Goal: Task Accomplishment & Management: Use online tool/utility

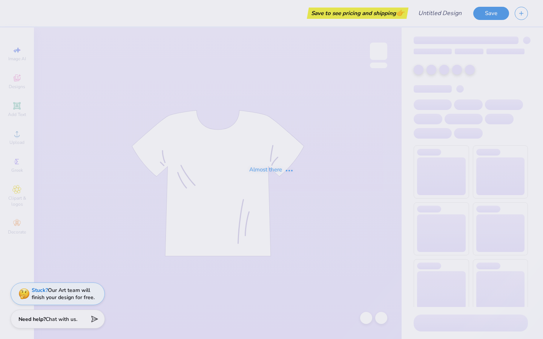
type input "KD Design Navy"
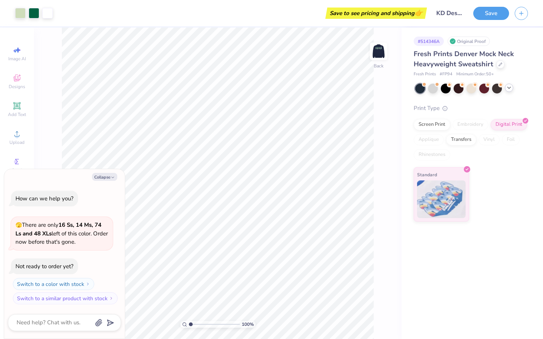
click at [509, 88] on icon at bounding box center [509, 88] width 6 height 6
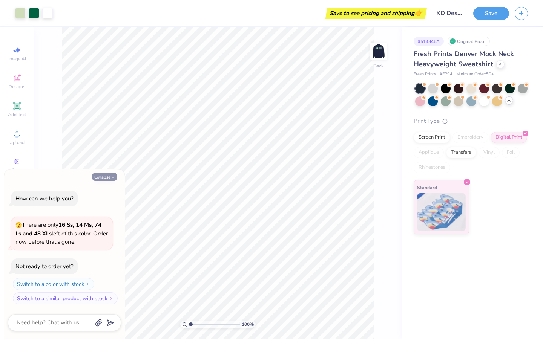
click at [111, 178] on icon "button" at bounding box center [112, 177] width 5 height 5
type textarea "x"
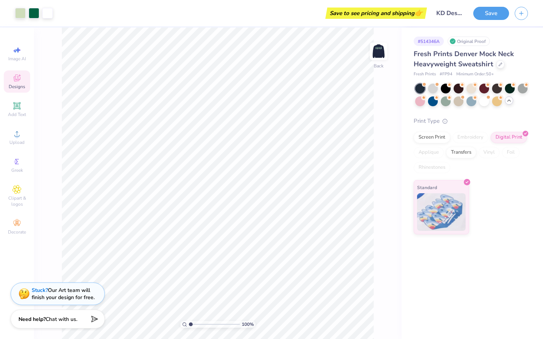
click at [19, 90] on div "Designs" at bounding box center [17, 81] width 26 height 22
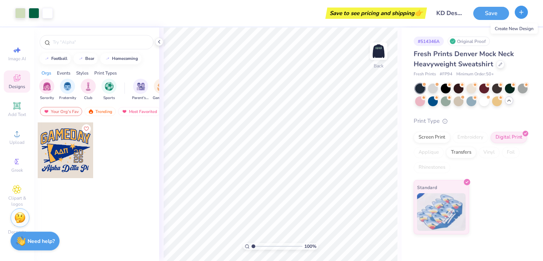
click at [521, 12] on line "button" at bounding box center [521, 12] width 0 height 4
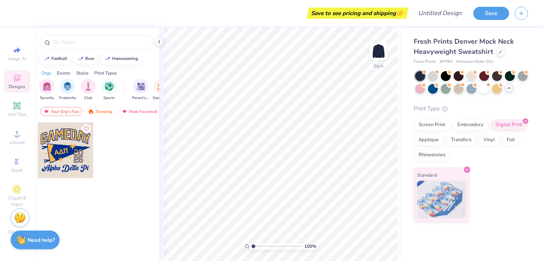
click at [43, 242] on strong "Need help?" at bounding box center [41, 240] width 27 height 7
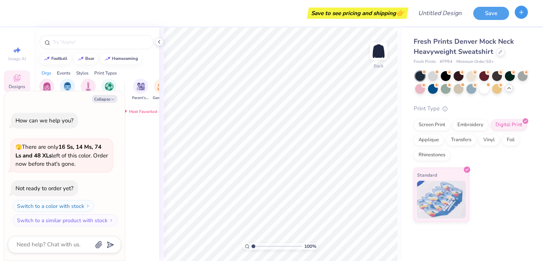
click at [521, 14] on icon "button" at bounding box center [521, 12] width 6 height 6
type textarea "x"
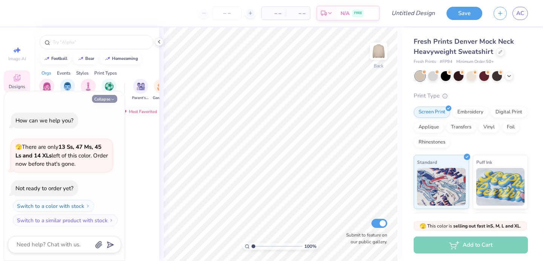
click at [107, 100] on button "Collapse" at bounding box center [104, 99] width 25 height 8
type textarea "x"
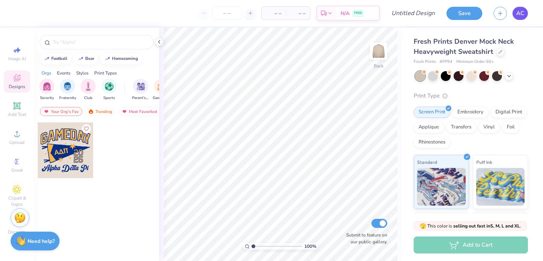
click at [520, 14] on span "AC" at bounding box center [520, 13] width 8 height 9
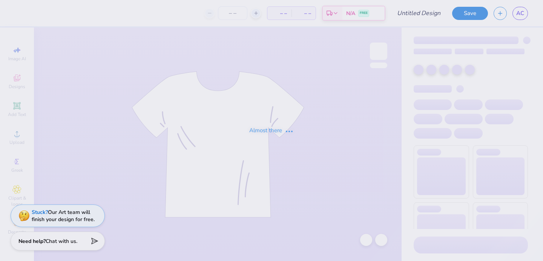
type input "KD Design Navy"
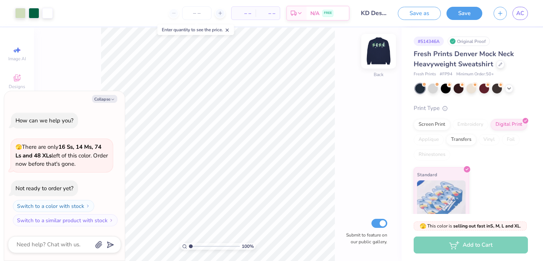
click at [383, 53] on img at bounding box center [378, 51] width 30 height 30
type textarea "x"
type input "3.00"
click at [378, 52] on img at bounding box center [378, 51] width 30 height 30
click at [374, 47] on img at bounding box center [378, 51] width 30 height 30
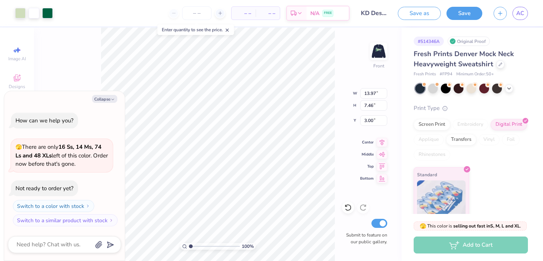
type textarea "x"
type input "2.58"
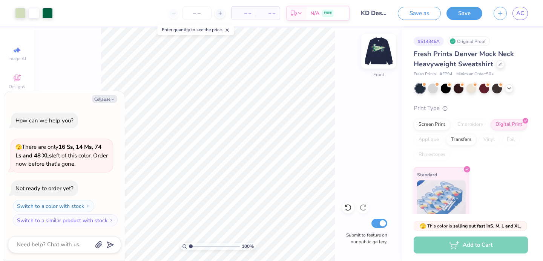
click at [375, 49] on img at bounding box center [378, 51] width 30 height 30
click at [375, 49] on img at bounding box center [378, 51] width 15 height 15
drag, startPoint x: 500, startPoint y: 15, endPoint x: 504, endPoint y: 40, distance: 24.7
click at [504, 40] on div "Art colors – – Per Item – – Total Est. Delivery N/A FREE Design Title KD Design…" at bounding box center [271, 130] width 543 height 261
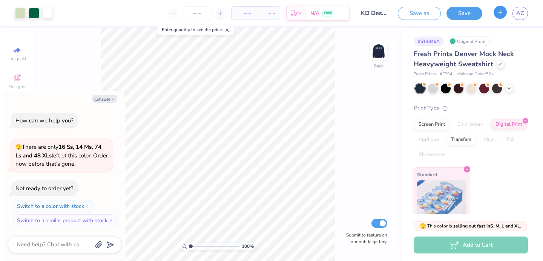
click at [497, 15] on icon "button" at bounding box center [500, 12] width 6 height 6
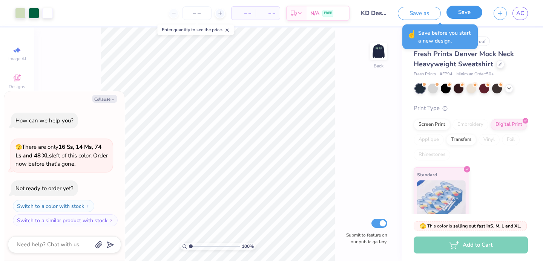
click at [454, 15] on button "Save" at bounding box center [464, 12] width 36 height 13
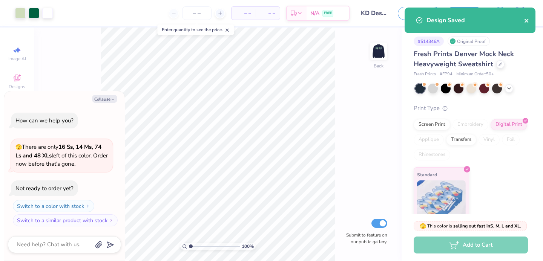
click at [527, 20] on icon "close" at bounding box center [526, 21] width 4 height 4
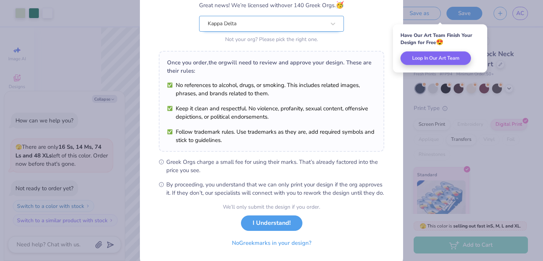
scroll to position [92, 0]
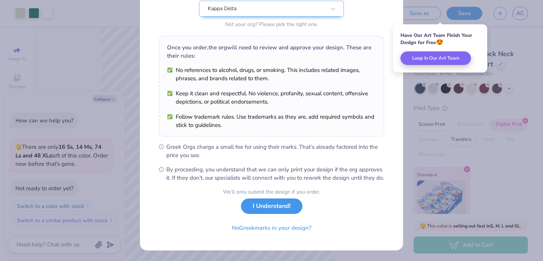
click at [269, 210] on button "I Understand!" at bounding box center [271, 206] width 61 height 15
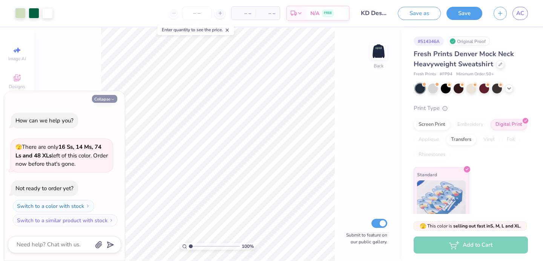
click at [110, 101] on icon "button" at bounding box center [112, 99] width 5 height 5
type textarea "x"
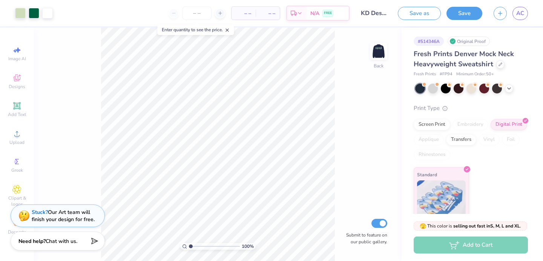
click at [530, 18] on div "Save as Save AC" at bounding box center [470, 13] width 145 height 26
click at [523, 16] on span "AC" at bounding box center [520, 13] width 8 height 9
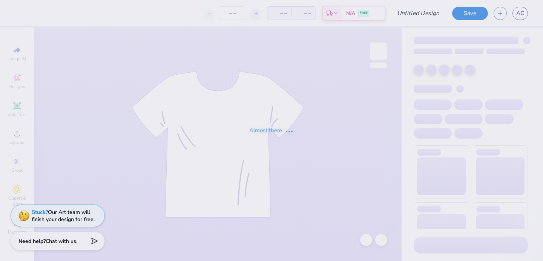
type input "KD Design Navy"
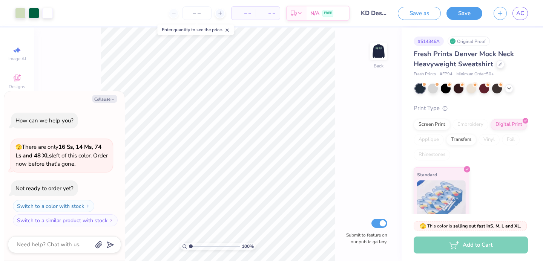
click at [377, 11] on input "KD Design Navy" at bounding box center [373, 13] width 37 height 15
click at [373, 14] on input "KD Design Navy" at bounding box center [373, 13] width 37 height 15
click at [426, 12] on button "Save as" at bounding box center [419, 12] width 43 height 13
click at [368, 13] on input "KD Design Navy" at bounding box center [365, 13] width 37 height 15
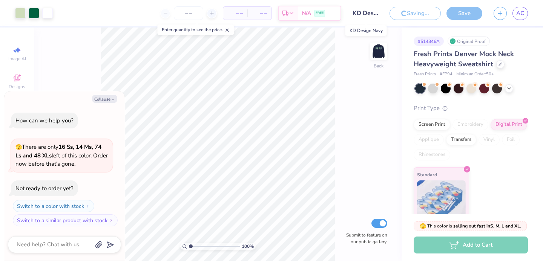
click at [368, 13] on input "KD Design Navy" at bounding box center [365, 13] width 37 height 15
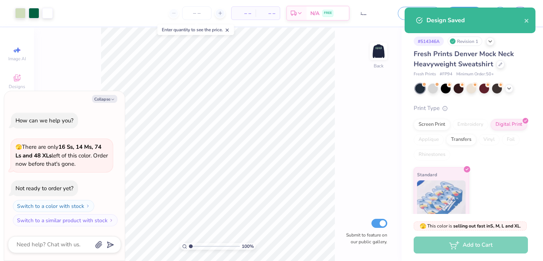
drag, startPoint x: 353, startPoint y: 13, endPoint x: 395, endPoint y: 18, distance: 42.2
click at [395, 18] on div "Art colors – – Per Item – – Total Est. Delivery N/A FREE Design Title KD Design…" at bounding box center [271, 13] width 543 height 26
click at [378, 15] on input "KD Design Navy" at bounding box center [373, 13] width 37 height 15
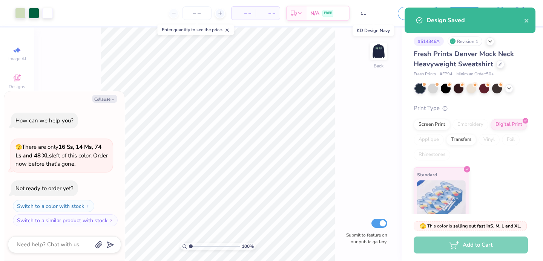
click at [378, 15] on input "KD Design Navy" at bounding box center [373, 13] width 37 height 15
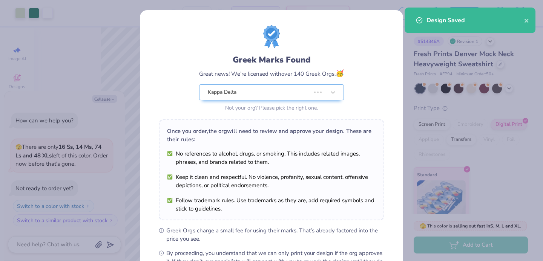
click at [378, 15] on body "Art colors – – Per Item – – Total Est. Delivery N/A FREE Design Title KD Design…" at bounding box center [271, 130] width 543 height 261
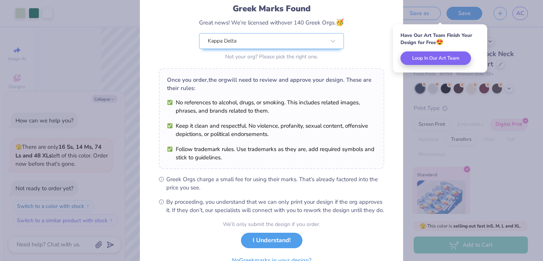
scroll to position [92, 0]
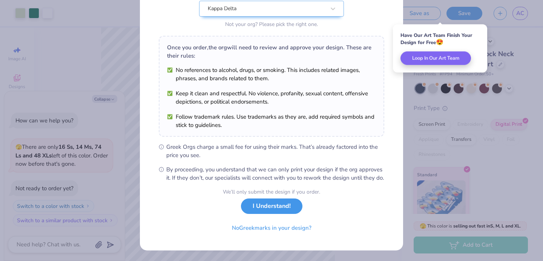
click at [279, 208] on button "I Understand!" at bounding box center [271, 206] width 61 height 15
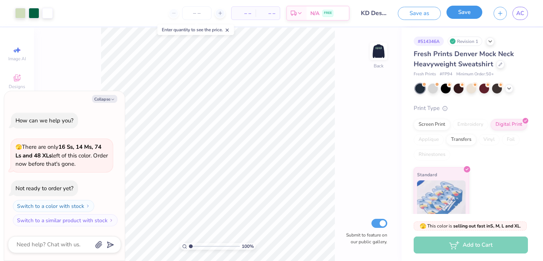
click at [456, 16] on button "Save" at bounding box center [464, 12] width 36 height 13
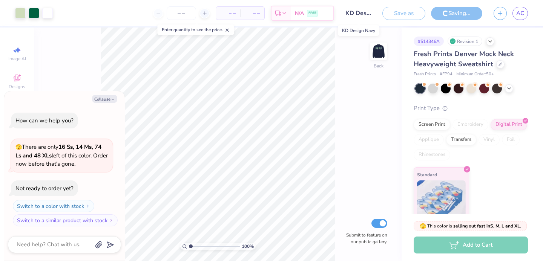
click at [371, 15] on input "KD Design Navy" at bounding box center [358, 13] width 37 height 15
click at [366, 12] on input "KD Design Navy" at bounding box center [358, 13] width 37 height 15
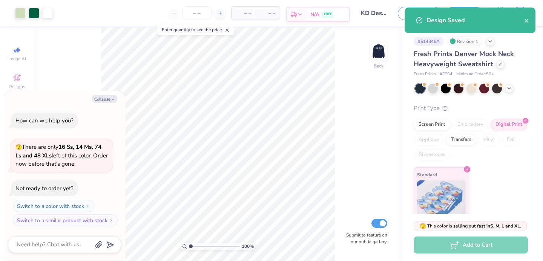
click at [347, 13] on div "N/A FREE" at bounding box center [327, 15] width 42 height 14
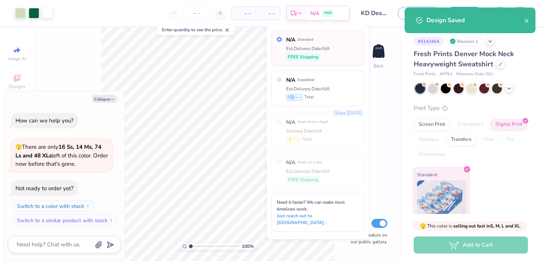
click at [376, 17] on input "KD Design Navy" at bounding box center [373, 13] width 37 height 15
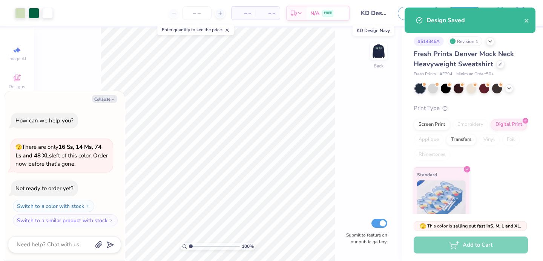
click at [376, 17] on input "KD Design Navy" at bounding box center [373, 13] width 37 height 15
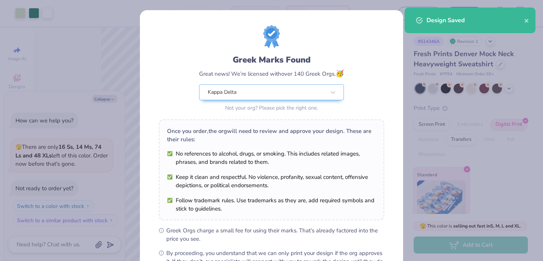
scroll to position [0, 20]
drag, startPoint x: 362, startPoint y: 14, endPoint x: 398, endPoint y: 13, distance: 35.8
click at [398, 13] on body "Art colors – – Per Item – – Total Est. Delivery N/A FREE Design Title KD Design…" at bounding box center [271, 130] width 543 height 261
click at [363, 12] on div "Greek Marks Found Great news! We’re licensed with over 140 Greek Orgs. 🥳 Kappa …" at bounding box center [271, 172] width 263 height 324
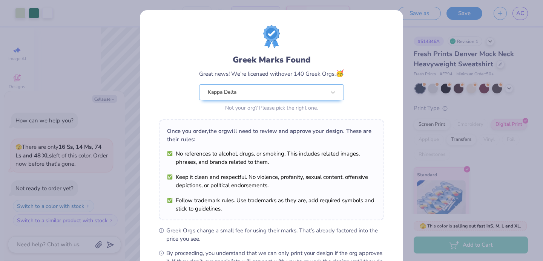
click at [370, 5] on div "Greek Marks Found Great news! We’re licensed with over 140 Greek Orgs. 🥳 Kappa …" at bounding box center [271, 130] width 543 height 261
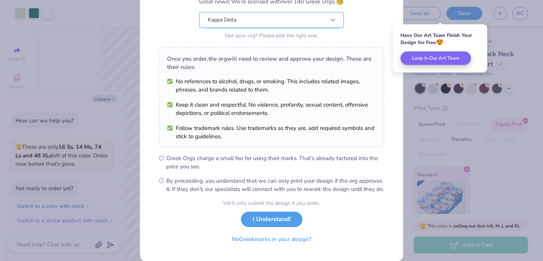
scroll to position [92, 0]
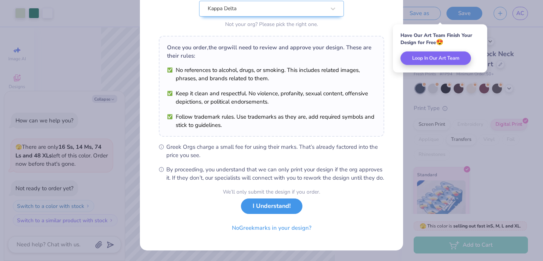
click at [289, 210] on button "I Understand!" at bounding box center [271, 206] width 61 height 15
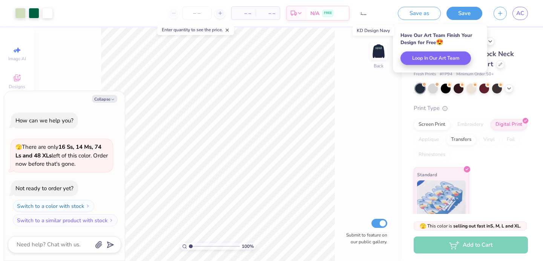
click at [371, 11] on input "KD Design Navy" at bounding box center [373, 13] width 37 height 15
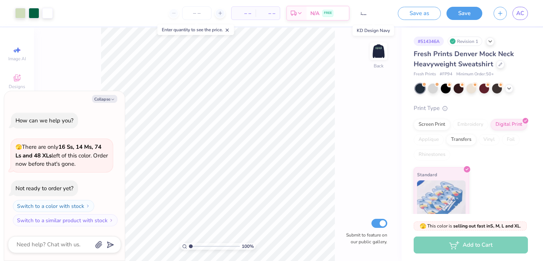
click at [371, 11] on input "KD Design Navy" at bounding box center [373, 13] width 37 height 15
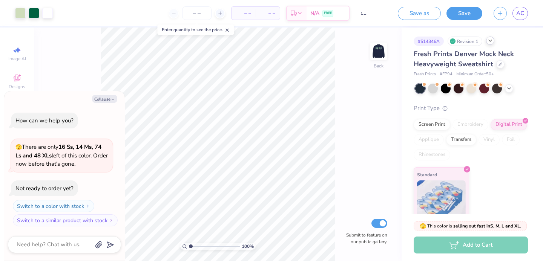
click at [488, 42] on icon at bounding box center [490, 41] width 6 height 6
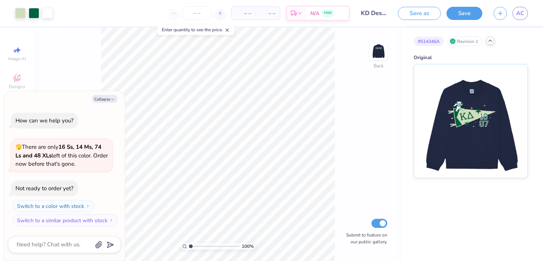
click at [491, 43] on icon at bounding box center [490, 41] width 6 height 6
type textarea "x"
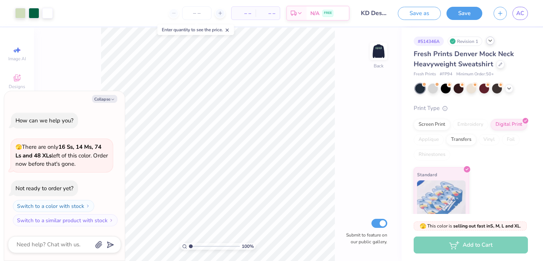
click at [440, 45] on div "# 514346A" at bounding box center [428, 41] width 30 height 9
click at [466, 45] on div "Revision 1" at bounding box center [464, 41] width 35 height 9
click at [437, 44] on div "# 514346A" at bounding box center [428, 41] width 30 height 9
click at [466, 43] on div "Revision 1" at bounding box center [464, 41] width 35 height 9
click at [377, 15] on input "KD Design Navy" at bounding box center [373, 13] width 37 height 15
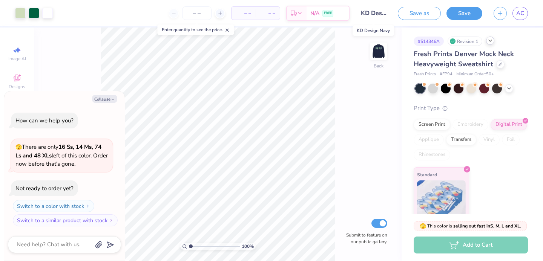
click at [377, 15] on input "KD Design Navy" at bounding box center [373, 13] width 37 height 15
click at [376, 11] on input "KD Design Navy" at bounding box center [373, 13] width 37 height 15
click at [469, 44] on div "Revision 1" at bounding box center [464, 41] width 35 height 9
click at [442, 45] on div "# 514346A Revision 1" at bounding box center [470, 41] width 114 height 9
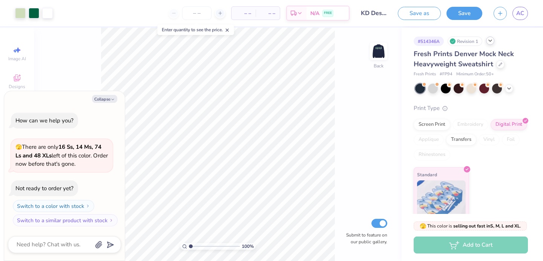
click at [458, 48] on div "# 514346A Revision 1 Fresh Prints Denver Mock Neck Heavyweight Sweatshirt Fresh…" at bounding box center [471, 125] width 141 height 194
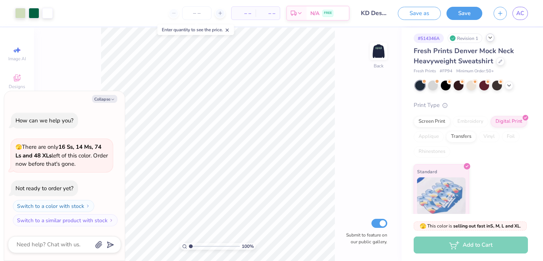
click at [424, 36] on div "# 514346A" at bounding box center [428, 38] width 30 height 9
click at [430, 37] on div "# 514346A" at bounding box center [428, 38] width 30 height 9
click at [379, 14] on input "KD Design Navy" at bounding box center [373, 13] width 37 height 15
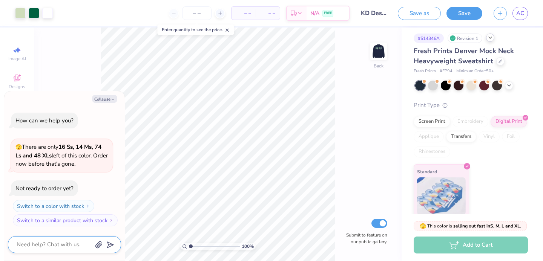
click at [55, 247] on textarea at bounding box center [54, 245] width 76 height 10
type textarea "c"
type textarea "x"
type textarea "ca"
type textarea "x"
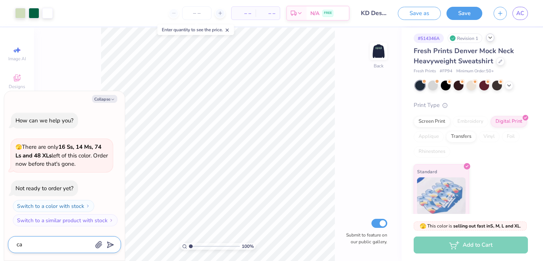
type textarea "can"
type textarea "x"
type textarea "can"
type textarea "x"
type textarea "can i"
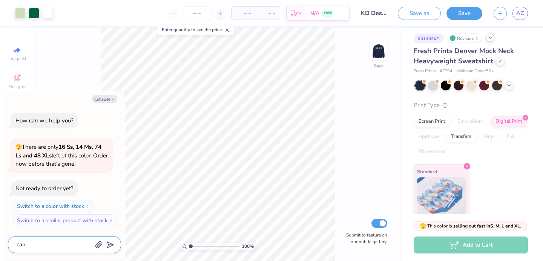
type textarea "x"
type textarea "can i"
type textarea "x"
type textarea "can i c"
type textarea "x"
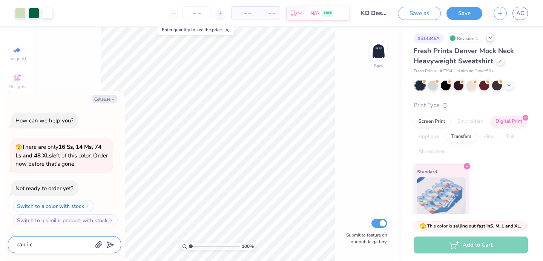
type textarea "can i ch"
type textarea "x"
type textarea "can i cha"
type textarea "x"
type textarea "can i chan"
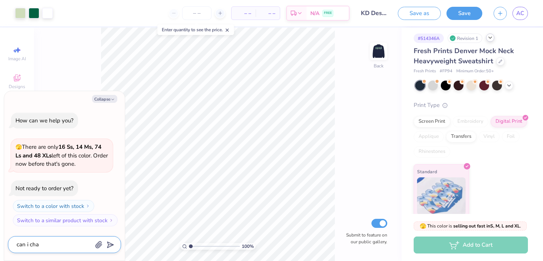
type textarea "x"
type textarea "can i chang"
type textarea "x"
type textarea "can i change"
type textarea "x"
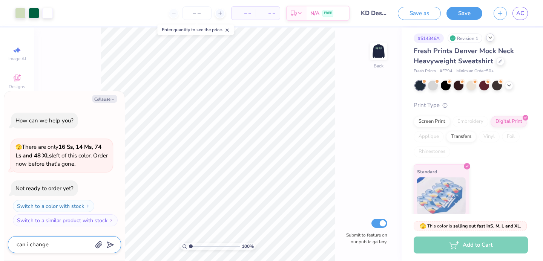
type textarea "can i change"
type textarea "x"
type textarea "can i change t"
type textarea "x"
type textarea "can i change th"
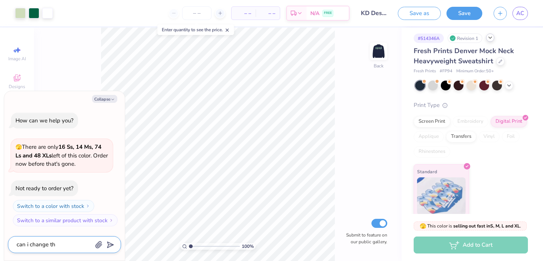
type textarea "x"
type textarea "can i change the"
type textarea "x"
type textarea "can i change the"
type textarea "x"
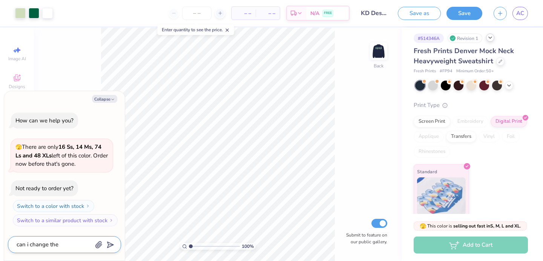
type textarea "can i change the n"
type textarea "x"
type textarea "can i change the na"
type textarea "x"
type textarea "can i change the nam"
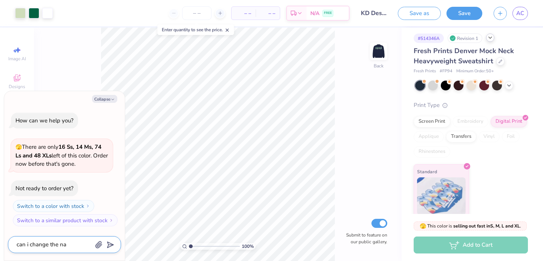
type textarea "x"
type textarea "can i change the name"
type textarea "x"
type textarea "can i change the name"
type textarea "x"
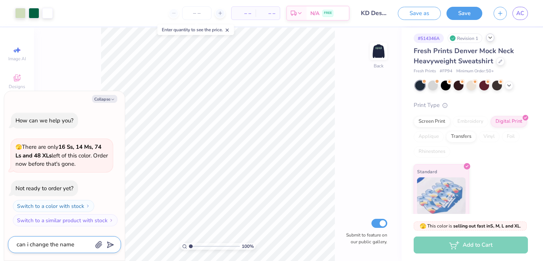
type textarea "can i change the name i"
type textarea "x"
type textarea "can i change the name if"
type textarea "x"
type textarea "can i change the name if"
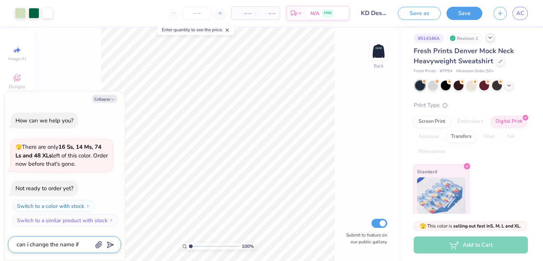
type textarea "x"
type textarea "can i change the name if n"
type textarea "x"
type textarea "can i change the name if nt"
type textarea "x"
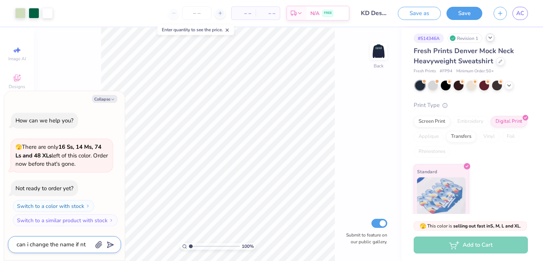
type textarea "can i change the name if n"
type textarea "x"
type textarea "can i change the name if"
type textarea "x"
type textarea "can i change the name if"
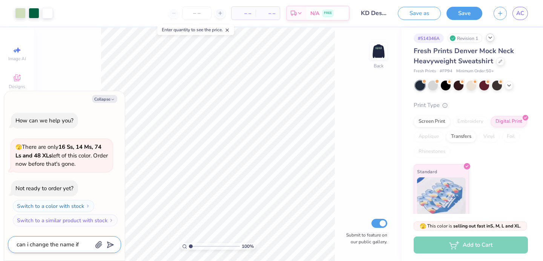
type textarea "x"
type textarea "can i change the name i"
type textarea "x"
type textarea "can i change the name io"
type textarea "x"
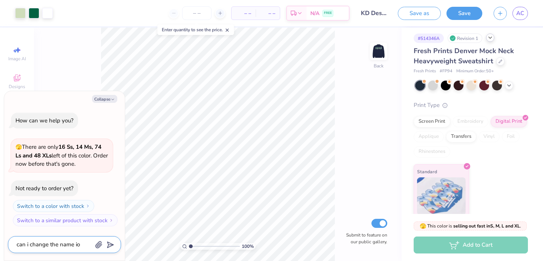
type textarea "can i change the name i"
type textarea "x"
type textarea "can i change the name"
type textarea "x"
type textarea "can i change the name o"
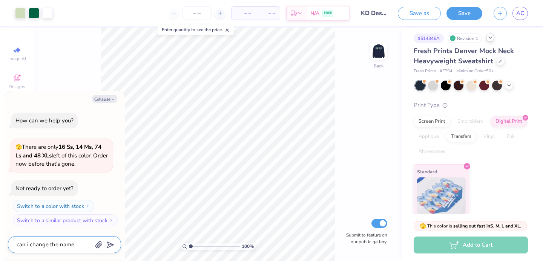
type textarea "x"
type textarea "can i change the name og"
type textarea "x"
type textarea "can i change the name o"
type textarea "x"
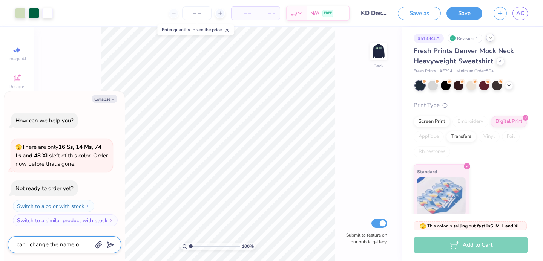
type textarea "can i change the name of"
type textarea "x"
type textarea "can i change the name of"
type textarea "x"
type textarea "can i change the name of m"
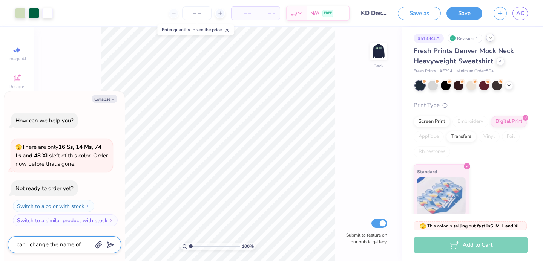
type textarea "x"
type textarea "can i change the name of mt"
type textarea "x"
type textarea "can i change the name of mt"
type textarea "x"
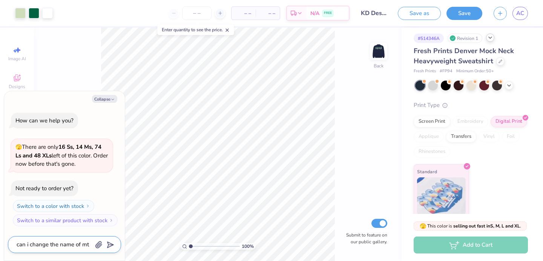
type textarea "can i change the name of m"
type textarea "x"
type textarea "can i change the name of my"
type textarea "x"
type textarea "can i change the name of my"
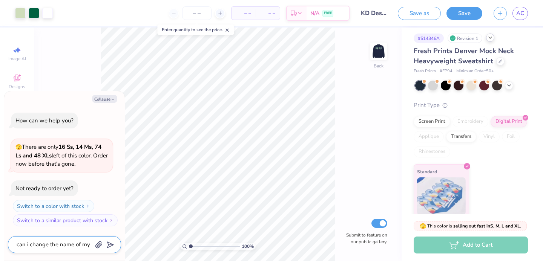
type textarea "x"
type textarea "can i change the name of my s"
type textarea "x"
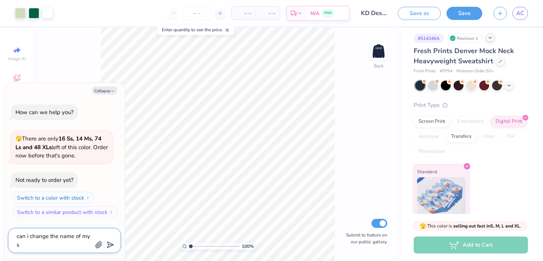
type textarea "can i change the name of my se"
type textarea "x"
type textarea "can i change the name of my s"
type textarea "x"
type textarea "can i change the name of my"
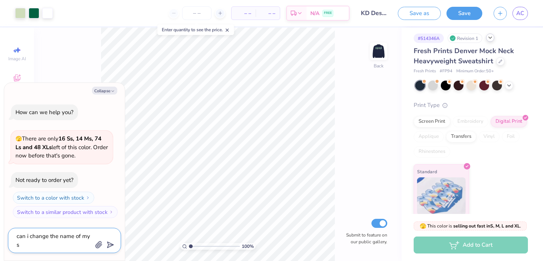
type textarea "x"
type textarea "can i change the name of my d"
type textarea "x"
type textarea "can i change the name of my dr"
type textarea "x"
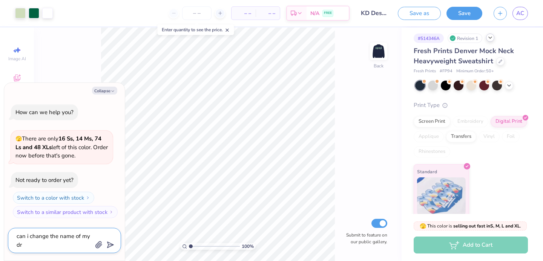
type textarea "can i change the name of my d"
type textarea "x"
type textarea "can i change the name of my de"
type textarea "x"
type textarea "can i change the name of my des"
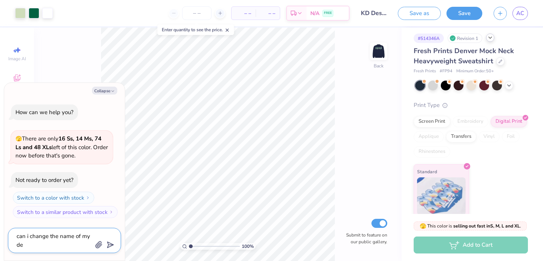
type textarea "x"
type textarea "can i change the name of my desi"
type textarea "x"
type textarea "can i change the name of my desig"
type textarea "x"
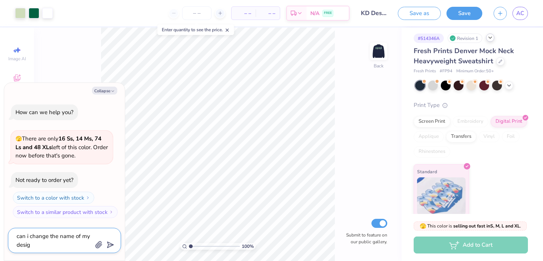
type textarea "can i change the name of my design"
type textarea "x"
type textarea "can i change the name of my design"
type textarea "x"
type textarea "can i change the name of my design o"
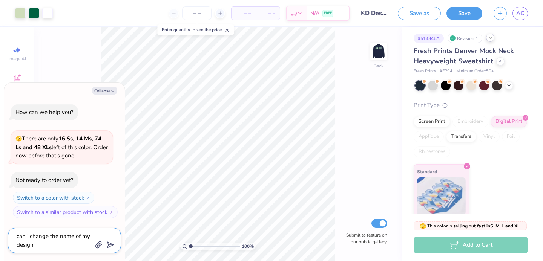
type textarea "x"
type textarea "can i change the name of my design on"
type textarea "x"
type textarea "can i change the name of my design onc"
type textarea "x"
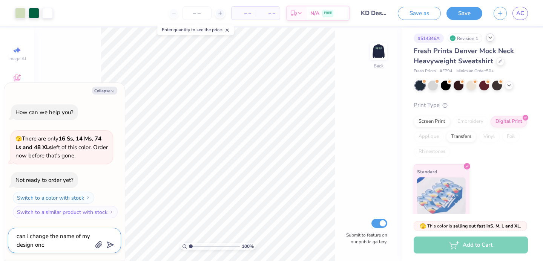
type textarea "can i change the name of my design once"
type textarea "x"
type textarea "can i change the name of my design once"
type textarea "x"
type textarea "can i change the name of my design once i"
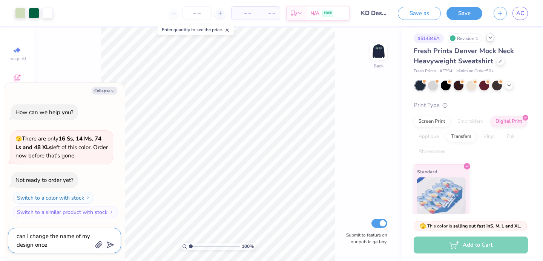
type textarea "x"
type textarea "can i change the name of my design once i"
type textarea "x"
type textarea "can i change the name of my design once i s"
type textarea "x"
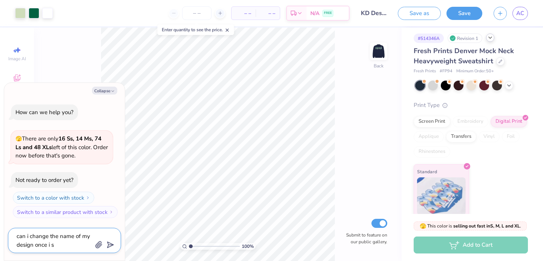
type textarea "can i change the name of my design once i se"
type textarea "x"
type textarea "can i change the name of my design once i set"
type textarea "x"
type textarea "can i change the name of my design once i set"
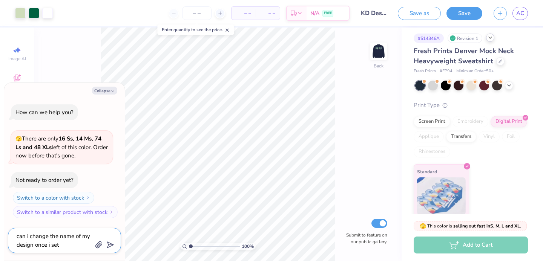
type textarea "x"
type textarea "can i change the name of my design once i set i"
type textarea "x"
type textarea "can i change the name of my design once i set it"
type textarea "x"
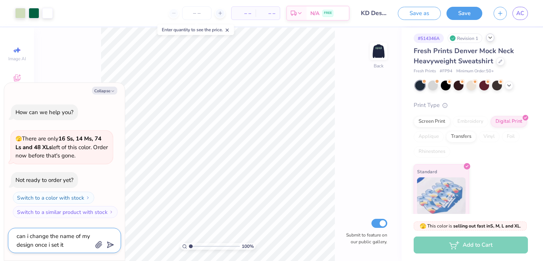
type textarea "can i change the name of my design once i set it?"
type textarea "x"
type textarea "can i change the name of my design once i set it?"
click at [112, 249] on div at bounding box center [104, 245] width 18 height 10
click at [111, 245] on icon "submit" at bounding box center [109, 245] width 11 height 11
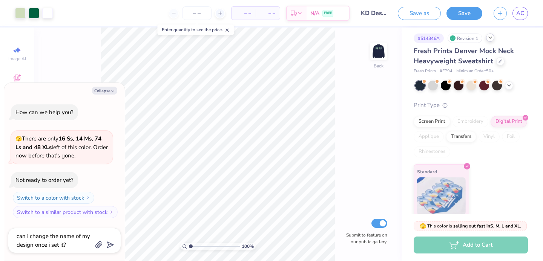
type textarea "x"
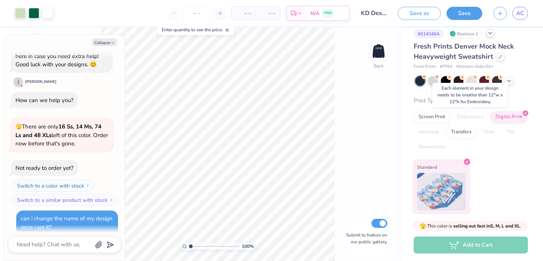
scroll to position [0, 0]
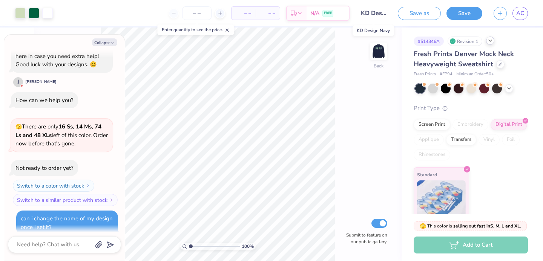
click at [379, 12] on input "KD Design Navy" at bounding box center [373, 13] width 37 height 15
click at [414, 15] on button "Save as" at bounding box center [419, 12] width 43 height 13
type textarea "x"
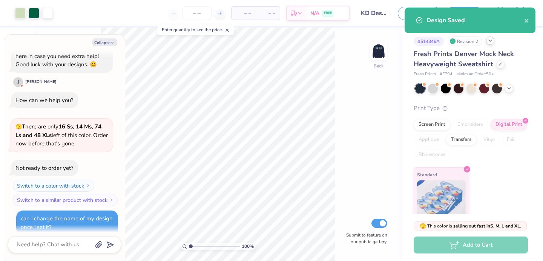
click at [381, 16] on input "KD Design Navy" at bounding box center [373, 13] width 37 height 15
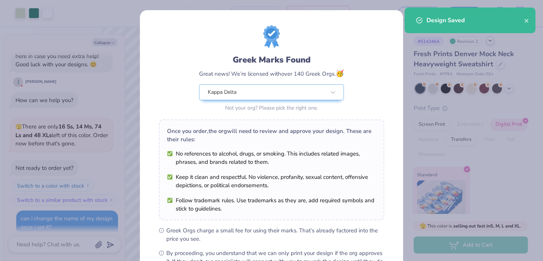
click at [381, 16] on div "Greek Marks Found Great news! We’re licensed with over 140 Greek Orgs. 🥳 Kappa …" at bounding box center [271, 172] width 263 height 324
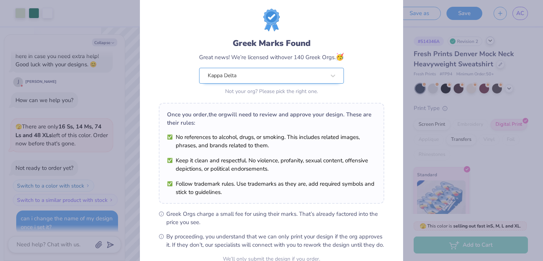
click at [329, 68] on div "Greek Marks Found Great news! We’re licensed with over 140 Greek Orgs. 🥳 Kappa …" at bounding box center [271, 67] width 145 height 60
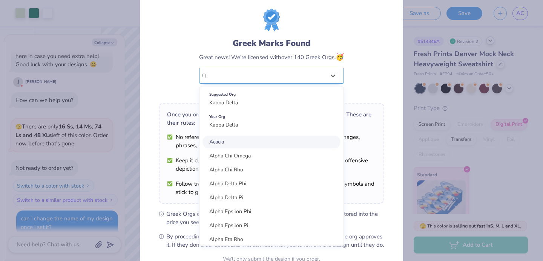
scroll to position [0, 0]
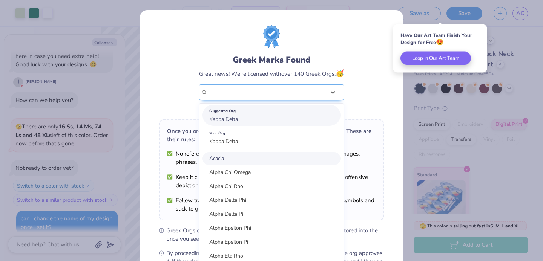
click at [275, 113] on div "Suggested Org" at bounding box center [271, 111] width 124 height 8
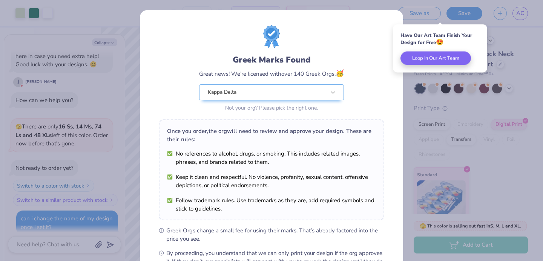
scroll to position [92, 0]
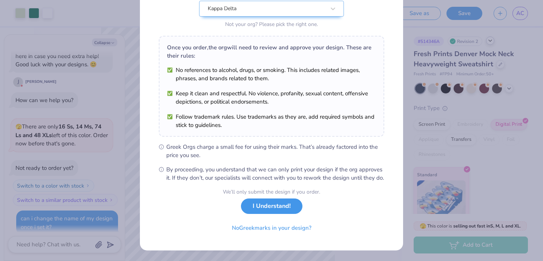
click at [257, 209] on button "I Understand!" at bounding box center [271, 206] width 61 height 15
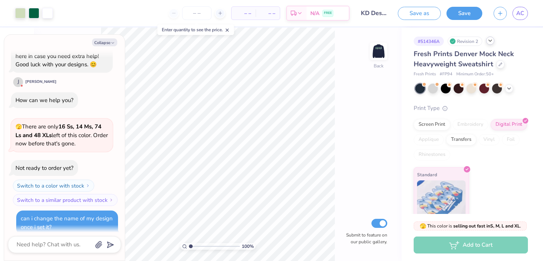
scroll to position [0, 0]
click at [373, 17] on input "KD Design Navy" at bounding box center [373, 13] width 37 height 15
click at [522, 11] on span "AC" at bounding box center [520, 13] width 8 height 9
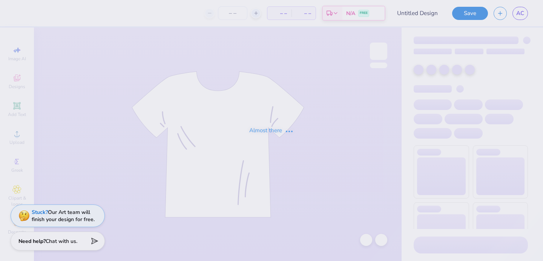
type input "KD Design Navy"
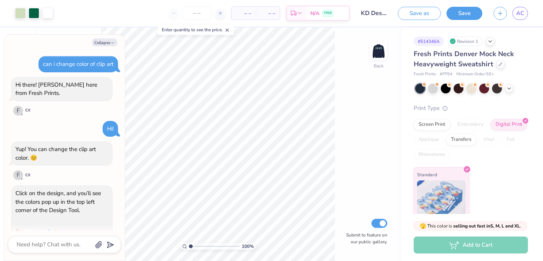
scroll to position [424, 0]
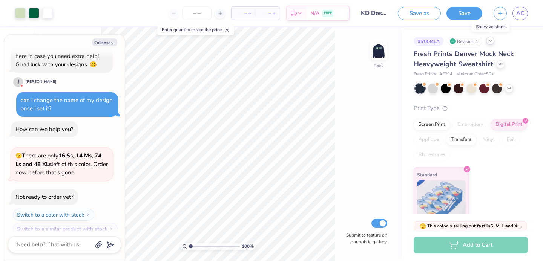
click at [489, 41] on icon at bounding box center [490, 41] width 6 height 6
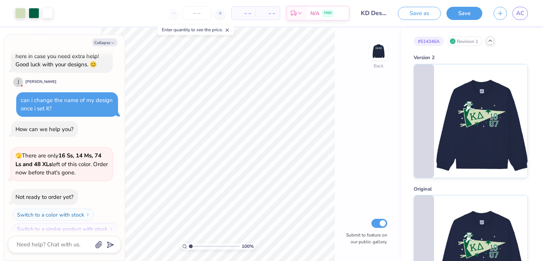
click at [489, 41] on icon at bounding box center [490, 41] width 6 height 6
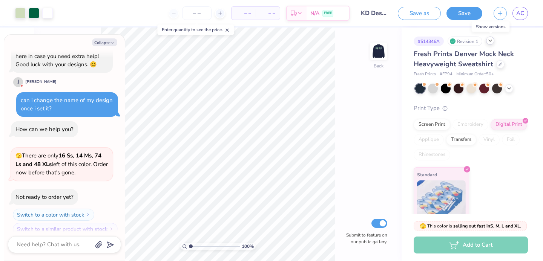
click at [489, 41] on icon at bounding box center [490, 41] width 6 height 6
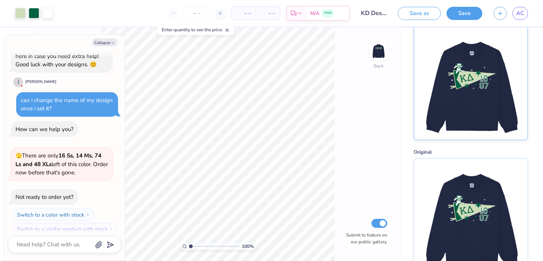
scroll to position [37, 0]
click at [474, 69] on img at bounding box center [470, 83] width 93 height 113
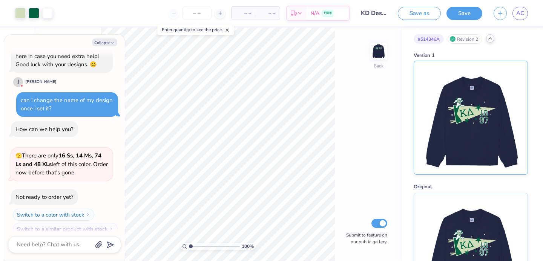
scroll to position [3, 0]
click at [378, 13] on input "KD Design Navy" at bounding box center [373, 13] width 37 height 15
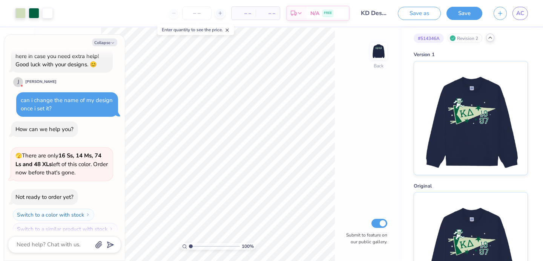
click at [377, 34] on div "100 % Back Submit to feature on our public gallery." at bounding box center [217, 145] width 367 height 234
click at [377, 4] on div "Design Title KD Design Navy" at bounding box center [373, 13] width 37 height 26
click at [377, 14] on input "KD Design Navy" at bounding box center [373, 13] width 37 height 15
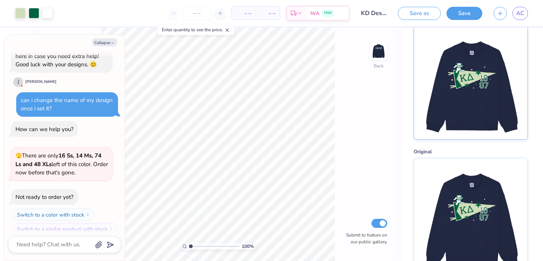
scroll to position [53, 0]
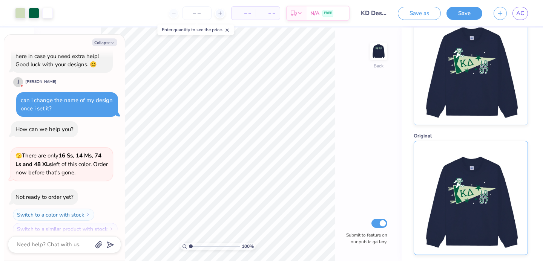
click at [460, 154] on img at bounding box center [470, 197] width 93 height 113
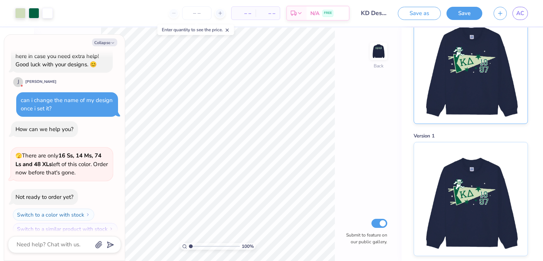
click at [467, 85] on img at bounding box center [470, 66] width 93 height 113
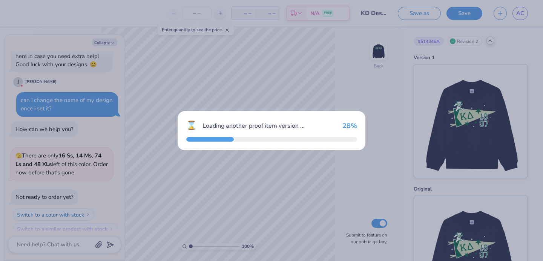
type textarea "x"
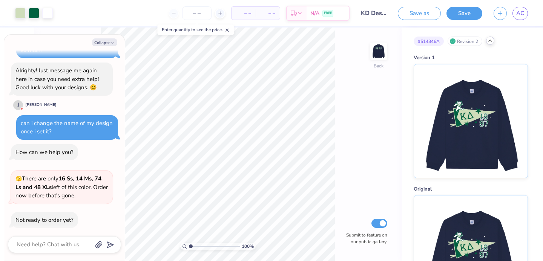
scroll to position [399, 0]
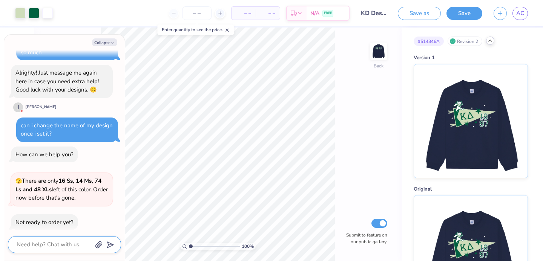
click at [51, 242] on textarea at bounding box center [54, 245] width 76 height 10
type textarea "i"
type textarea "x"
type textarea "i"
type textarea "x"
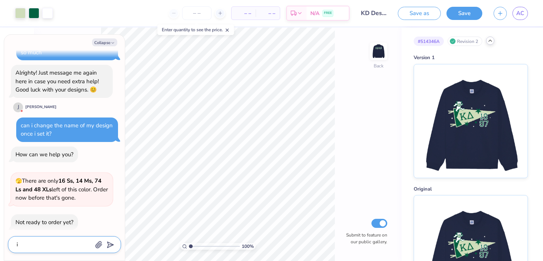
type textarea "i s"
type textarea "x"
type textarea "i se"
type textarea "x"
type textarea "i set"
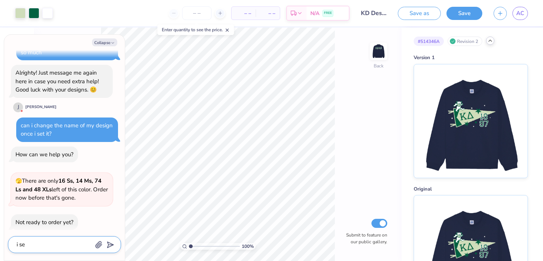
type textarea "x"
type textarea "i set"
type textarea "x"
type textarea "i set t"
type textarea "x"
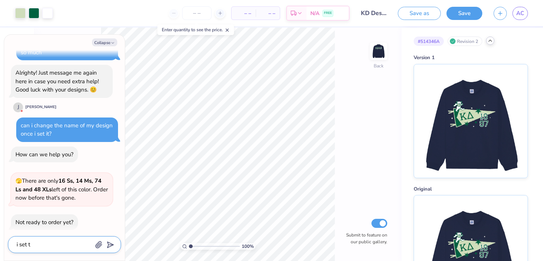
type textarea "i set th"
type textarea "x"
type textarea "i set the"
type textarea "x"
type textarea "i set the"
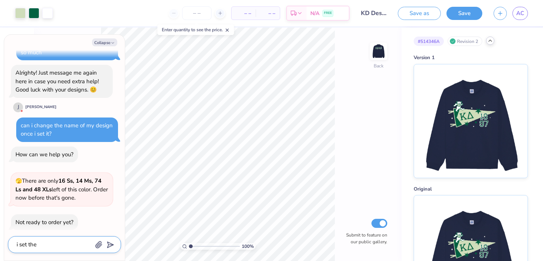
type textarea "x"
type textarea "i set the n"
type textarea "x"
type textarea "i set the na"
type textarea "x"
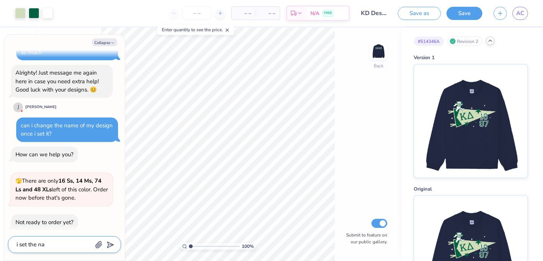
type textarea "i set the nam"
type textarea "x"
type textarea "i set the name"
type textarea "x"
type textarea "i set the name"
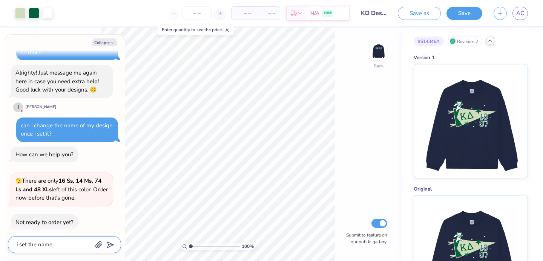
type textarea "x"
type textarea "i set the name o"
type textarea "x"
type textarea "i set the name of"
type textarea "x"
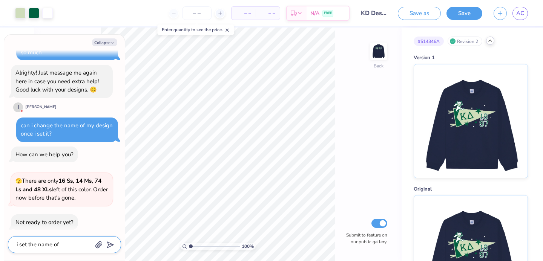
type textarea "i set the name of"
type textarea "x"
type textarea "i set the name of m"
type textarea "x"
type textarea "i set the name of mt"
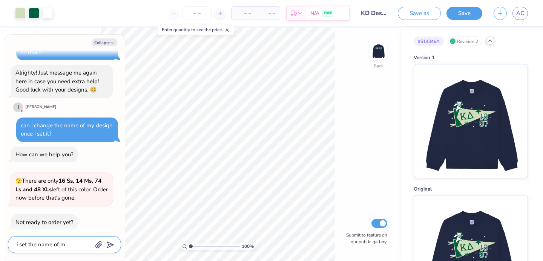
type textarea "x"
type textarea "i set the name of m"
type textarea "x"
type textarea "i set the name of my"
type textarea "x"
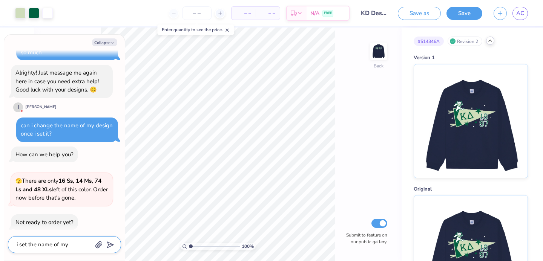
type textarea "i set the name of my"
type textarea "x"
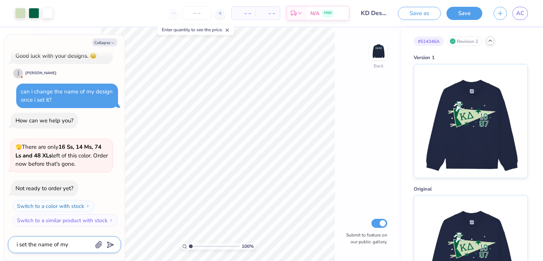
type textarea "i set the name of my s"
type textarea "x"
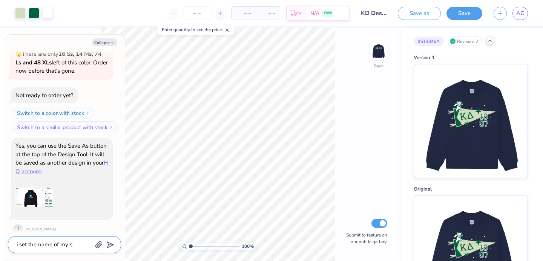
type textarea "i set the name of my"
type textarea "x"
type textarea "i set the name of my d"
type textarea "x"
type textarea "i set the name of my de"
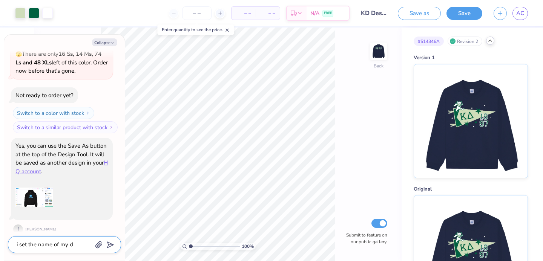
type textarea "x"
type textarea "i set the name of my dea"
type textarea "x"
type textarea "i set the name of my deai"
type textarea "x"
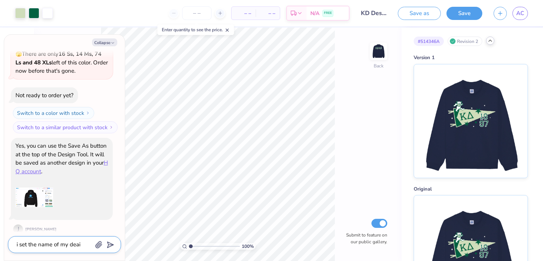
type textarea "i set the name of my dea"
type textarea "x"
type textarea "i set the name of my de"
type textarea "x"
type textarea "i set the name of my de"
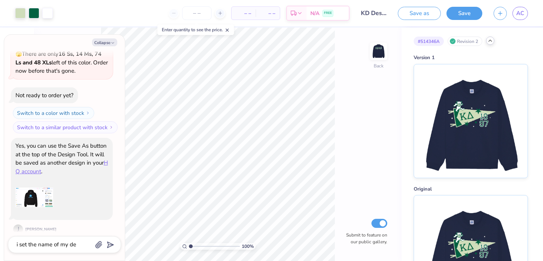
click at [42, 188] on img at bounding box center [34, 198] width 38 height 38
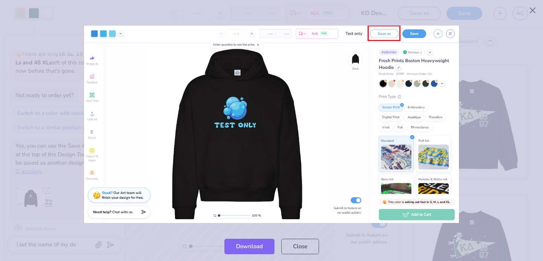
click at [54, 178] on div at bounding box center [271, 124] width 543 height 215
click at [46, 245] on div "Download Close" at bounding box center [271, 246] width 543 height 29
click at [306, 250] on button "Close" at bounding box center [300, 244] width 38 height 15
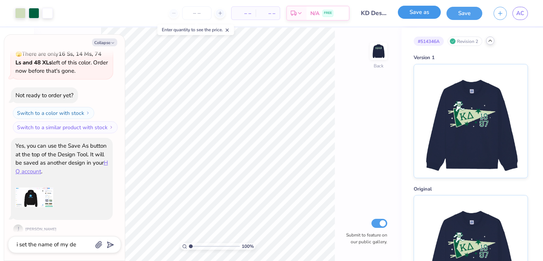
click at [421, 15] on button "Save as" at bounding box center [419, 12] width 43 height 13
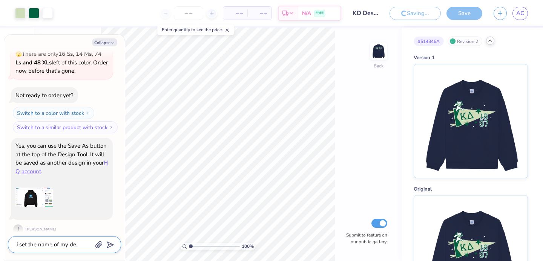
click at [75, 243] on textarea "i set the name of my de" at bounding box center [54, 245] width 76 height 10
type textarea "x"
type textarea "i set the name of my d"
type textarea "x"
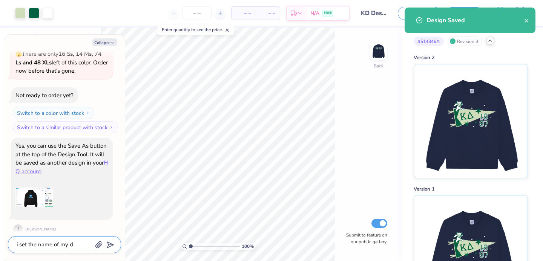
type textarea "i set the name of my"
type textarea "x"
type textarea "i set the name of my"
type textarea "x"
type textarea "i set the name of m"
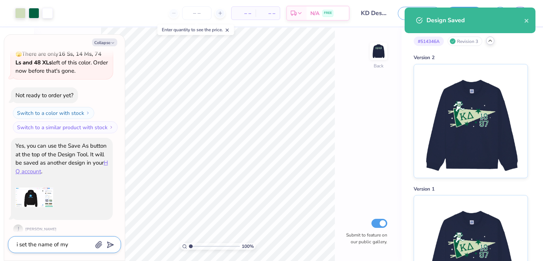
type textarea "x"
type textarea "i set the name of"
type textarea "x"
type textarea "i set the name of"
type textarea "x"
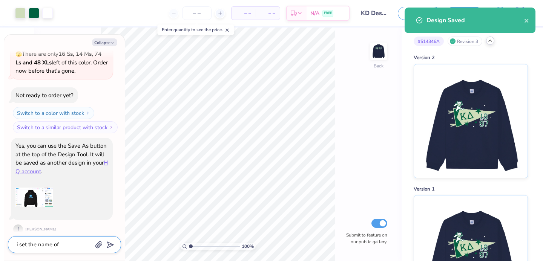
type textarea "i set the name o"
type textarea "x"
type textarea "i set the name"
type textarea "x"
type textarea "i set the name"
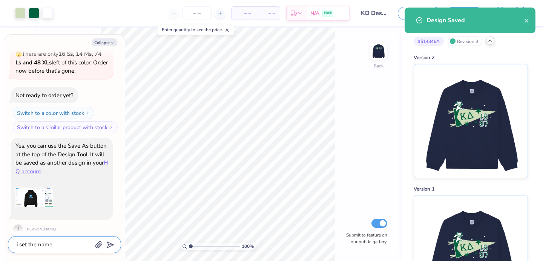
type textarea "x"
type textarea "i set the nam"
type textarea "x"
type textarea "i set the na"
type textarea "x"
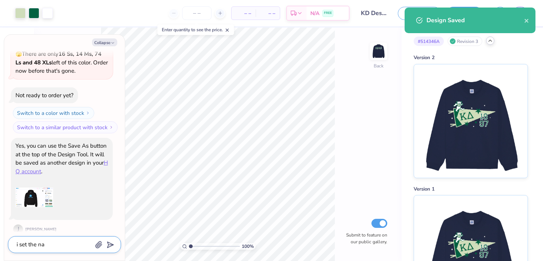
type textarea "i set the n"
type textarea "x"
type textarea "i set the"
type textarea "x"
type textarea "i set the"
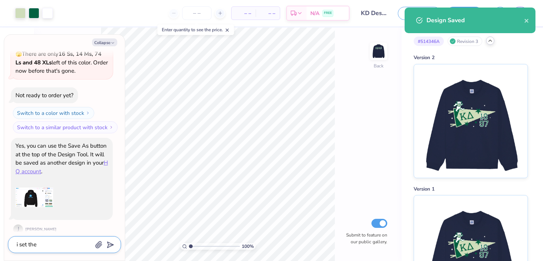
type textarea "x"
type textarea "i set th"
type textarea "x"
type textarea "i set t"
type textarea "x"
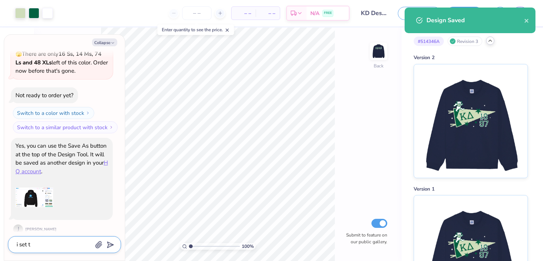
type textarea "i set"
type textarea "x"
type textarea "i set"
type textarea "x"
type textarea "i se"
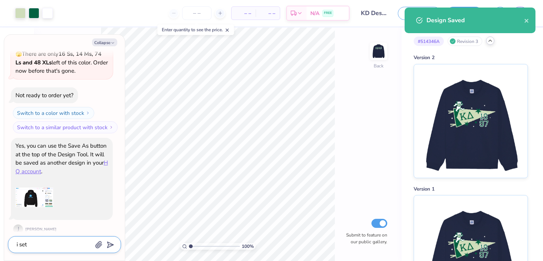
type textarea "x"
type textarea "i s"
type textarea "x"
type textarea "i"
type textarea "x"
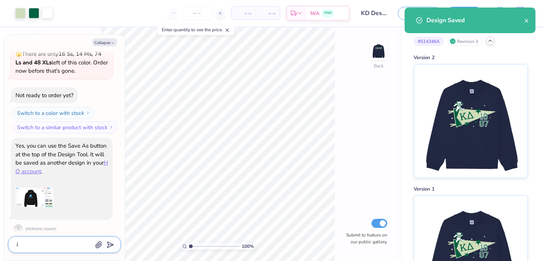
type textarea "i"
type textarea "x"
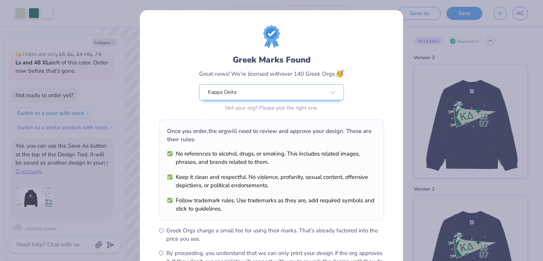
scroll to position [92, 0]
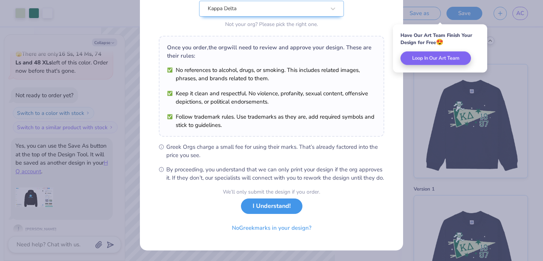
click at [275, 209] on button "I Understand!" at bounding box center [271, 206] width 61 height 15
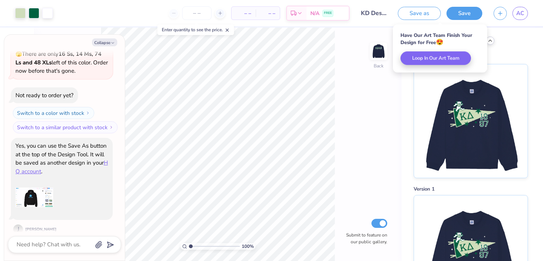
scroll to position [0, 0]
type textarea "x"
click at [67, 248] on textarea at bounding box center [54, 245] width 76 height 10
type textarea "I"
type textarea "x"
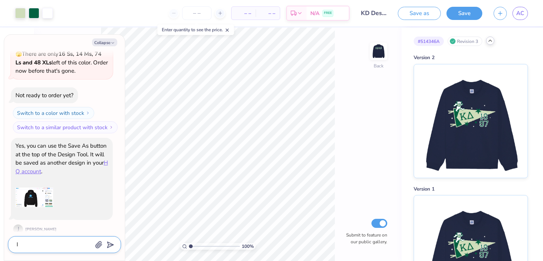
type textarea "It"
type textarea "x"
type textarea "It"
type textarea "x"
type textarea "It s"
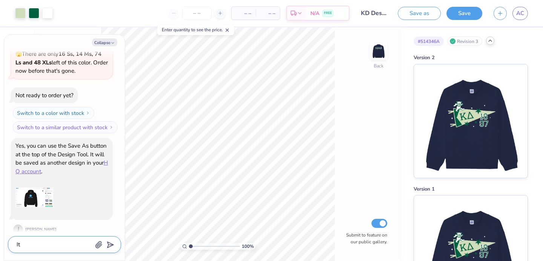
type textarea "x"
type textarea "It sa"
type textarea "x"
type textarea "It sav"
type textarea "x"
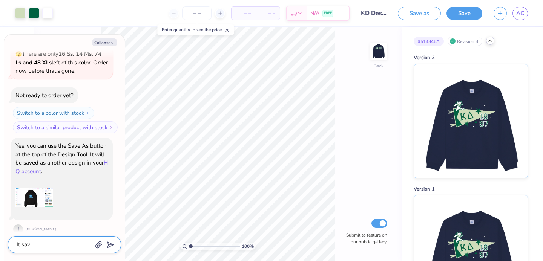
type textarea "It save"
type textarea "x"
type textarea "It saves"
type textarea "x"
type textarea "It saves"
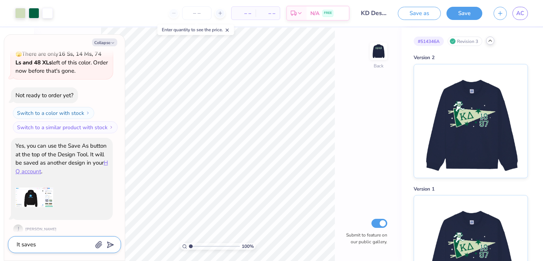
type textarea "x"
type textarea "It saves t"
type textarea "x"
type textarea "It saves"
type textarea "x"
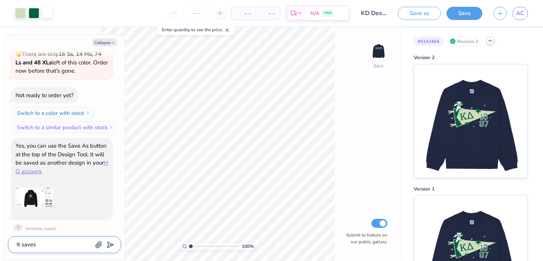
type textarea "It saves m"
type textarea "x"
type textarea "It saves my"
type textarea "x"
type textarea "It saves my"
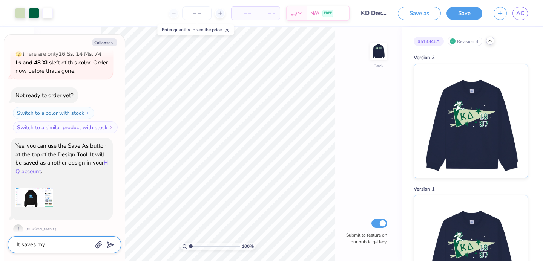
type textarea "x"
type textarea "It saves my d"
type textarea "x"
type textarea "It saves my de"
type textarea "x"
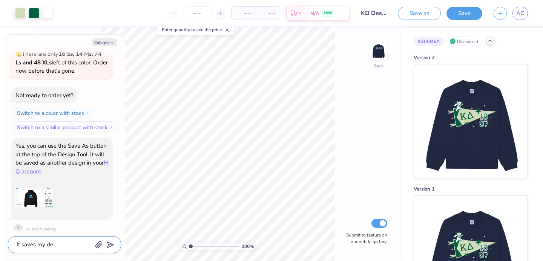
type textarea "It saves my des"
type textarea "x"
type textarea "It saves my desi"
type textarea "x"
type textarea "It saves my desin"
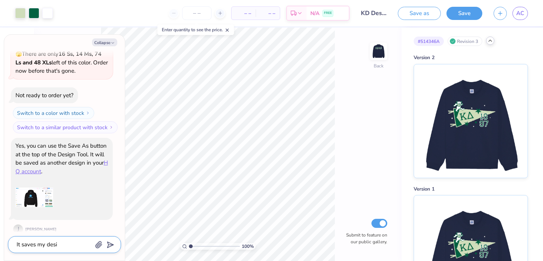
type textarea "x"
type textarea "It saves my desing"
type textarea "x"
type textarea "It saves my desing"
type textarea "x"
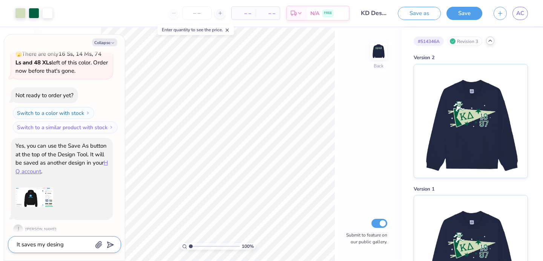
type textarea "It saves my desing b"
type textarea "x"
type textarea "It saves my desing by"
type textarea "x"
type textarea "It saves my desing b"
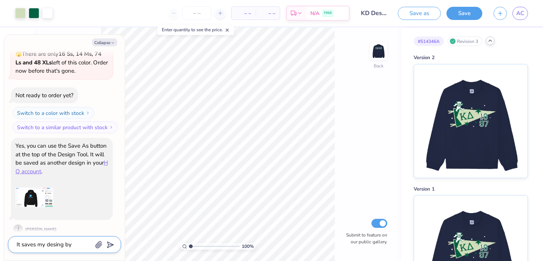
type textarea "x"
type textarea "It saves my desing"
type textarea "x"
type textarea "It saves my desing"
type textarea "x"
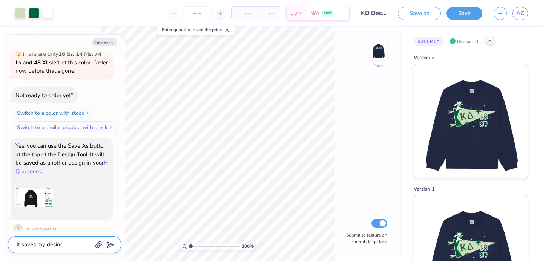
type textarea "It saves my desin"
type textarea "x"
type textarea "It saves my desi"
type textarea "x"
type textarea "It saves my desig"
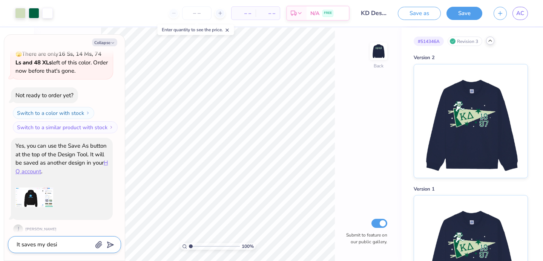
type textarea "x"
type textarea "It saves my design"
type textarea "x"
type textarea "It saves my design"
type textarea "x"
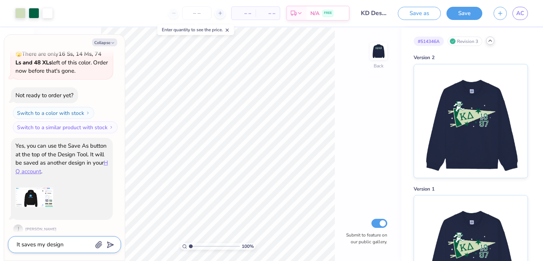
type textarea "It saves my design"
type textarea "x"
type textarea "It saves my design,"
type textarea "x"
type textarea "It saves my design,"
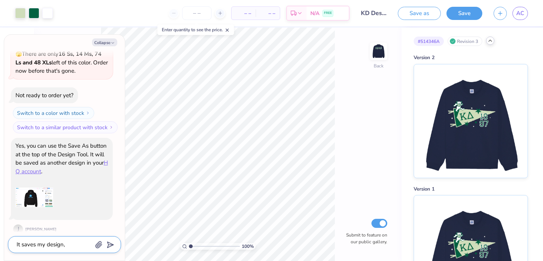
type textarea "x"
type textarea "It saves my design, b"
type textarea "x"
type textarea "It saves my design, bu"
type textarea "x"
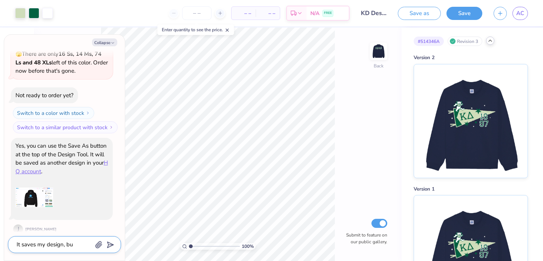
type textarea "It saves my design, but"
type textarea "x"
type textarea "It saves my design, but"
type textarea "x"
type textarea "It saves my design, but i"
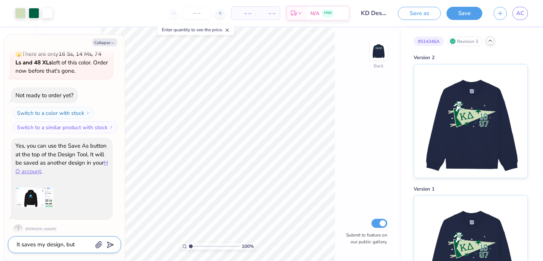
type textarea "x"
type textarea "It saves my design, but i"
type textarea "x"
type textarea "It saves my design, but i c"
type textarea "x"
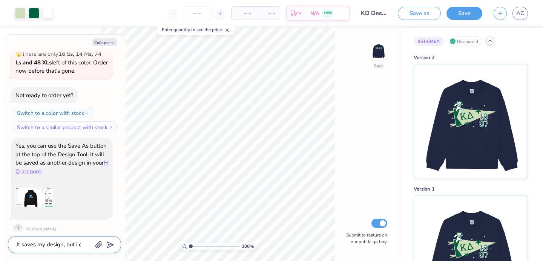
type textarea "It saves my design, but i ca"
type textarea "x"
type textarea "It saves my design, but i can"
type textarea "x"
paste textarea "Andi Cico Influencer Merc"
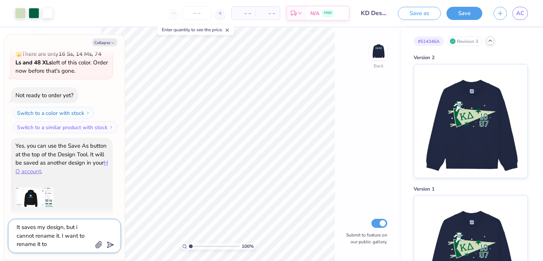
scroll to position [7, 0]
click at [48, 241] on textarea "It saves my design, but i cannot rename it. I want to rename it to Andi Cico In…" at bounding box center [54, 236] width 76 height 28
click at [111, 245] on line "submit" at bounding box center [111, 245] width 5 height 5
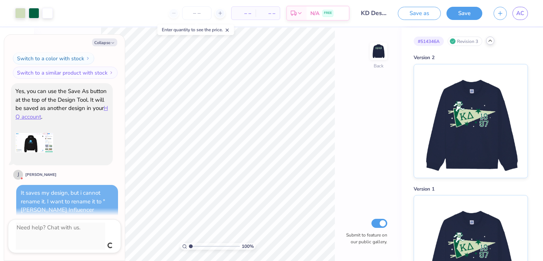
scroll to position [563, 0]
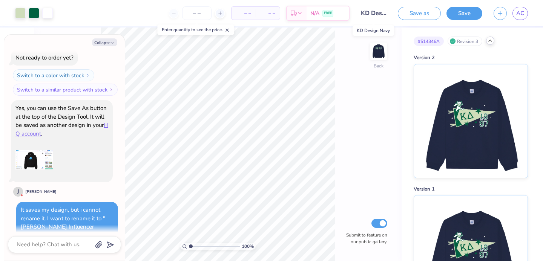
click at [380, 12] on input "KD Design Navy" at bounding box center [373, 13] width 37 height 15
click at [374, 15] on input "KD Design Navy" at bounding box center [373, 13] width 37 height 15
click at [361, 15] on input "KD Design Navy" at bounding box center [373, 13] width 37 height 15
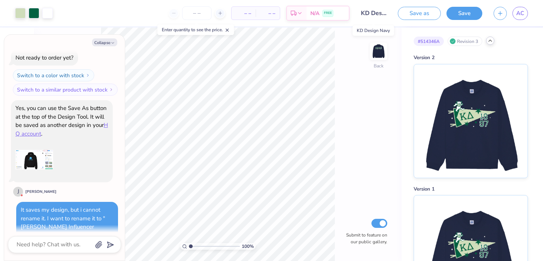
scroll to position [0, 20]
drag, startPoint x: 362, startPoint y: 15, endPoint x: 405, endPoint y: 17, distance: 42.6
click at [405, 17] on div "Art colors – – Per Item – – Total Est. Delivery N/A FREE Design Title KD Design…" at bounding box center [271, 13] width 543 height 26
click at [51, 244] on textarea at bounding box center [54, 245] width 76 height 10
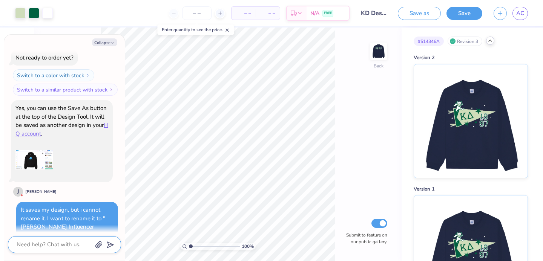
scroll to position [604, 0]
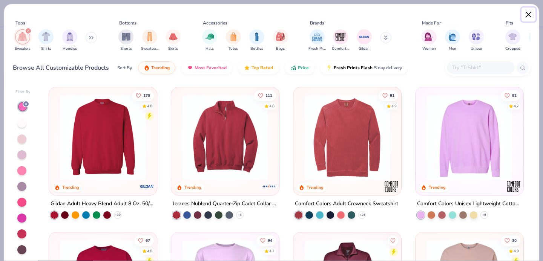
click at [527, 15] on button "Close" at bounding box center [528, 15] width 14 height 14
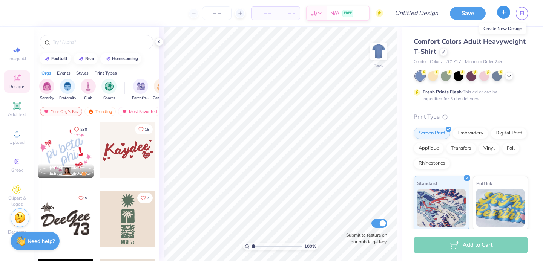
click at [498, 14] on button "button" at bounding box center [503, 12] width 13 height 13
click at [518, 16] on link "FI" at bounding box center [521, 13] width 12 height 13
click at [522, 11] on span "FI" at bounding box center [521, 13] width 5 height 9
click at [441, 51] on icon at bounding box center [443, 51] width 4 height 4
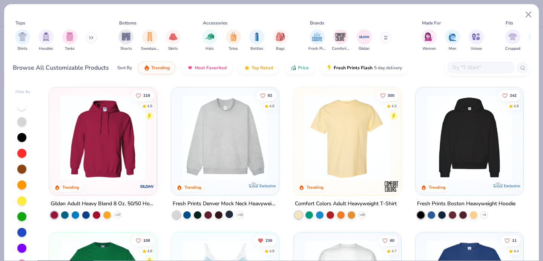
click at [229, 213] on div at bounding box center [229, 215] width 8 height 8
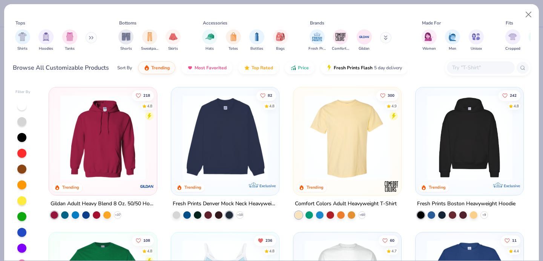
scroll to position [604, 0]
click at [236, 170] on img at bounding box center [225, 137] width 93 height 85
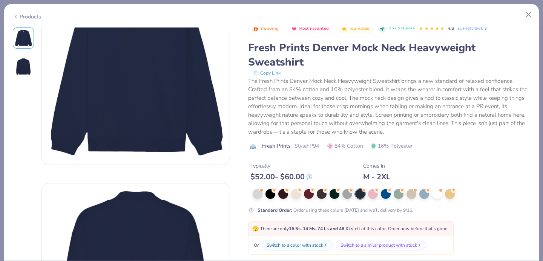
scroll to position [60, 0]
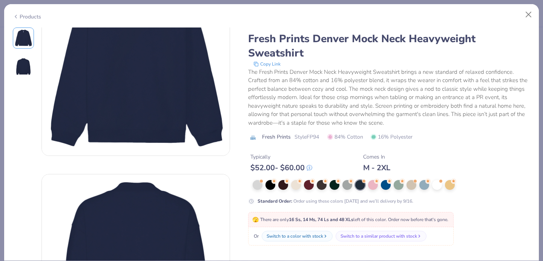
click at [376, 165] on div "M - 2XL" at bounding box center [376, 167] width 27 height 9
click at [361, 184] on div at bounding box center [360, 185] width 10 height 10
click at [401, 184] on div at bounding box center [398, 184] width 10 height 10
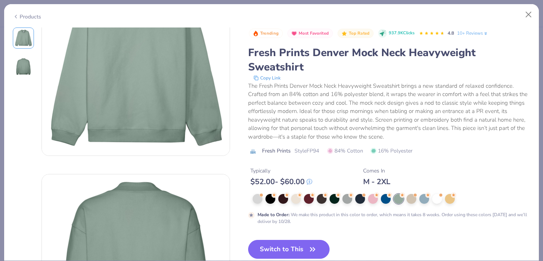
click at [416, 197] on span at bounding box center [415, 195] width 4 height 4
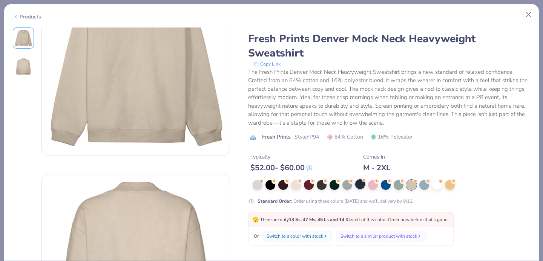
click at [362, 184] on div at bounding box center [360, 184] width 10 height 10
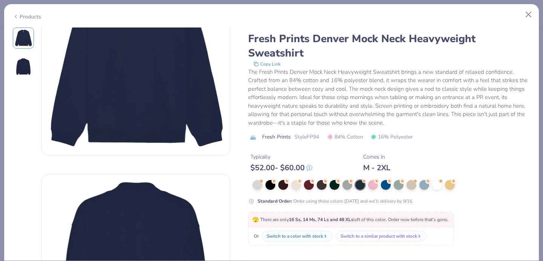
click at [342, 186] on div at bounding box center [347, 185] width 10 height 10
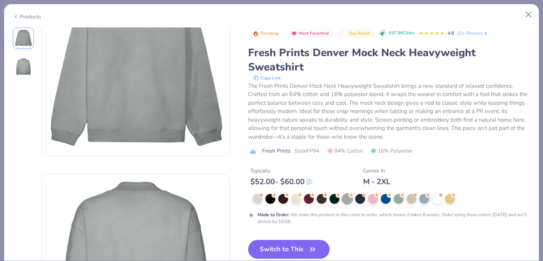
click at [266, 193] on div "Trending Most Favorited Top Rated 937.9K Clicks 4.8 10+ Reviews Fresh Prints De…" at bounding box center [389, 127] width 282 height 198
click at [262, 195] on div at bounding box center [261, 194] width 3 height 3
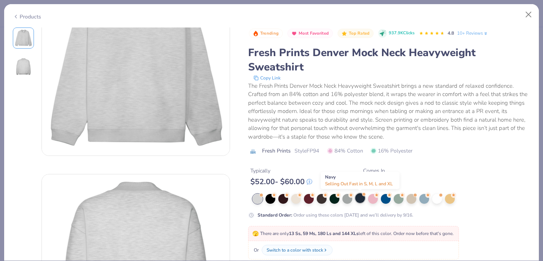
click at [356, 199] on div at bounding box center [360, 198] width 10 height 10
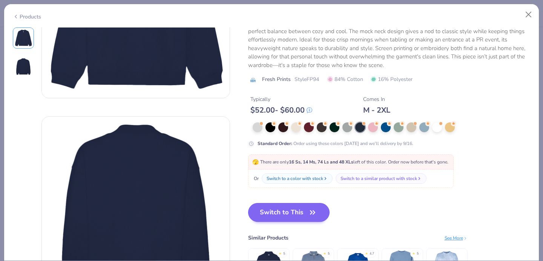
scroll to position [131, 0]
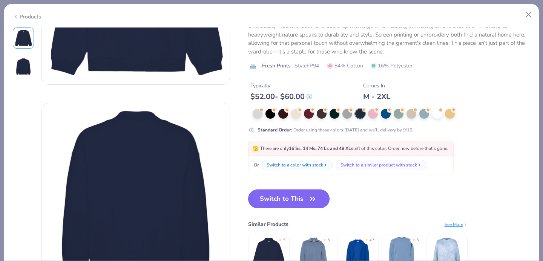
click at [296, 197] on button "Switch to This" at bounding box center [289, 199] width 82 height 19
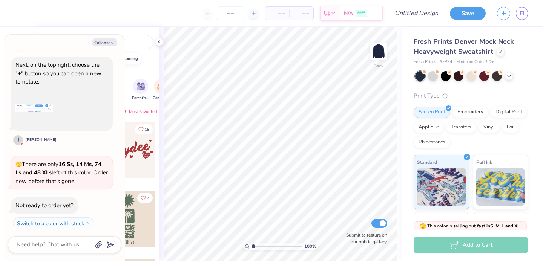
scroll to position [860, 0]
click at [113, 47] on div "Collapse can i change color of clip art Hi there! Joni here from Fresh Prints. …" at bounding box center [64, 148] width 121 height 226
click at [109, 43] on button "Collapse" at bounding box center [104, 42] width 25 height 8
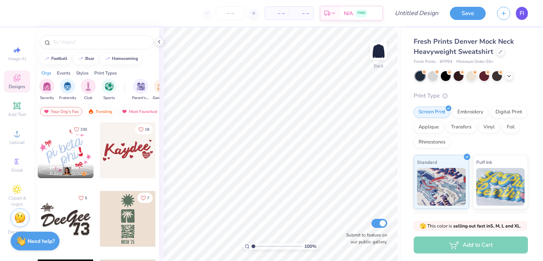
click at [522, 14] on span "FI" at bounding box center [521, 13] width 5 height 9
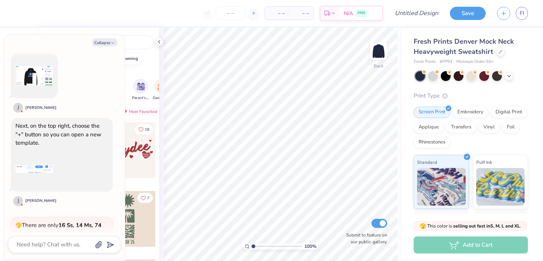
scroll to position [770, 0]
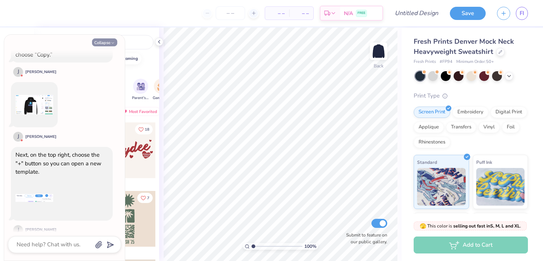
click at [107, 42] on button "Collapse" at bounding box center [104, 42] width 25 height 8
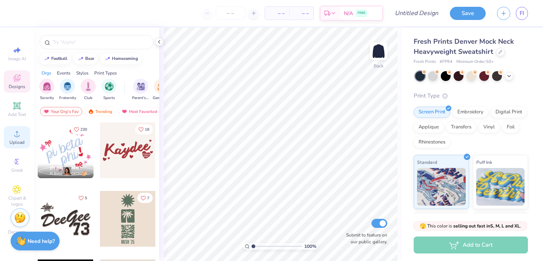
click at [18, 140] on span "Upload" at bounding box center [16, 142] width 15 height 6
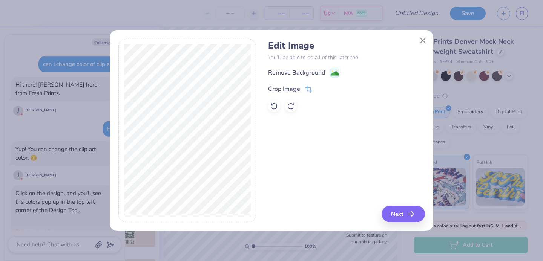
scroll to position [1038, 0]
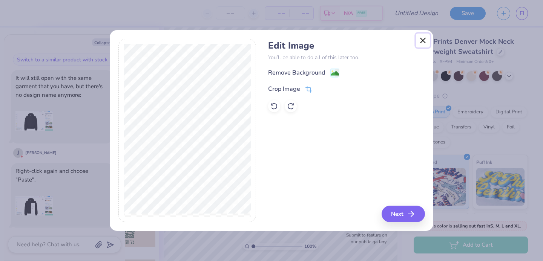
click at [421, 41] on button "Close" at bounding box center [423, 41] width 14 height 14
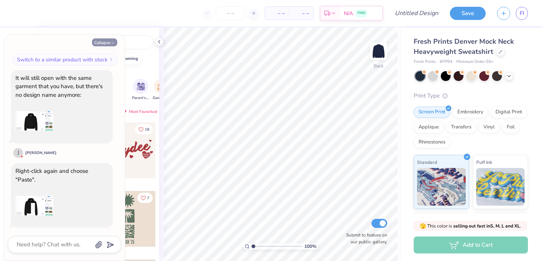
click at [107, 43] on button "Collapse" at bounding box center [104, 42] width 25 height 8
type textarea "x"
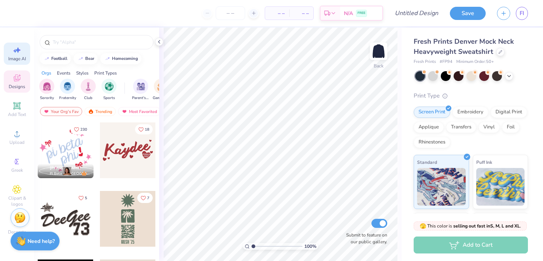
click at [15, 55] on div "Image AI" at bounding box center [17, 54] width 26 height 22
select select "4"
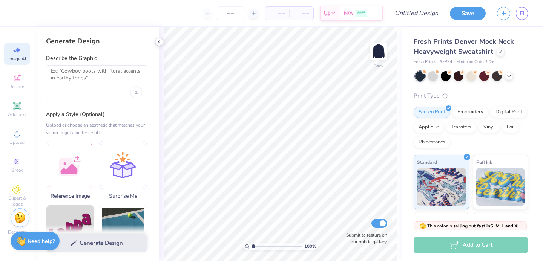
click at [157, 42] on icon at bounding box center [159, 42] width 6 height 6
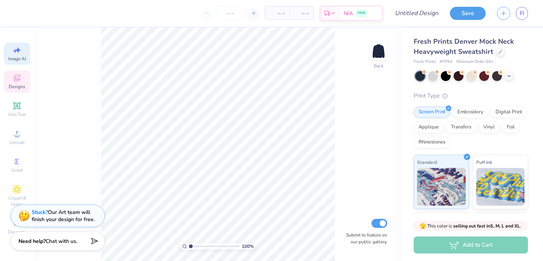
click at [23, 87] on span "Designs" at bounding box center [17, 87] width 17 height 6
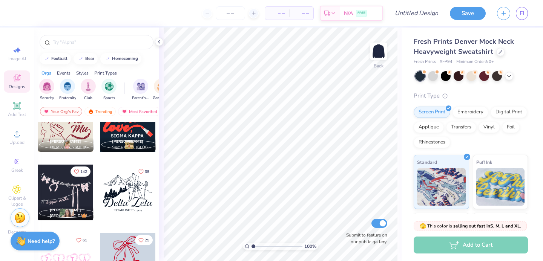
scroll to position [931, 0]
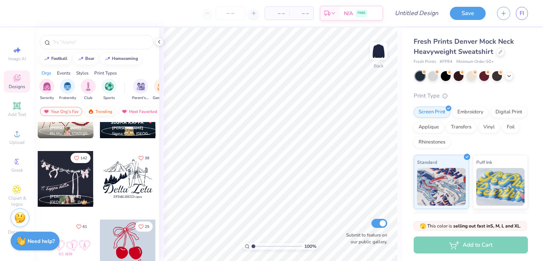
click at [106, 113] on div "Trending" at bounding box center [99, 111] width 31 height 9
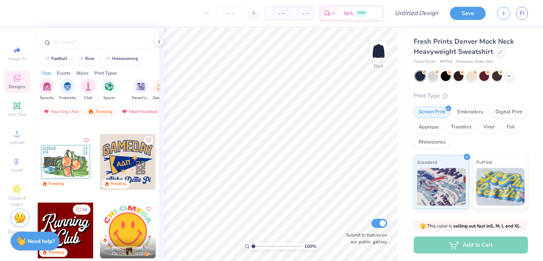
scroll to position [1424, 0]
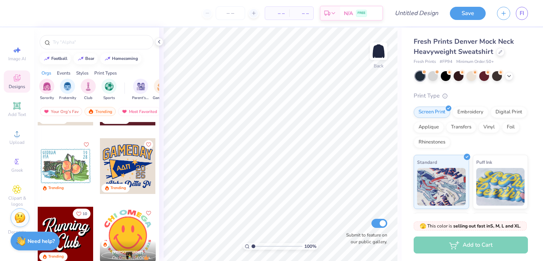
click at [125, 164] on div at bounding box center [128, 166] width 56 height 56
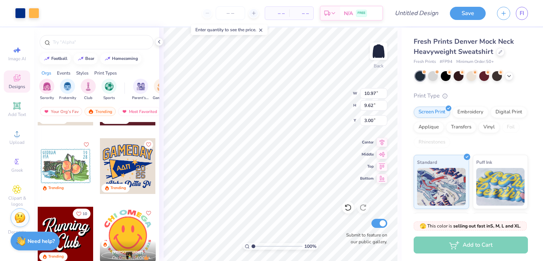
type input "12.31"
type input "10.80"
type input "1.84"
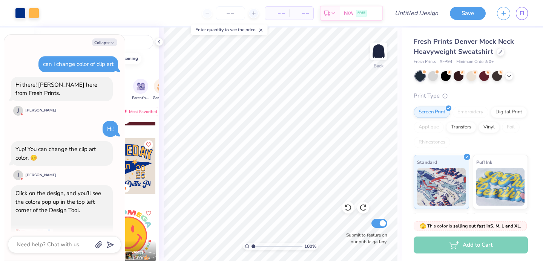
scroll to position [1159, 0]
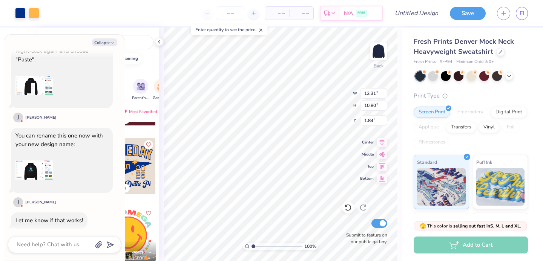
type textarea "x"
type input "1.85"
type textarea "x"
type input "1.86"
type textarea "x"
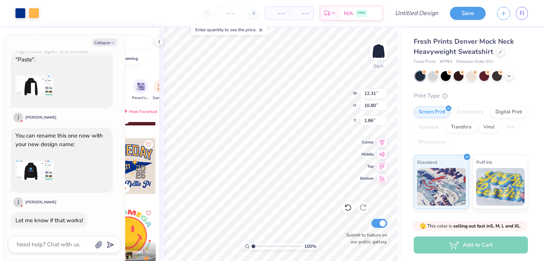
type input "1.87"
type textarea "x"
type input "1.88"
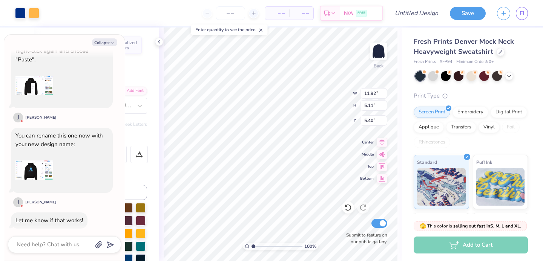
type textarea "x"
type input "3.00"
type textarea "x"
type input "13.49"
type input "5.78"
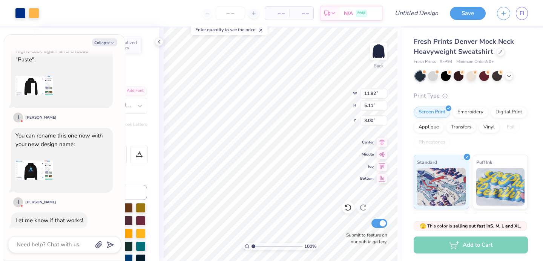
type input "2.32"
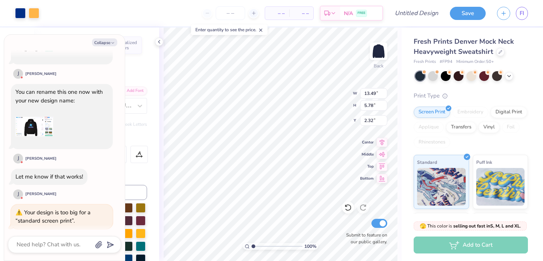
click at [45, 233] on button "Make it as big as possible" at bounding box center [45, 238] width 64 height 11
type textarea "x"
type input "15.00"
type input "6.43"
type textarea "x"
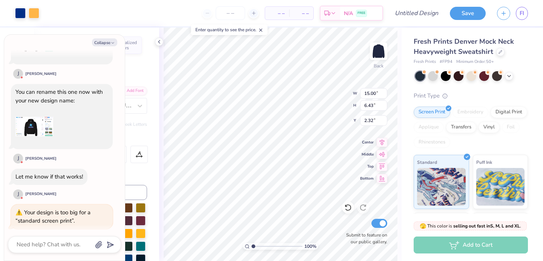
type input "1.67"
click at [103, 45] on button "Collapse" at bounding box center [104, 42] width 25 height 8
type textarea "x"
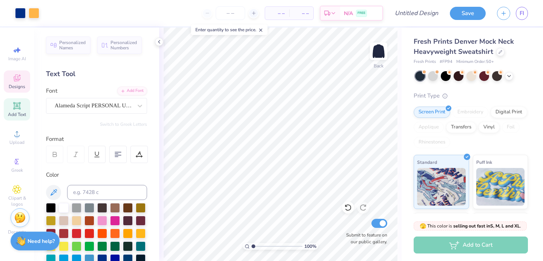
click at [23, 75] on div "Designs" at bounding box center [17, 81] width 26 height 22
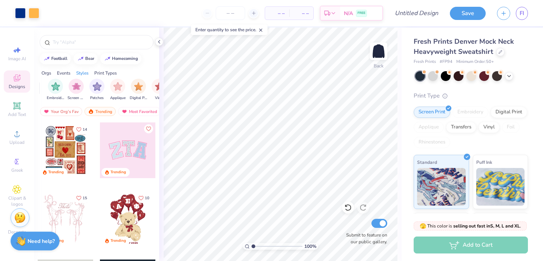
scroll to position [0, 638]
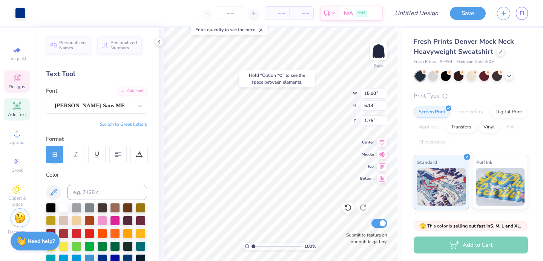
type input "1.75"
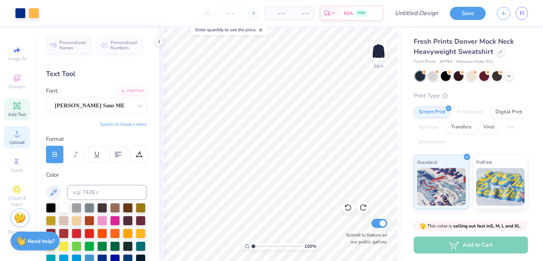
click at [20, 139] on span "Upload" at bounding box center [16, 142] width 15 height 6
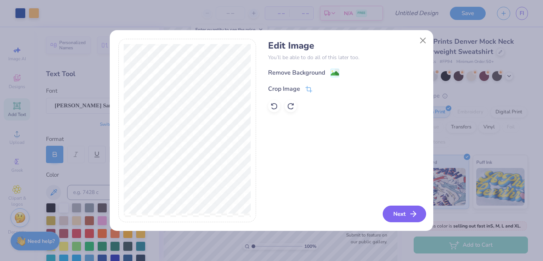
click at [400, 218] on button "Next" at bounding box center [403, 214] width 43 height 17
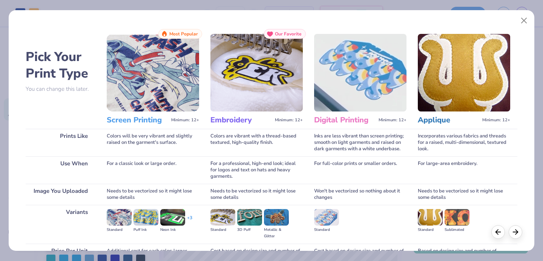
scroll to position [22, 0]
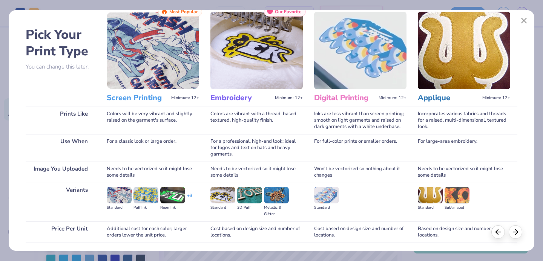
click at [121, 194] on img at bounding box center [119, 195] width 25 height 17
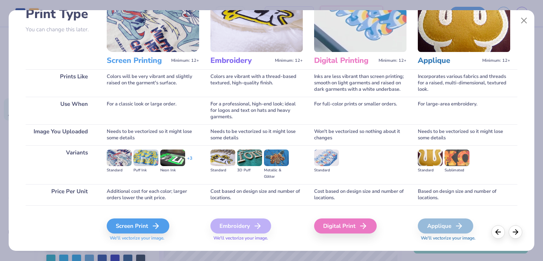
scroll to position [73, 0]
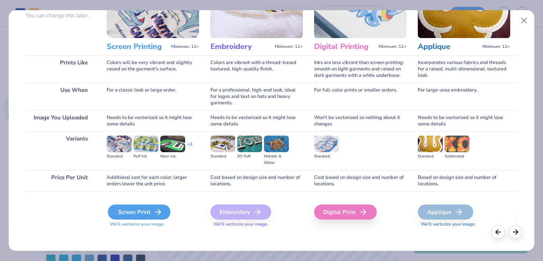
click at [131, 212] on div "Screen Print" at bounding box center [139, 212] width 63 height 15
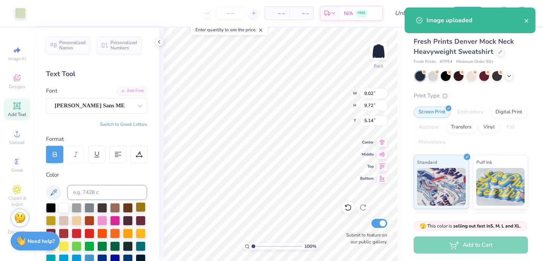
type input "5.73"
type input "6.18"
type input "8.68"
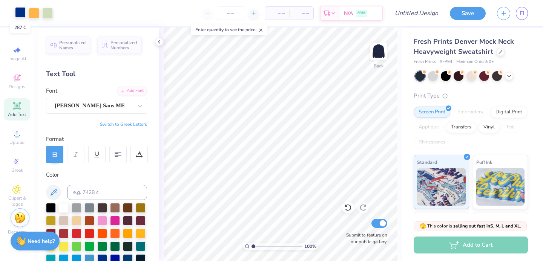
click at [19, 10] on div at bounding box center [20, 12] width 11 height 11
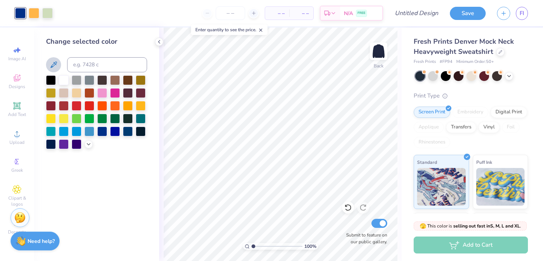
click at [52, 64] on icon at bounding box center [53, 64] width 9 height 9
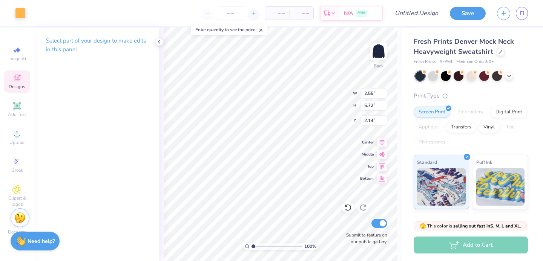
click at [26, 10] on div "Art colors – – Per Item – – Total Est. Delivery N/A FREE Design Title Save FI" at bounding box center [271, 13] width 543 height 26
click at [22, 10] on div at bounding box center [20, 12] width 11 height 11
click at [35, 12] on div at bounding box center [34, 12] width 11 height 11
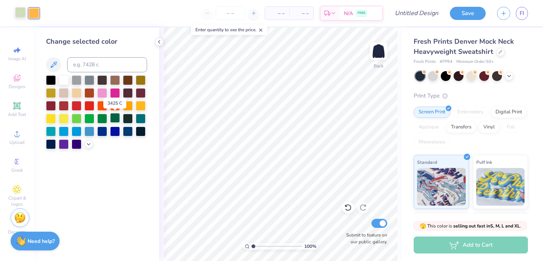
click at [116, 119] on div at bounding box center [115, 118] width 10 height 10
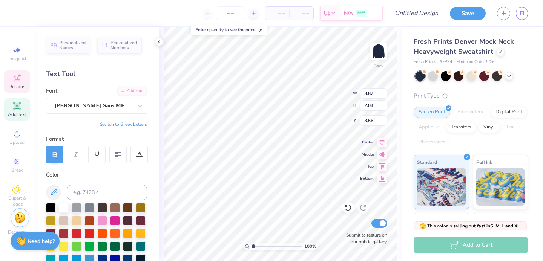
type textarea "A"
type textarea "KD"
click at [135, 125] on button "Switch to Greek Letters" at bounding box center [123, 124] width 47 height 6
click at [110, 104] on div "Schnebel Sans ME" at bounding box center [93, 106] width 79 height 12
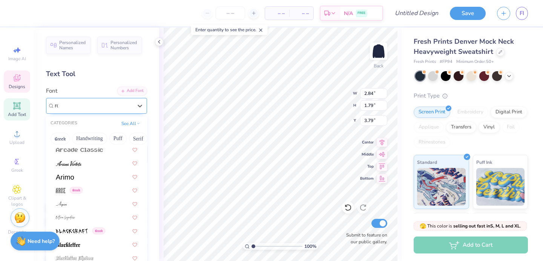
scroll to position [0, 0]
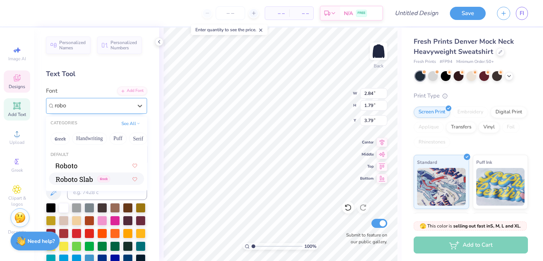
click at [80, 179] on img at bounding box center [74, 179] width 37 height 5
type input "robo"
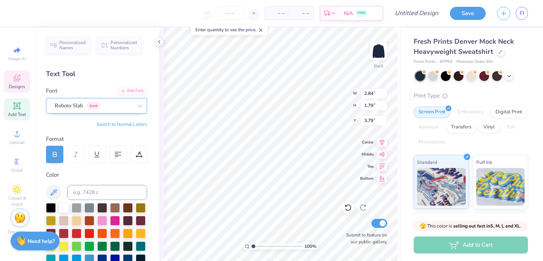
type input "3.31"
type input "1.91"
type input "3.73"
type input "4.21"
type input "2.43"
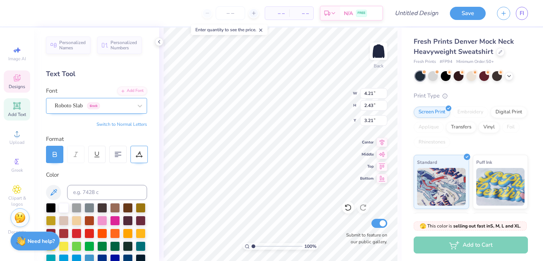
type input "3.26"
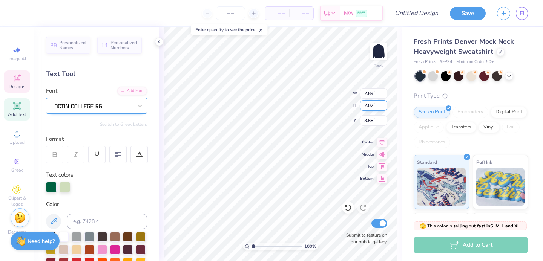
type textarea "2"
type textarea "18"
type input "2.86"
type input "5.70"
type textarea "2"
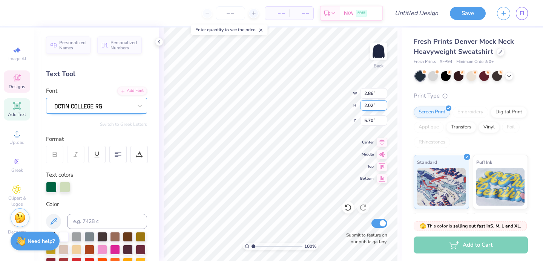
type textarea "97"
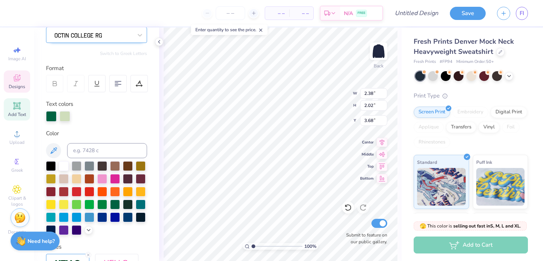
scroll to position [76, 0]
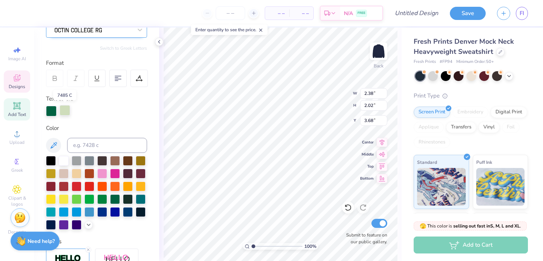
click at [65, 110] on div at bounding box center [65, 110] width 11 height 11
click at [63, 160] on div at bounding box center [64, 160] width 10 height 10
type input "2.75"
type input "5.80"
click at [64, 108] on div at bounding box center [65, 110] width 11 height 11
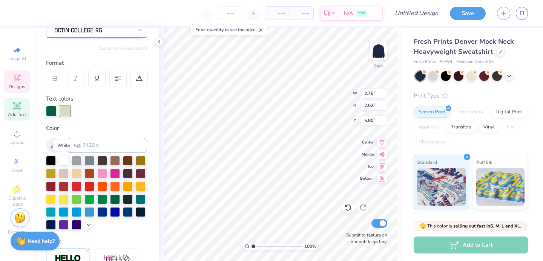
click at [64, 162] on div at bounding box center [64, 160] width 10 height 10
click at [64, 113] on div at bounding box center [65, 110] width 11 height 11
type input "0.61"
type input "0.59"
click at [19, 12] on div at bounding box center [20, 12] width 11 height 11
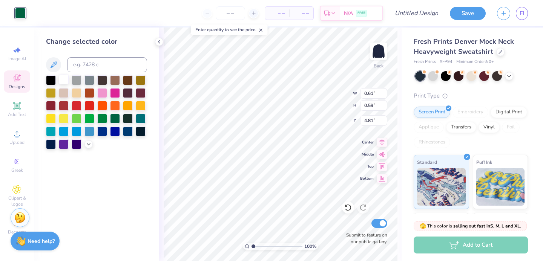
click at [64, 80] on div at bounding box center [64, 80] width 10 height 10
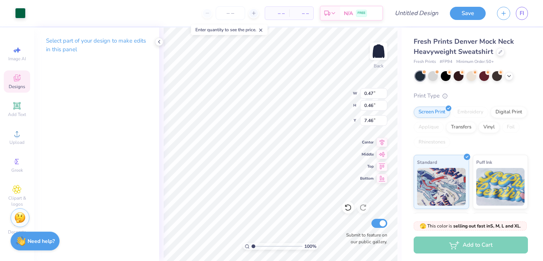
type input "7.36"
click at [25, 11] on div at bounding box center [20, 12] width 11 height 11
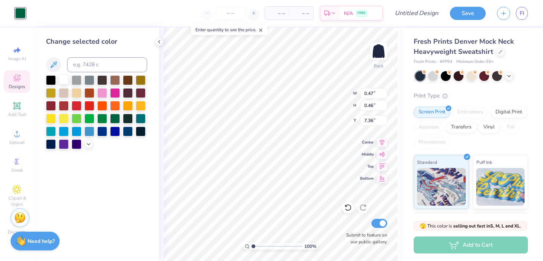
click at [63, 80] on div at bounding box center [64, 80] width 10 height 10
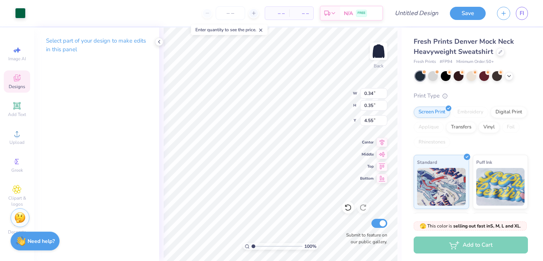
type input "0.69"
type input "0.72"
type input "15.00"
type input "6.14"
type input "1.95"
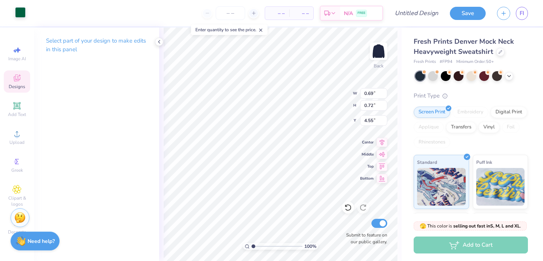
click at [17, 16] on div at bounding box center [20, 12] width 11 height 11
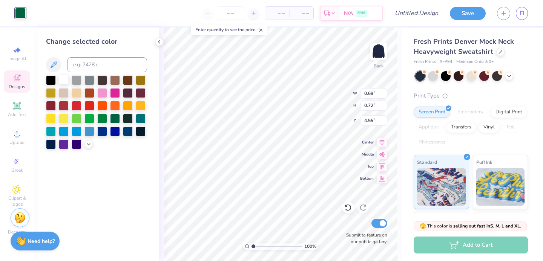
click at [63, 80] on div at bounding box center [64, 80] width 10 height 10
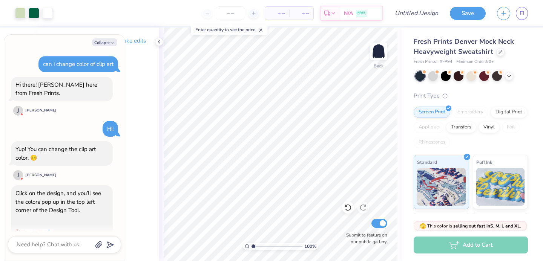
scroll to position [1246, 0]
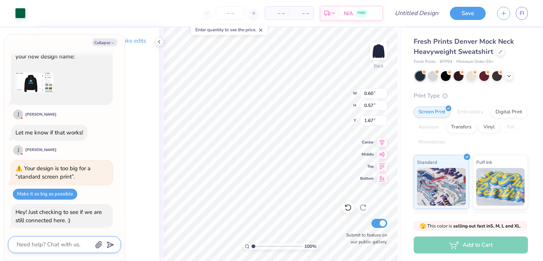
click at [53, 247] on textarea at bounding box center [54, 245] width 76 height 10
type textarea "x"
type textarea "Y"
type textarea "x"
type textarea "Ye"
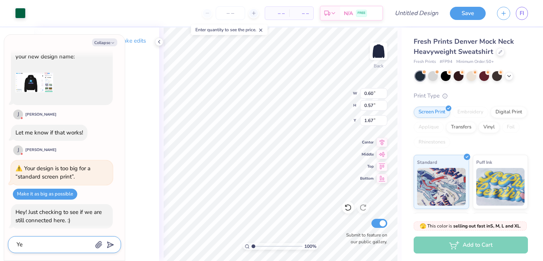
type textarea "x"
type textarea "Yes"
type textarea "x"
type textarea "Yes"
type textarea "x"
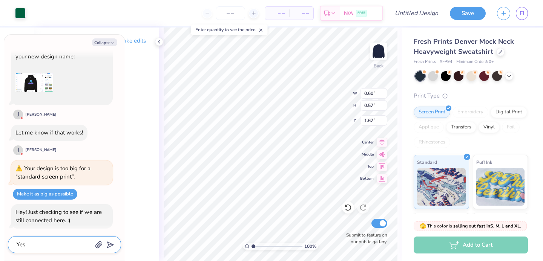
type textarea "Yes I"
type textarea "x"
type textarea "Yes I"
type textarea "x"
type textarea "Yes I go"
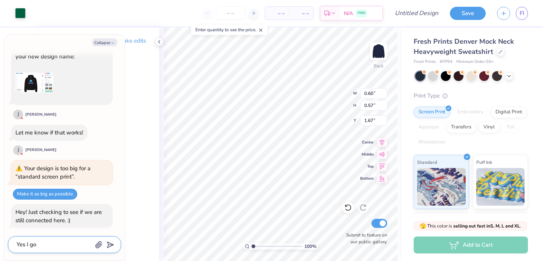
type textarea "x"
type textarea "Yes I got"
type textarea "x"
type textarea "Yes I got"
type textarea "x"
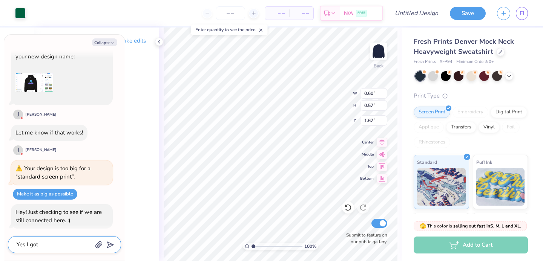
type textarea "Yes I got i"
type textarea "x"
type textarea "Yes I got it"
type textarea "x"
type textarea "Yes I got it"
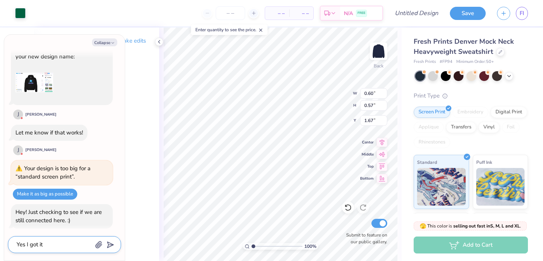
type textarea "x"
type textarea "Yes I got it T"
type textarea "x"
type textarea "Yes I got it Th"
type textarea "x"
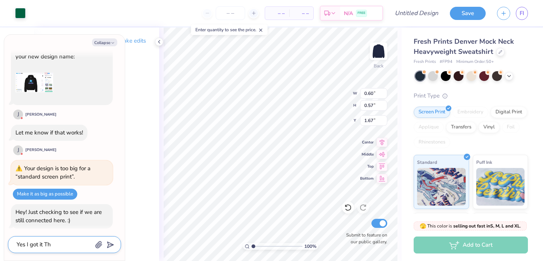
type textarea "Yes I got it Tha"
type textarea "x"
type textarea "Yes I got it Than"
type textarea "x"
type textarea "Yes I got it Thank"
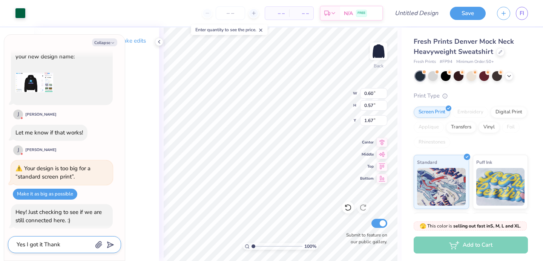
type textarea "x"
type textarea "Yes I got it Thank"
type textarea "x"
type textarea "Yes I got it Thank y"
type textarea "x"
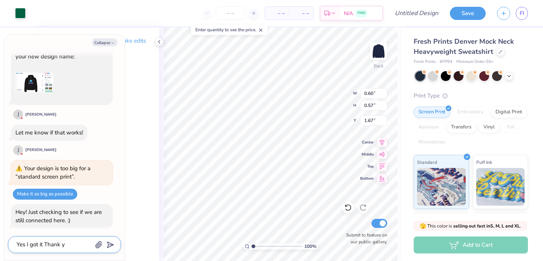
type textarea "Yes I got it Thank yo"
type textarea "x"
type textarea "Yes I got it Thank you"
type textarea "x"
type textarea "Yes I got it Thank you!"
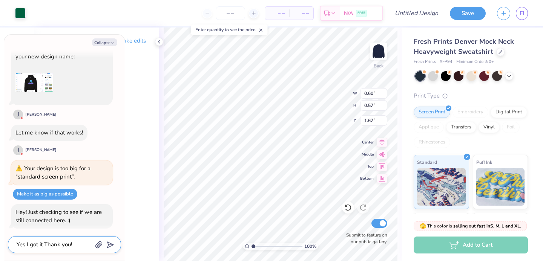
type textarea "x"
type textarea "Yes I got it Thank you!!"
click at [111, 246] on polygon "submit" at bounding box center [108, 245] width 9 height 9
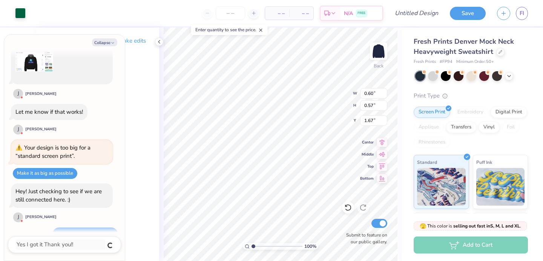
type textarea "x"
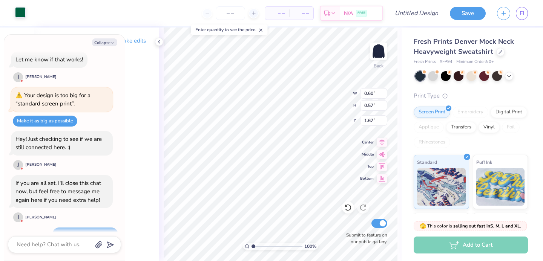
click at [22, 12] on div at bounding box center [20, 12] width 11 height 11
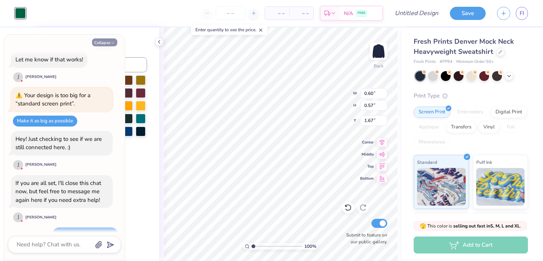
click at [111, 43] on icon "button" at bounding box center [112, 43] width 5 height 5
type textarea "x"
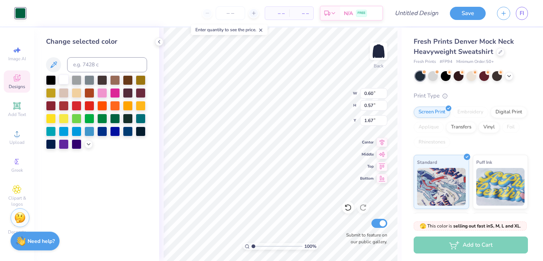
click at [62, 80] on div at bounding box center [64, 80] width 10 height 10
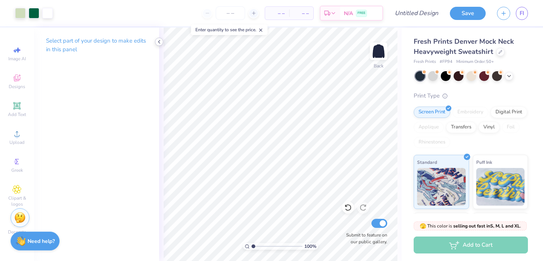
click at [157, 43] on icon at bounding box center [159, 42] width 6 height 6
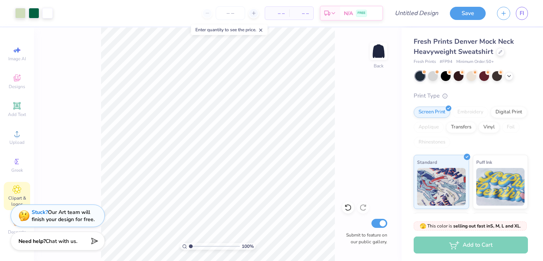
click at [18, 185] on icon at bounding box center [16, 189] width 9 height 9
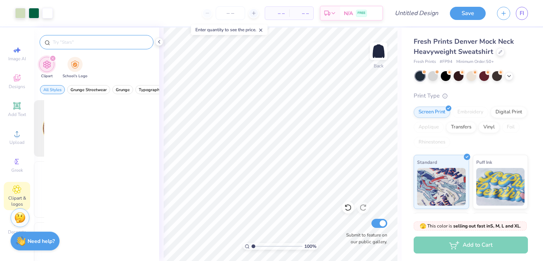
scroll to position [0, 0]
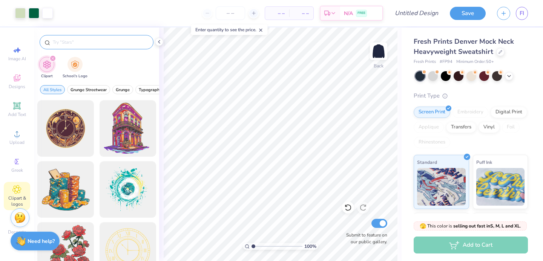
click at [119, 42] on input "text" at bounding box center [100, 42] width 96 height 8
type input "bear"
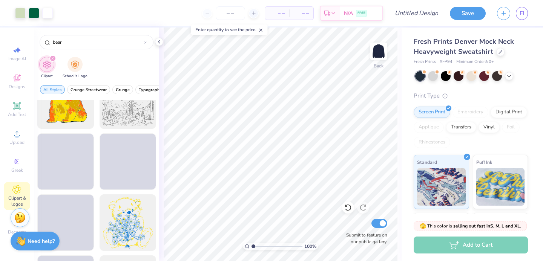
scroll to position [1128, 0]
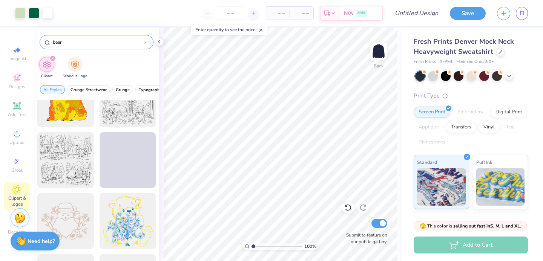
click at [145, 42] on icon at bounding box center [145, 42] width 3 height 3
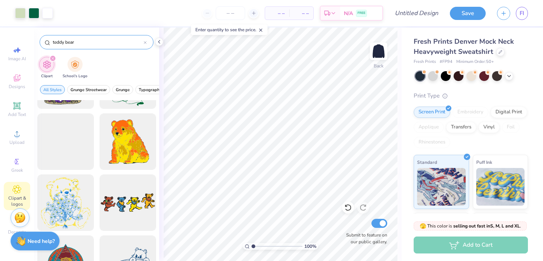
scroll to position [1100, 0]
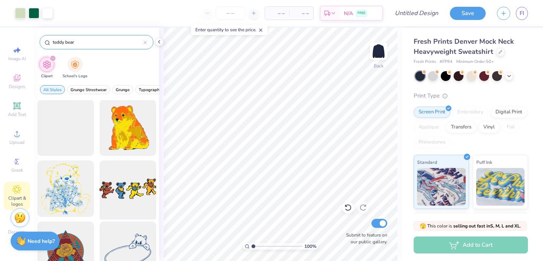
type input "teddy bear"
click at [122, 197] on div at bounding box center [127, 189] width 62 height 62
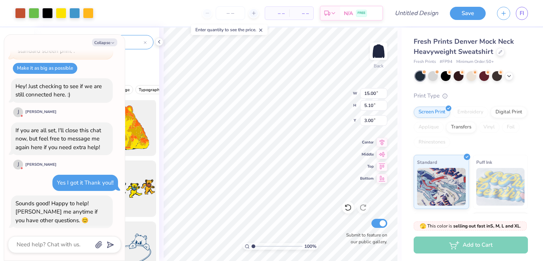
scroll to position [1447, 0]
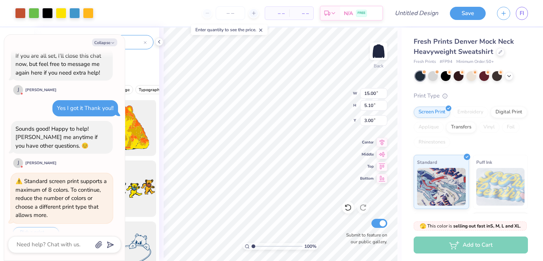
type textarea "x"
type input "10.00"
click at [44, 11] on div at bounding box center [47, 12] width 11 height 11
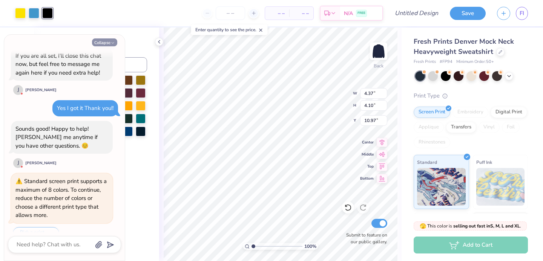
click at [106, 41] on button "Collapse" at bounding box center [104, 42] width 25 height 8
type textarea "x"
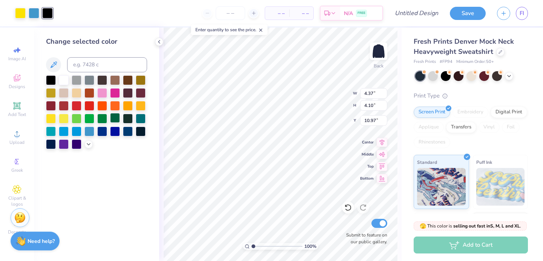
click at [116, 118] on div at bounding box center [115, 118] width 10 height 10
click at [33, 14] on div at bounding box center [34, 12] width 11 height 11
click at [52, 67] on icon at bounding box center [53, 64] width 6 height 6
click at [61, 13] on div at bounding box center [61, 12] width 11 height 11
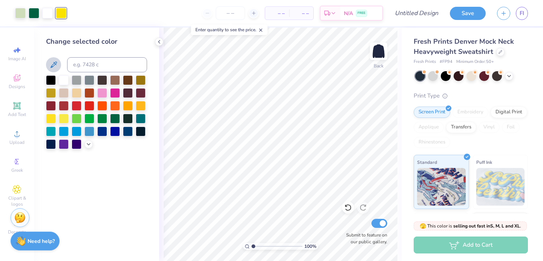
click at [53, 65] on icon at bounding box center [53, 64] width 9 height 9
click at [63, 80] on div at bounding box center [64, 80] width 10 height 10
click at [105, 107] on div at bounding box center [102, 105] width 10 height 10
click at [55, 63] on icon at bounding box center [53, 64] width 9 height 9
click at [61, 78] on div at bounding box center [64, 80] width 10 height 10
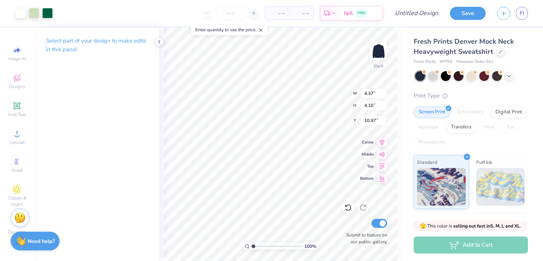
type input "0.50"
type input "3.77"
type input "3.49"
type input "1.03"
type input "3.86"
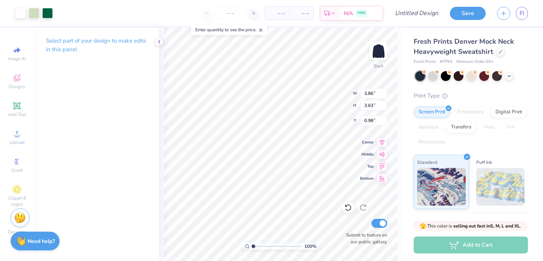
type input "3.63"
type input "0.98"
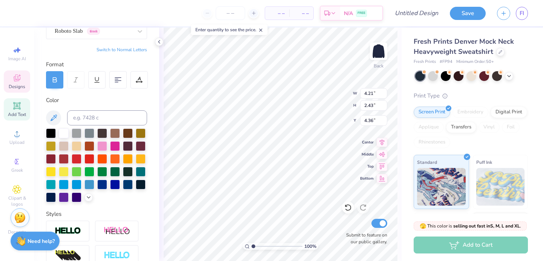
scroll to position [106, 0]
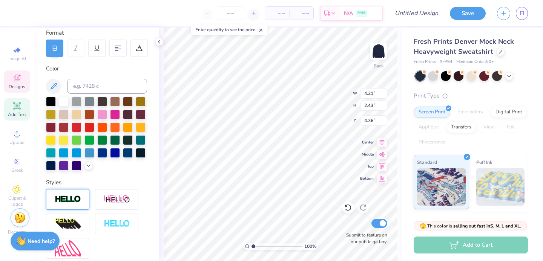
click at [68, 203] on img at bounding box center [68, 199] width 26 height 9
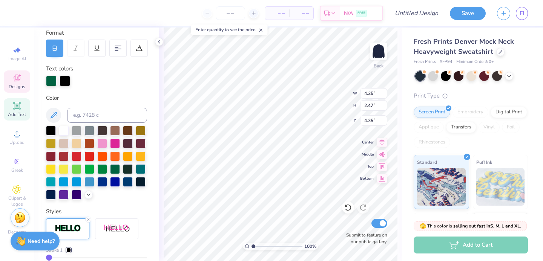
type input "4.25"
type input "2.47"
type input "4.35"
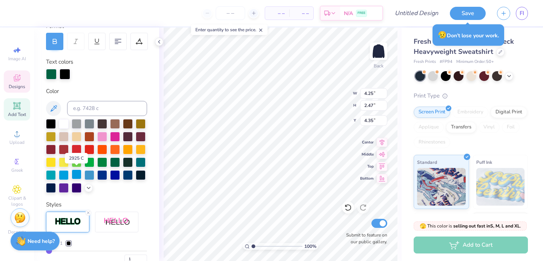
scroll to position [115, 0]
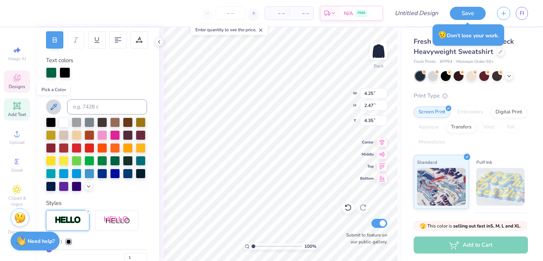
click at [55, 104] on icon at bounding box center [53, 106] width 9 height 9
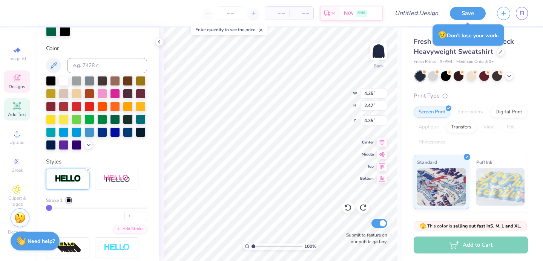
scroll to position [157, 0]
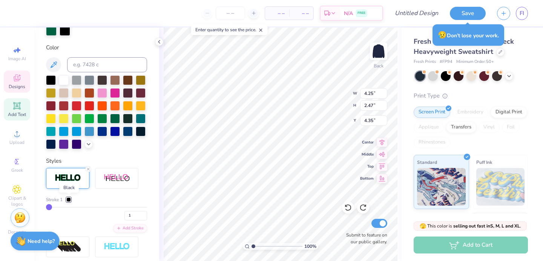
click at [70, 199] on div at bounding box center [68, 199] width 5 height 5
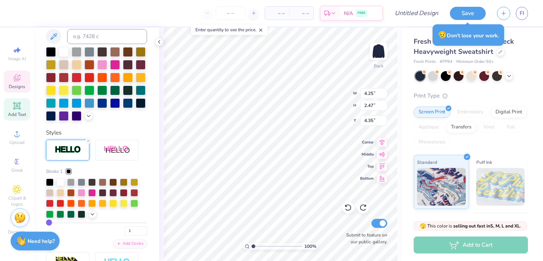
scroll to position [188, 0]
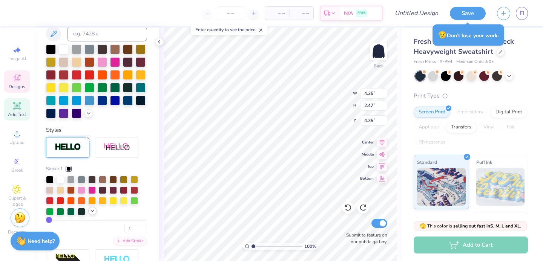
click at [92, 214] on div at bounding box center [92, 211] width 8 height 8
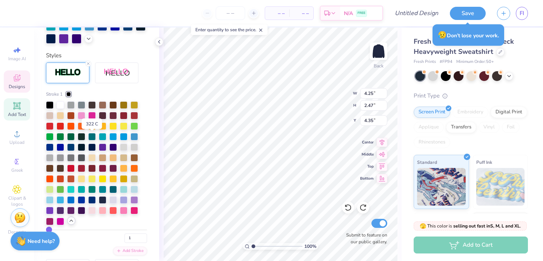
scroll to position [261, 0]
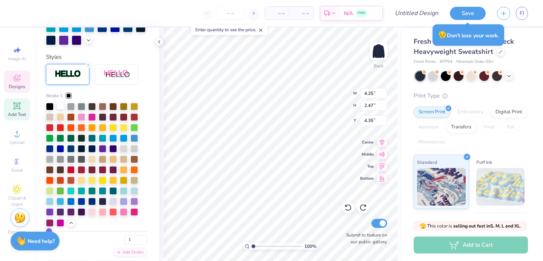
click at [62, 107] on div at bounding box center [61, 106] width 8 height 8
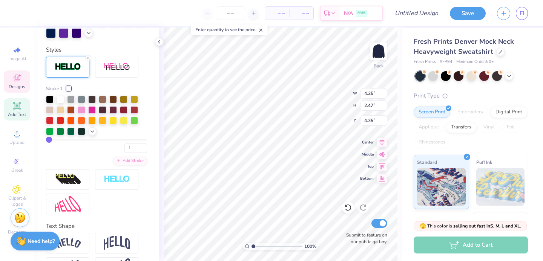
scroll to position [269, 0]
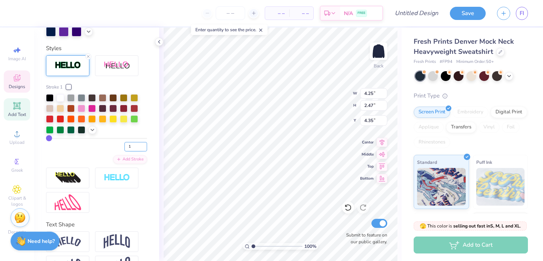
click at [135, 148] on input "1" at bounding box center [135, 146] width 23 height 9
type input "3"
type input "4.32"
type input "2.54"
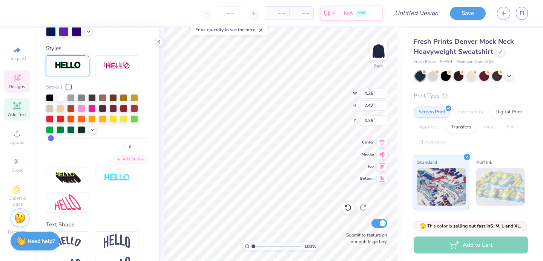
type input "4.31"
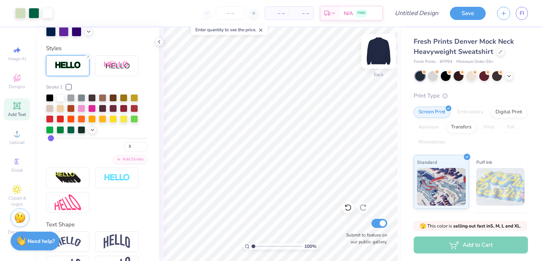
click at [379, 51] on img at bounding box center [378, 51] width 30 height 30
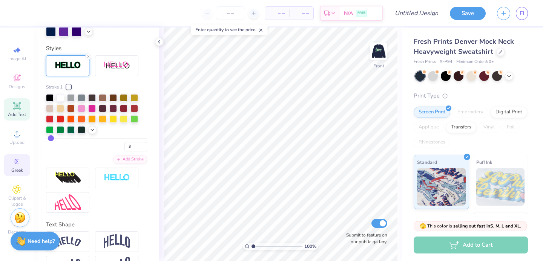
click at [21, 165] on div "Greek" at bounding box center [17, 165] width 26 height 22
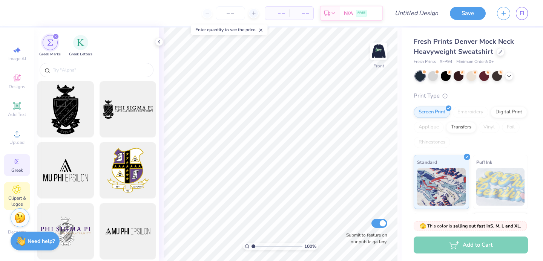
click at [17, 188] on icon at bounding box center [17, 190] width 4 height 4
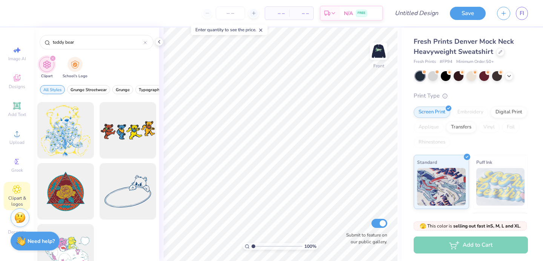
scroll to position [1147, 0]
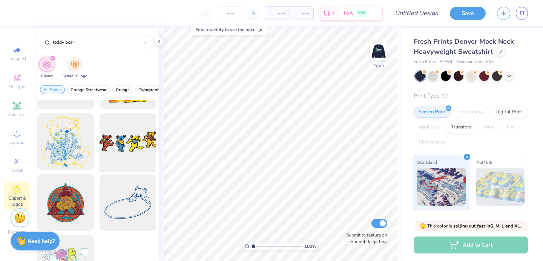
click at [137, 153] on div at bounding box center [127, 142] width 62 height 62
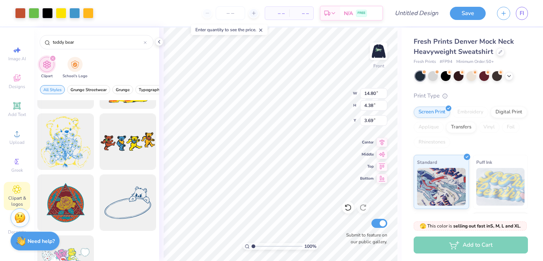
type input "3.69"
click at [44, 12] on div at bounding box center [47, 12] width 11 height 11
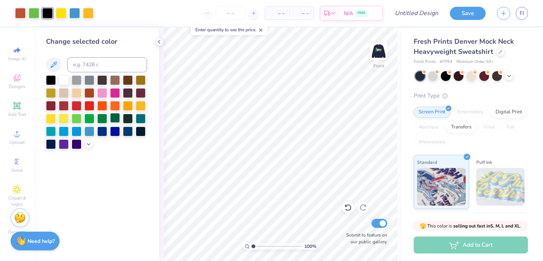
click at [115, 118] on div at bounding box center [115, 118] width 10 height 10
click at [14, 84] on span "Designs" at bounding box center [17, 87] width 17 height 6
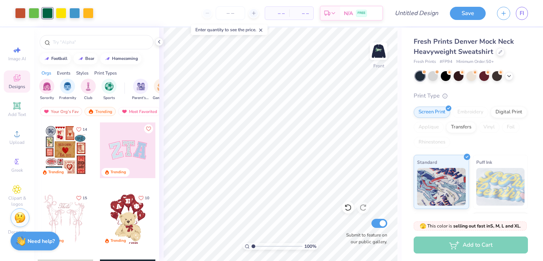
click at [17, 121] on div "Image AI Designs Add Text Upload Greek Clipart & logos Decorate" at bounding box center [17, 141] width 26 height 196
click at [16, 112] on span "Add Text" at bounding box center [17, 115] width 18 height 6
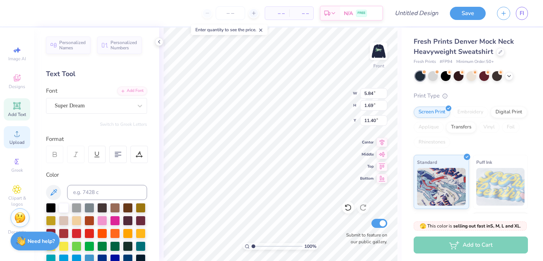
click at [14, 139] on div "Upload" at bounding box center [17, 137] width 26 height 22
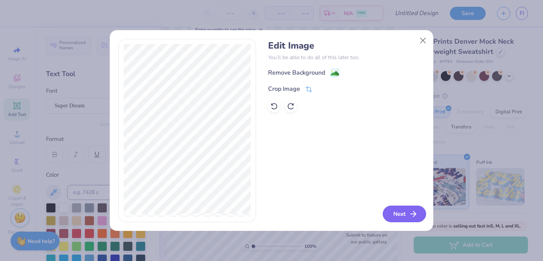
click at [411, 213] on icon "button" at bounding box center [412, 214] width 9 height 9
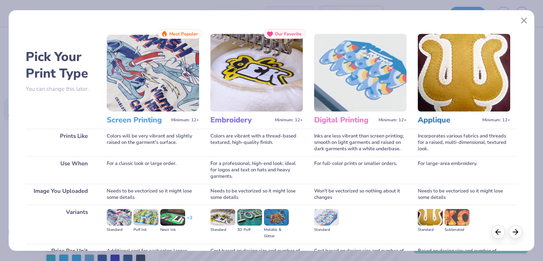
click at [151, 109] on img at bounding box center [153, 73] width 92 height 78
click at [119, 222] on img at bounding box center [119, 217] width 25 height 17
click at [118, 217] on img at bounding box center [119, 217] width 25 height 17
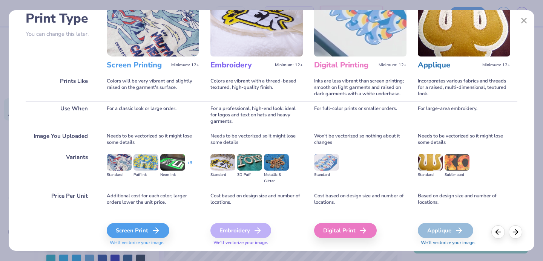
scroll to position [58, 0]
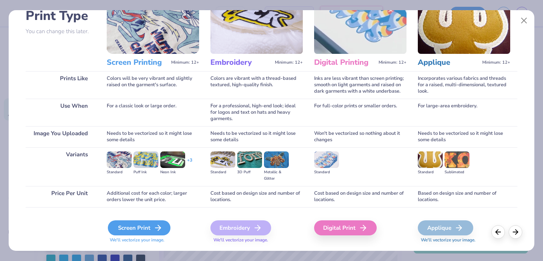
click at [133, 229] on div "Screen Print" at bounding box center [139, 227] width 63 height 15
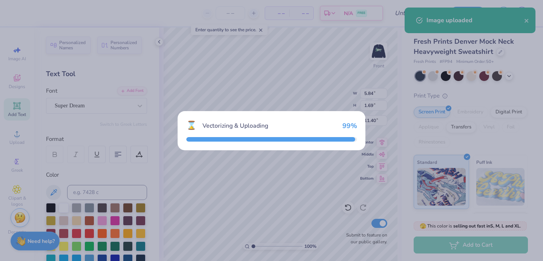
type input "9.02"
type input "9.72"
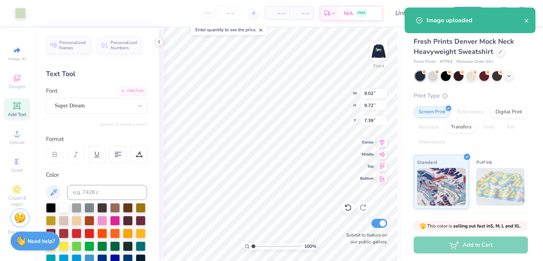
type input "12.78"
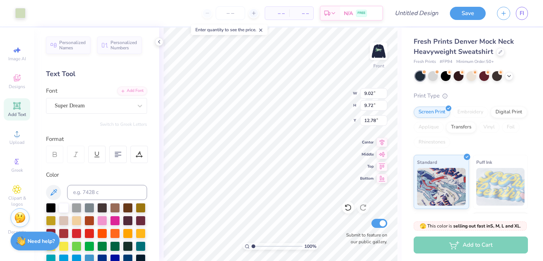
type input "5.84"
type input "1.69"
type input "11.40"
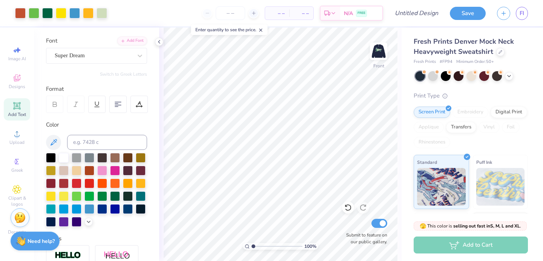
scroll to position [52, 0]
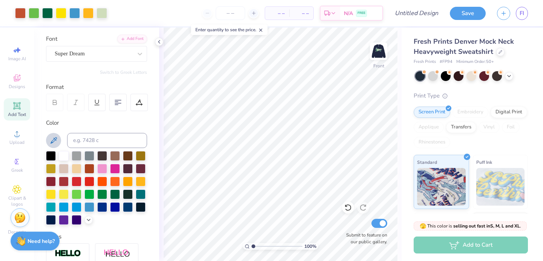
click at [50, 139] on icon at bounding box center [53, 140] width 9 height 9
click at [88, 14] on div at bounding box center [88, 12] width 11 height 11
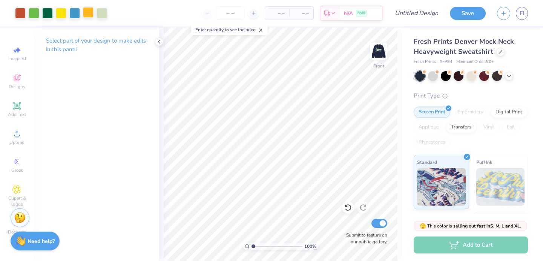
click at [85, 12] on div at bounding box center [88, 12] width 11 height 11
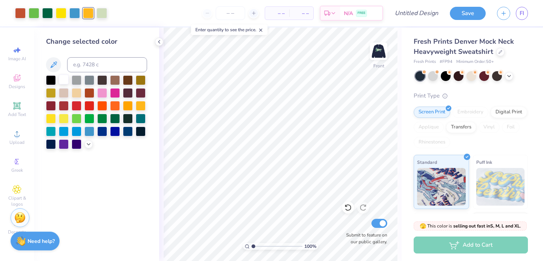
click at [64, 81] on div at bounding box center [64, 80] width 10 height 10
click at [78, 10] on div at bounding box center [74, 12] width 11 height 11
click at [63, 83] on div at bounding box center [64, 80] width 10 height 10
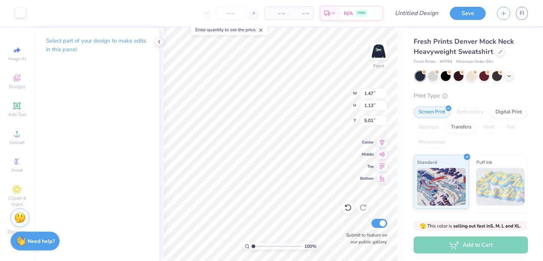
click at [17, 14] on div at bounding box center [20, 12] width 11 height 11
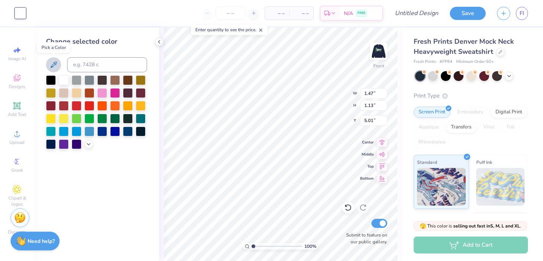
click at [50, 66] on icon at bounding box center [53, 64] width 9 height 9
type input "4.19"
type input "3.88"
type input "4.00"
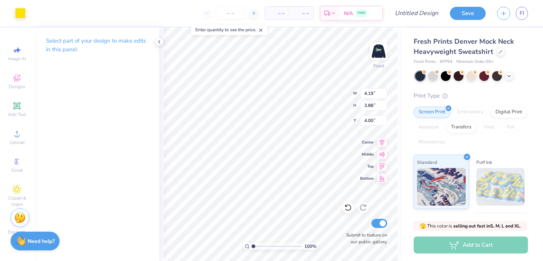
click at [12, 12] on div "Art colors" at bounding box center [13, 13] width 26 height 26
click at [21, 13] on div at bounding box center [20, 12] width 11 height 11
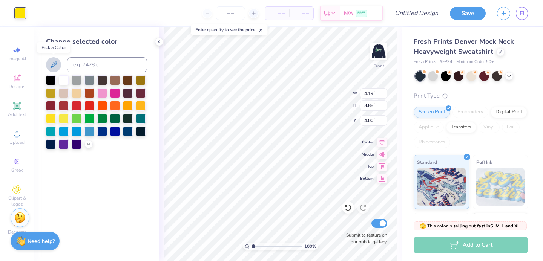
click at [53, 61] on icon at bounding box center [53, 64] width 9 height 9
click at [52, 18] on div "– – Per Item – – Total Est. Delivery N/A FREE" at bounding box center [207, 13] width 352 height 26
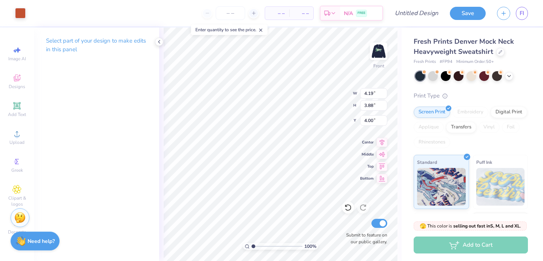
type input "3.86"
type input "4.03"
type input "3.98"
click at [22, 16] on div at bounding box center [20, 12] width 11 height 11
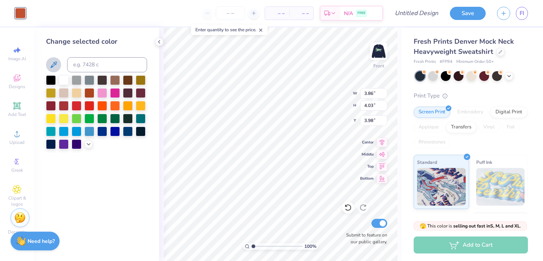
click at [55, 63] on icon at bounding box center [53, 64] width 6 height 6
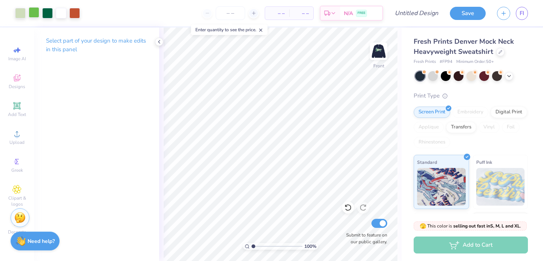
click at [34, 9] on div at bounding box center [34, 12] width 11 height 11
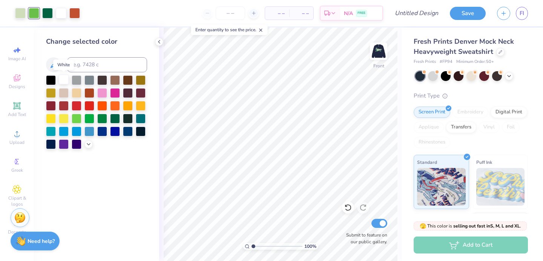
click at [64, 80] on div at bounding box center [64, 80] width 10 height 10
click at [63, 15] on div at bounding box center [61, 12] width 11 height 11
click at [52, 61] on icon at bounding box center [53, 64] width 9 height 9
click at [383, 54] on img at bounding box center [378, 51] width 30 height 30
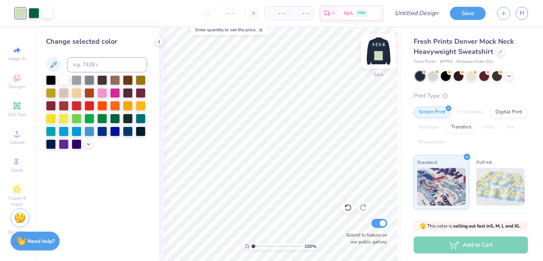
click at [380, 52] on img at bounding box center [378, 51] width 30 height 30
click at [380, 52] on img at bounding box center [378, 51] width 15 height 15
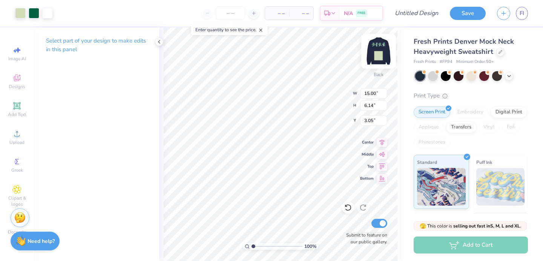
click at [376, 50] on img at bounding box center [378, 51] width 30 height 30
type input "12.80"
type input "7.85"
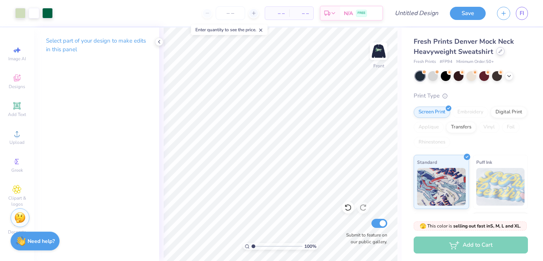
click at [498, 53] on div at bounding box center [500, 51] width 8 height 8
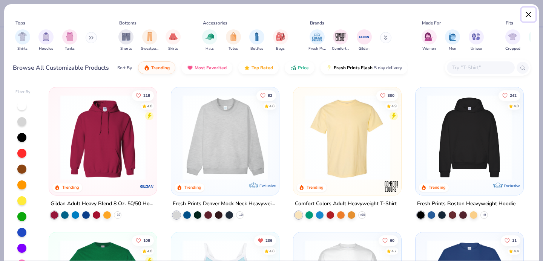
click at [528, 15] on button "Close" at bounding box center [528, 15] width 14 height 14
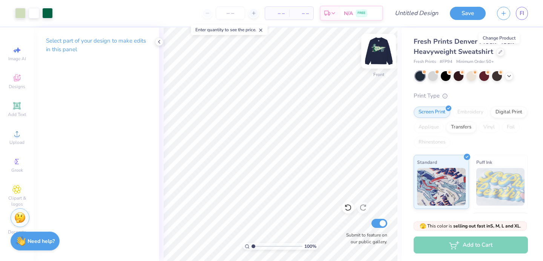
click at [382, 55] on img at bounding box center [378, 51] width 30 height 30
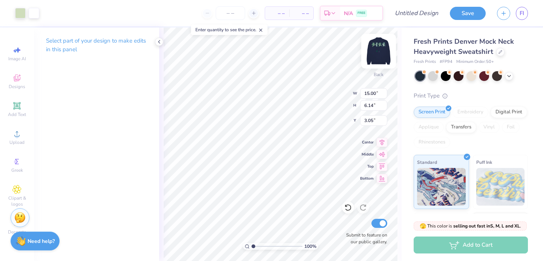
click at [377, 48] on img at bounding box center [378, 51] width 30 height 30
type input "7.57"
type input "14.99"
type input "6.14"
type input "7.59"
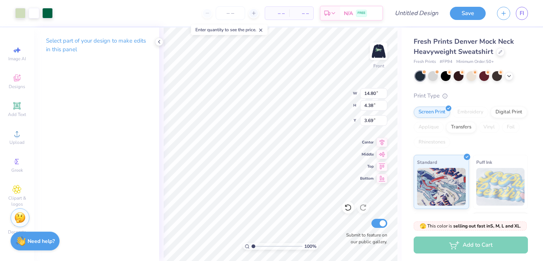
type input "4.44"
type input "14.23"
type input "4.21"
type input "3.69"
type input "11.99"
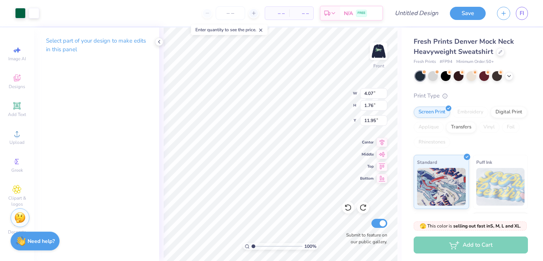
type input "8.30"
type input "8.03"
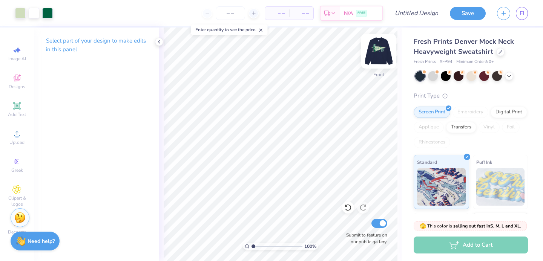
click at [384, 49] on img at bounding box center [378, 51] width 30 height 30
click at [387, 45] on img at bounding box center [378, 51] width 30 height 30
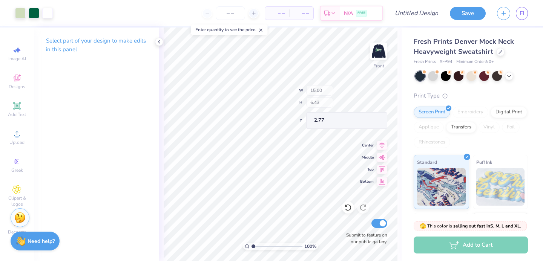
click at [378, 52] on img at bounding box center [378, 51] width 15 height 15
click at [375, 50] on img at bounding box center [378, 51] width 30 height 30
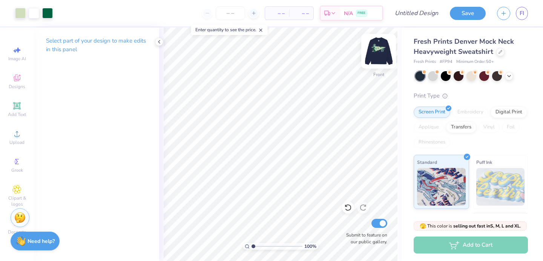
click at [382, 50] on img at bounding box center [378, 51] width 30 height 30
click at [382, 50] on img at bounding box center [378, 51] width 15 height 15
type input "12.25"
type input "2.58"
type input "12.49"
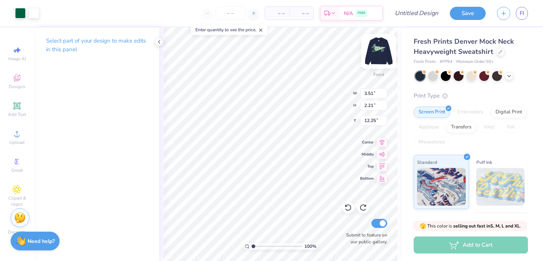
type input "1.89"
type input "7.50"
type input "8.75"
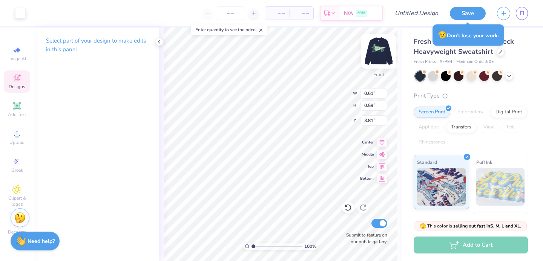
type input "3.81"
click at [387, 50] on img at bounding box center [378, 51] width 30 height 30
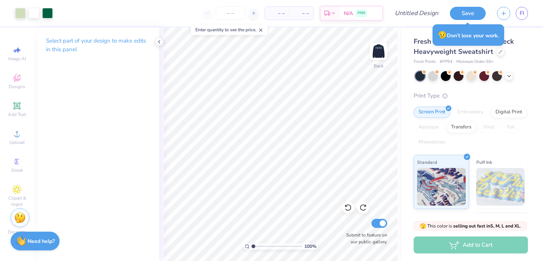
click at [382, 50] on img at bounding box center [378, 51] width 15 height 15
click at [380, 44] on img at bounding box center [378, 51] width 30 height 30
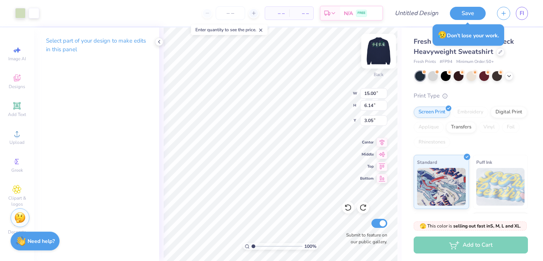
click at [384, 53] on img at bounding box center [378, 51] width 30 height 30
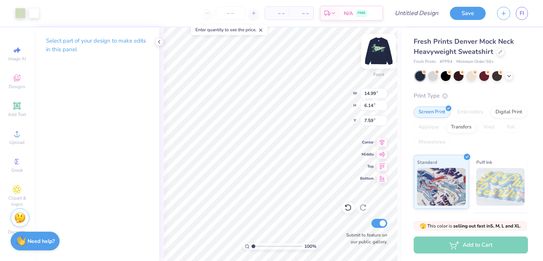
type input "7.68"
type input "4.11"
type input "6.04"
type input "1.71"
type input "1.63"
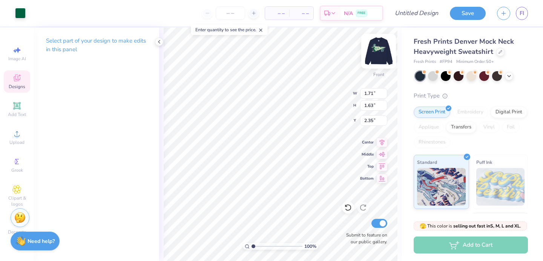
type input "2.47"
click at [373, 53] on img at bounding box center [378, 51] width 30 height 30
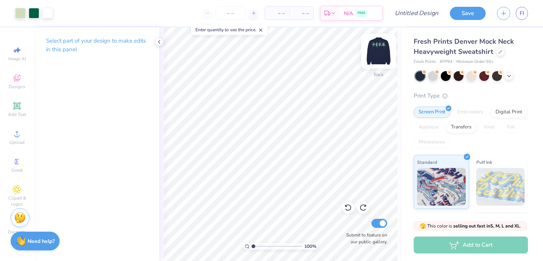
click at [372, 56] on img at bounding box center [378, 51] width 30 height 30
click at [372, 56] on img at bounding box center [378, 51] width 15 height 15
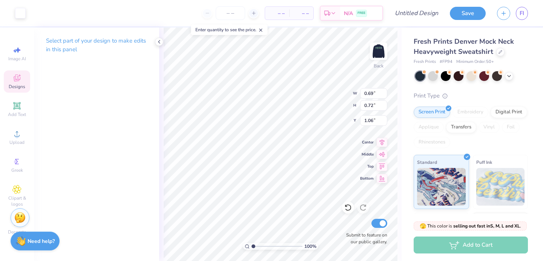
type input "1.06"
type input "0.70"
type input "1.05"
type input "1.67"
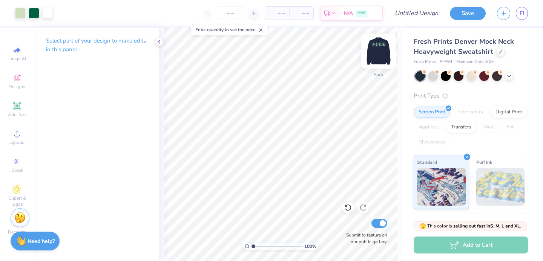
click at [380, 57] on img at bounding box center [378, 51] width 30 height 30
click at [373, 55] on img at bounding box center [378, 51] width 30 height 30
click at [373, 55] on img at bounding box center [378, 51] width 15 height 15
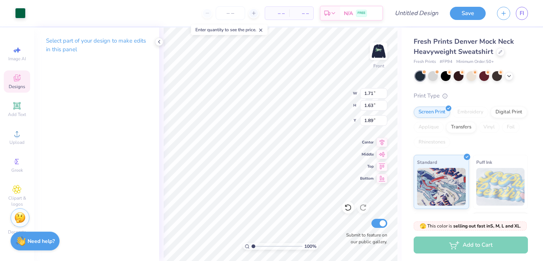
type input "1.89"
type input "2.18"
type input "1.64"
type input "1.71"
type input "2.05"
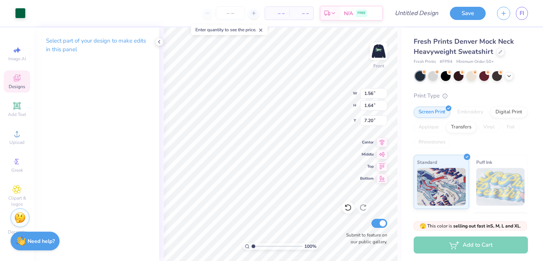
type input "11.76"
type input "0.47"
type input "0.46"
type input "8.32"
type input "0.67"
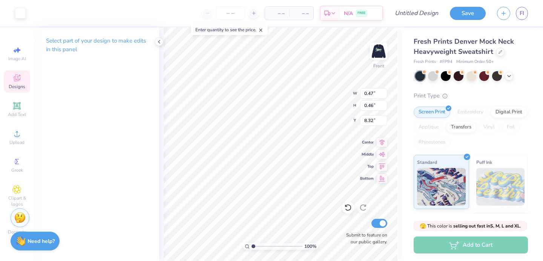
type input "0.65"
type input "7.90"
type input "1.56"
type input "1.64"
type input "8.32"
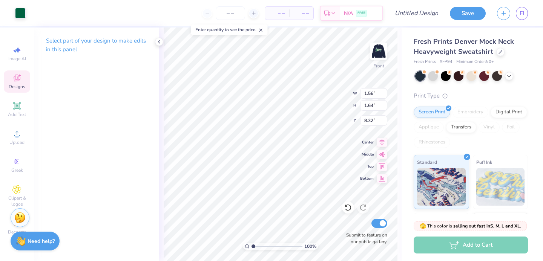
type input "1.30"
type input "1.36"
type input "8.32"
type input "0.89"
type input "0.85"
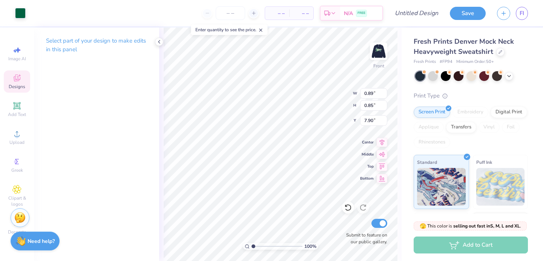
type input "10.95"
type input "0.67"
type input "0.65"
type input "7.90"
type input "0.91"
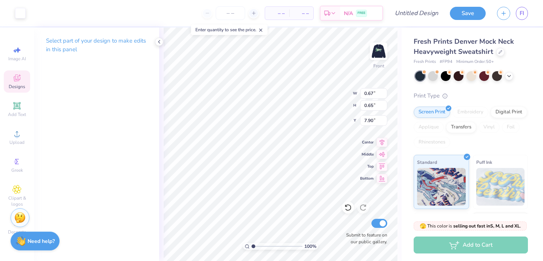
type input "0.89"
type input "7.66"
type input "1.30"
type input "1.36"
type input "8.55"
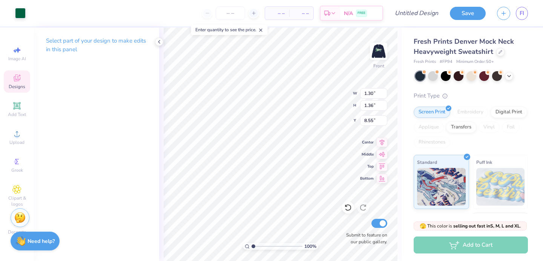
type input "0.90"
type input "0.94"
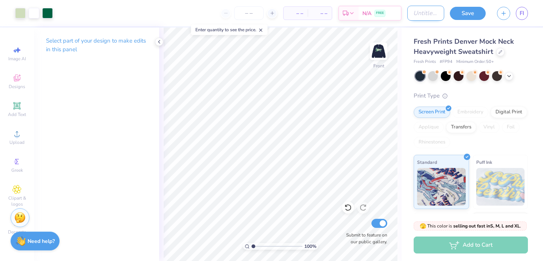
click at [420, 15] on input "Design Title" at bounding box center [425, 13] width 37 height 15
paste input "Andi Cico Influencer Merch"
click at [159, 43] on icon at bounding box center [159, 42] width 6 height 6
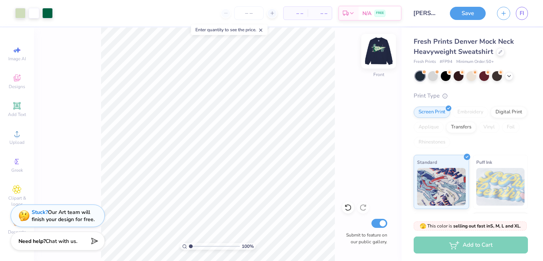
click at [388, 56] on div at bounding box center [378, 51] width 35 height 35
click at [372, 49] on img at bounding box center [378, 51] width 30 height 30
click at [500, 52] on div at bounding box center [500, 51] width 8 height 8
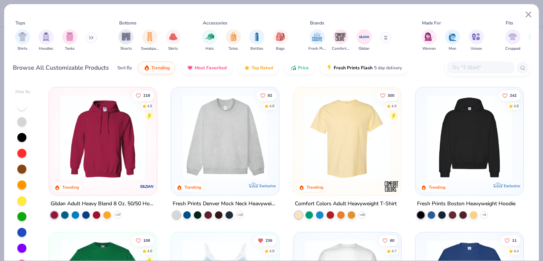
click at [455, 128] on img at bounding box center [469, 137] width 93 height 85
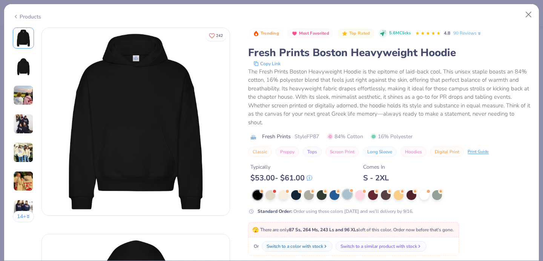
click at [343, 193] on div at bounding box center [347, 195] width 10 height 10
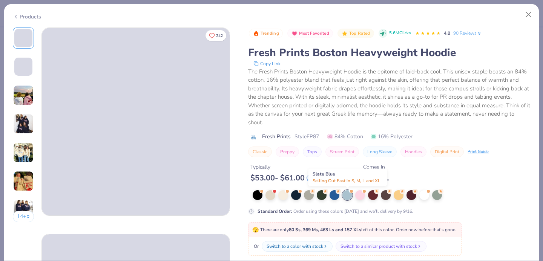
scroll to position [15, 0]
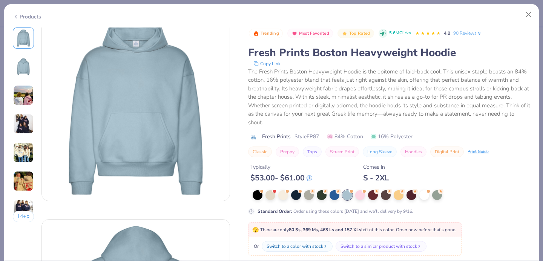
click at [277, 193] on div at bounding box center [390, 195] width 277 height 10
click at [284, 196] on div at bounding box center [283, 195] width 10 height 10
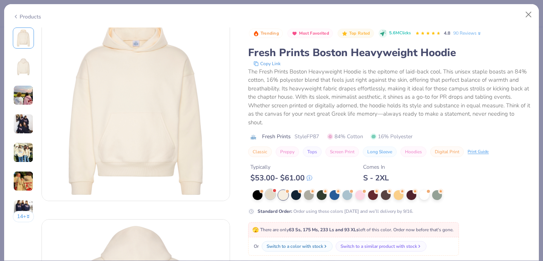
click at [270, 195] on div at bounding box center [270, 195] width 10 height 10
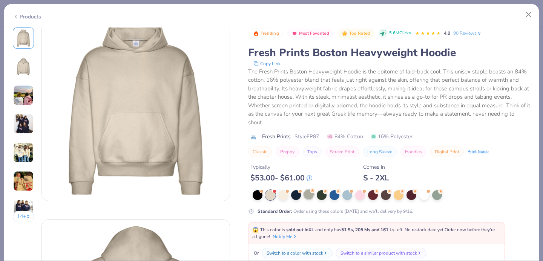
click at [309, 199] on div at bounding box center [309, 195] width 10 height 10
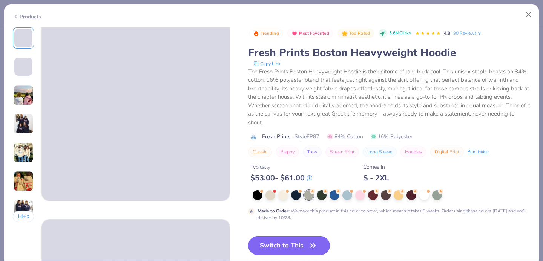
click at [300, 244] on button "Switch to This" at bounding box center [289, 245] width 82 height 19
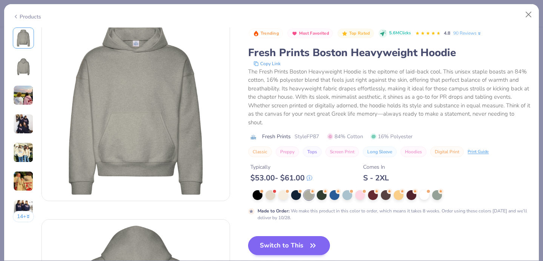
scroll to position [1509, 0]
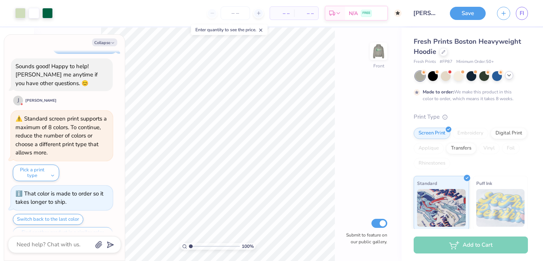
click at [509, 77] on icon at bounding box center [509, 75] width 6 height 6
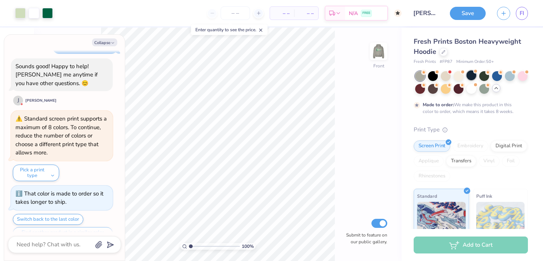
click at [474, 74] on div at bounding box center [471, 75] width 10 height 10
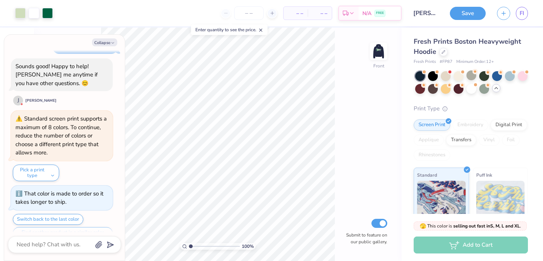
scroll to position [1645, 0]
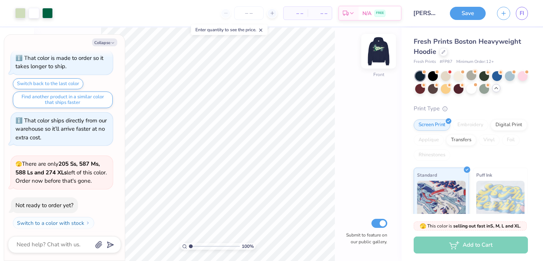
click at [381, 58] on img at bounding box center [378, 51] width 30 height 30
click at [381, 58] on img at bounding box center [378, 51] width 15 height 15
click at [381, 60] on img at bounding box center [378, 51] width 30 height 30
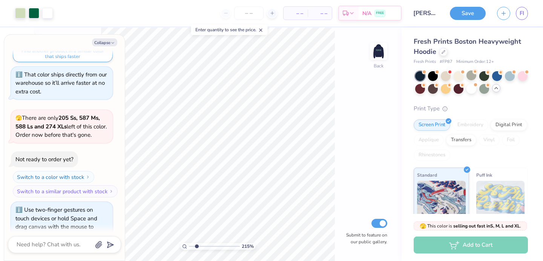
drag, startPoint x: 191, startPoint y: 246, endPoint x: 196, endPoint y: 246, distance: 5.7
click at [196, 246] on input "range" at bounding box center [214, 246] width 51 height 7
click at [108, 43] on button "Collapse" at bounding box center [104, 42] width 25 height 8
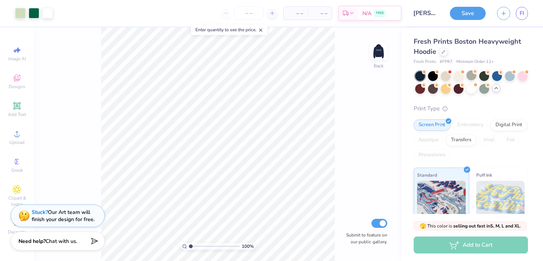
drag, startPoint x: 197, startPoint y: 243, endPoint x: 156, endPoint y: 248, distance: 41.7
click at [189, 248] on input "range" at bounding box center [214, 246] width 51 height 7
drag, startPoint x: 189, startPoint y: 246, endPoint x: 194, endPoint y: 247, distance: 5.3
click at [194, 248] on input "range" at bounding box center [214, 246] width 51 height 7
click at [384, 61] on img at bounding box center [378, 51] width 30 height 30
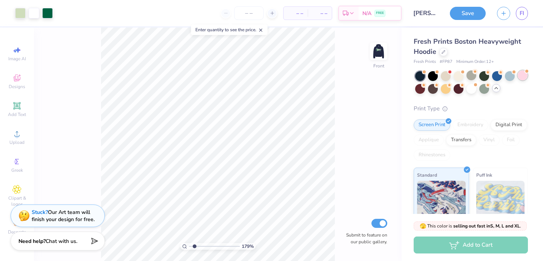
click at [524, 80] on div at bounding box center [522, 75] width 10 height 10
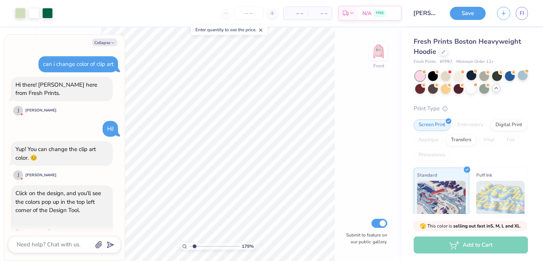
scroll to position [1789, 0]
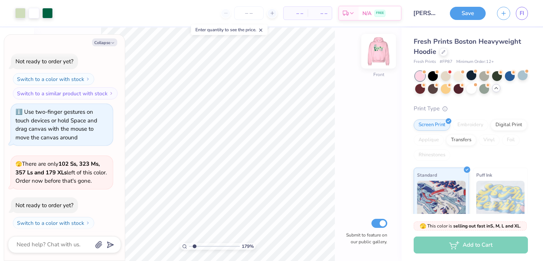
click at [382, 53] on img at bounding box center [378, 51] width 30 height 30
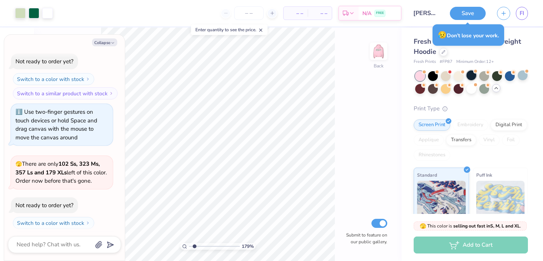
click at [466, 74] on div at bounding box center [471, 75] width 10 height 10
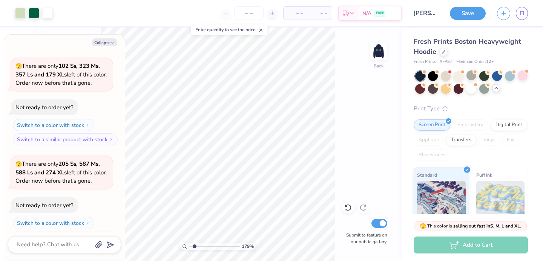
click at [108, 46] on div "Collapse can i change color of clip art Hi there! Joni here from Fresh Prints. …" at bounding box center [64, 148] width 121 height 226
click at [107, 40] on button "Collapse" at bounding box center [104, 42] width 25 height 8
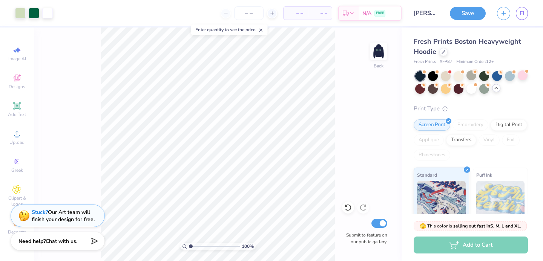
drag, startPoint x: 195, startPoint y: 246, endPoint x: 147, endPoint y: 246, distance: 48.2
click at [189, 246] on input "range" at bounding box center [214, 246] width 51 height 7
click at [379, 55] on img at bounding box center [378, 51] width 30 height 30
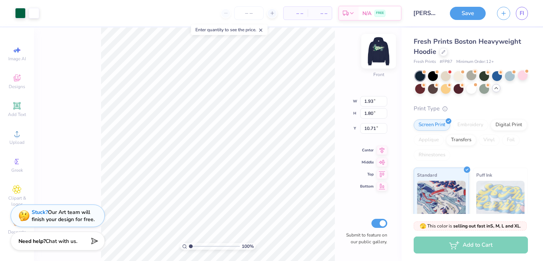
click at [381, 45] on img at bounding box center [378, 51] width 30 height 30
click at [375, 54] on img at bounding box center [378, 51] width 30 height 30
click at [382, 52] on img at bounding box center [378, 51] width 30 height 30
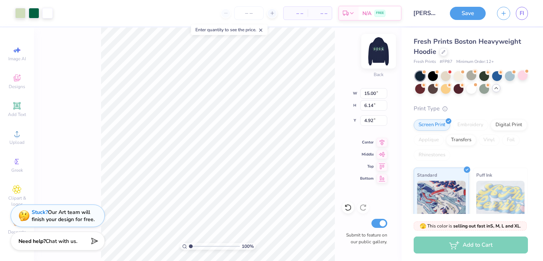
click at [381, 51] on img at bounding box center [378, 51] width 30 height 30
click at [25, 10] on div at bounding box center [20, 12] width 11 height 11
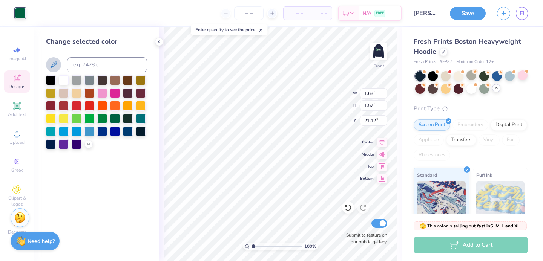
click at [47, 64] on button at bounding box center [53, 64] width 15 height 15
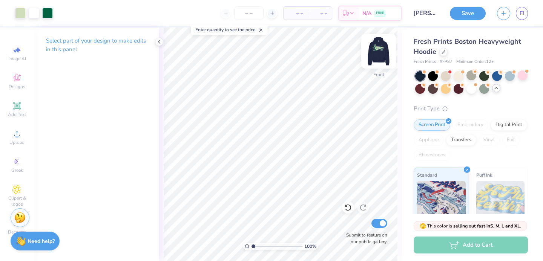
click at [382, 52] on img at bounding box center [378, 51] width 30 height 30
click at [442, 94] on div "Fresh Prints Boston Heavyweight Hoodie Fresh Prints # FP87 Minimum Order: 12 + …" at bounding box center [470, 187] width 114 height 301
click at [443, 90] on div at bounding box center [445, 88] width 10 height 10
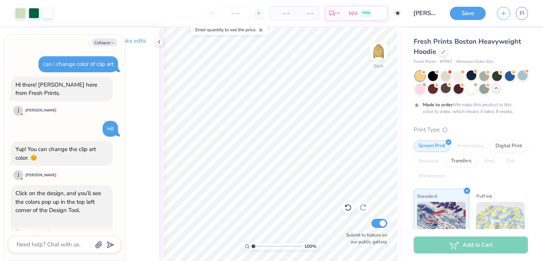
scroll to position [1950, 0]
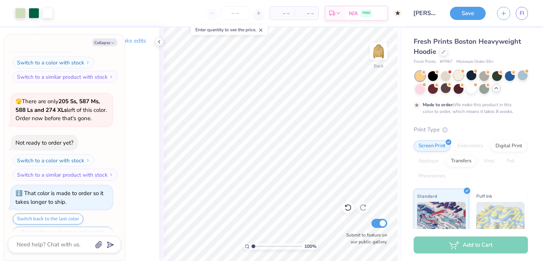
click at [455, 75] on div at bounding box center [458, 75] width 10 height 10
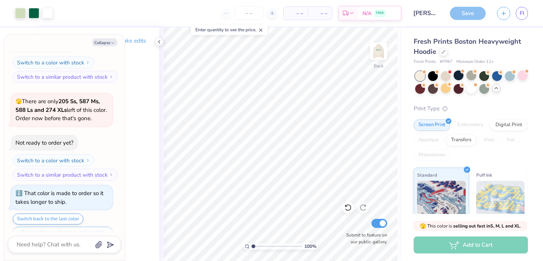
scroll to position [2085, 0]
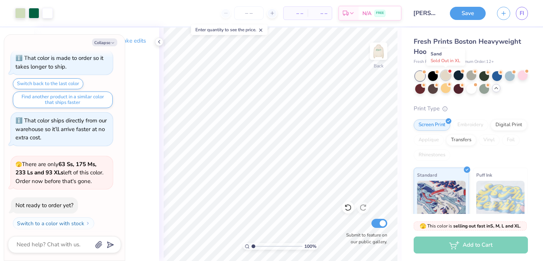
click at [445, 74] on div at bounding box center [445, 75] width 10 height 10
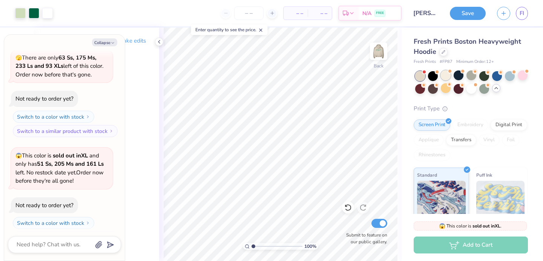
click at [450, 73] on div at bounding box center [445, 75] width 10 height 10
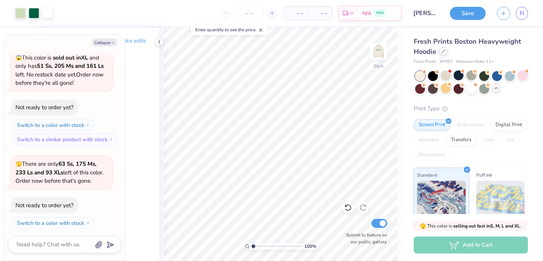
click at [442, 51] on icon at bounding box center [443, 51] width 3 height 3
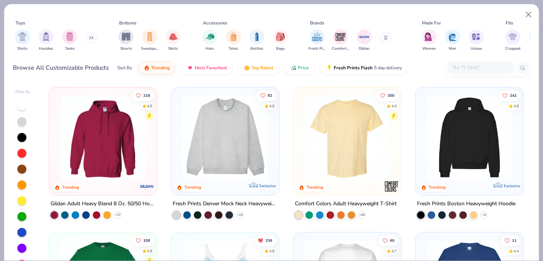
drag, startPoint x: 413, startPoint y: 107, endPoint x: 324, endPoint y: 134, distance: 92.6
click at [456, 72] on input "text" at bounding box center [480, 67] width 58 height 9
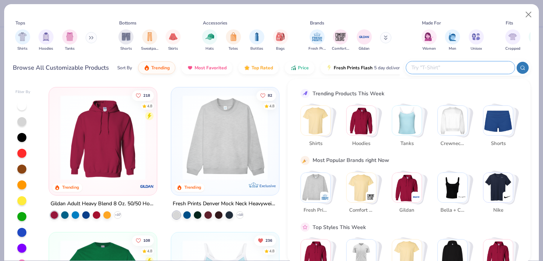
paste input "Chicago Camo Heavyweight Crewneck"
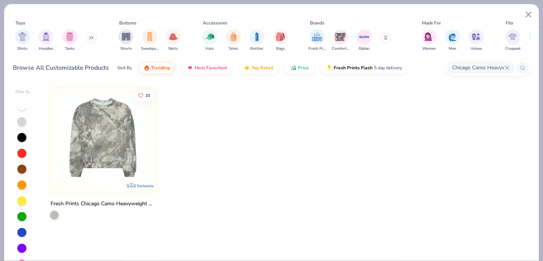
click at [121, 157] on img at bounding box center [103, 137] width 93 height 85
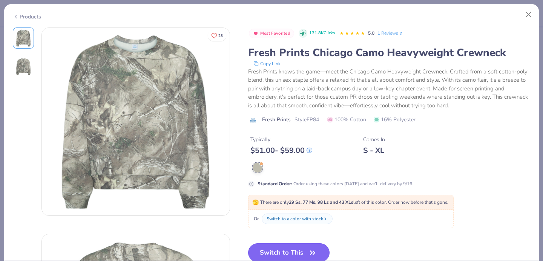
click at [285, 248] on button "Switch to This" at bounding box center [289, 252] width 82 height 19
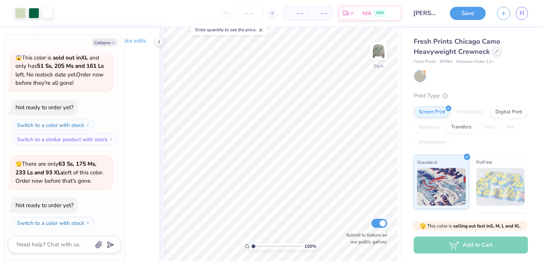
click at [496, 53] on icon at bounding box center [497, 51] width 4 height 4
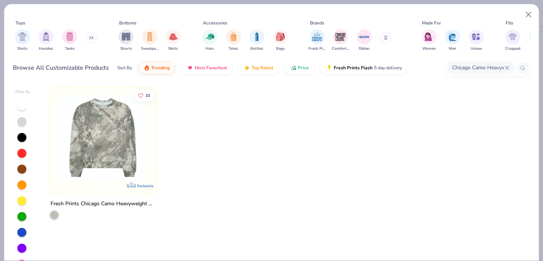
click at [507, 67] on icon at bounding box center [506, 67] width 3 height 3
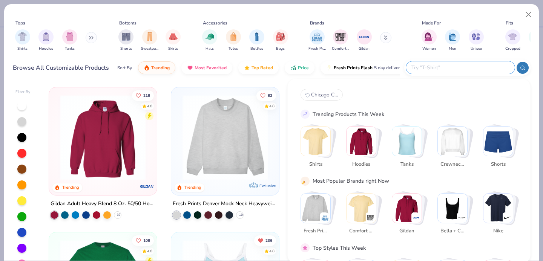
click at [410, 81] on div "Chicago Camo Heavyweight Crewneck Trending Products This Week Shirts Hoodies Ta…" at bounding box center [409, 171] width 243 height 185
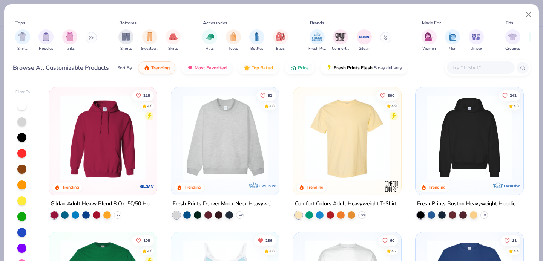
click at [228, 183] on div at bounding box center [225, 139] width 100 height 96
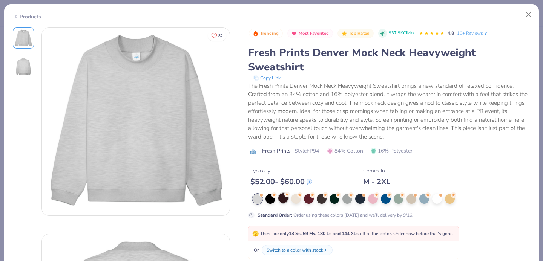
click at [280, 197] on div at bounding box center [283, 198] width 10 height 10
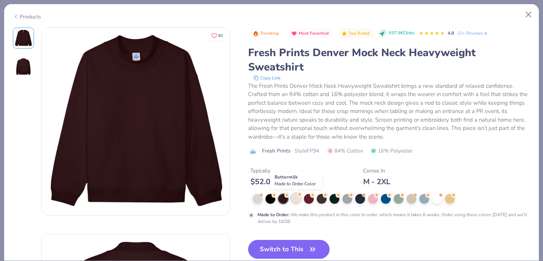
click at [293, 199] on div at bounding box center [296, 198] width 10 height 10
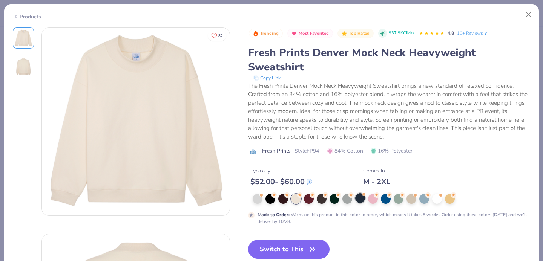
click at [358, 199] on div at bounding box center [360, 198] width 10 height 10
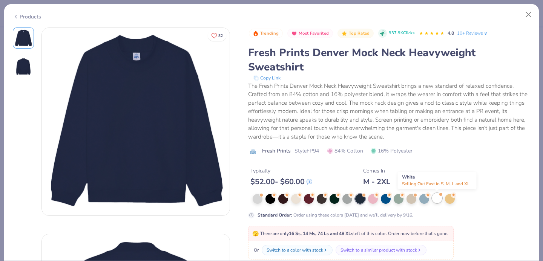
click at [438, 198] on div at bounding box center [437, 198] width 10 height 10
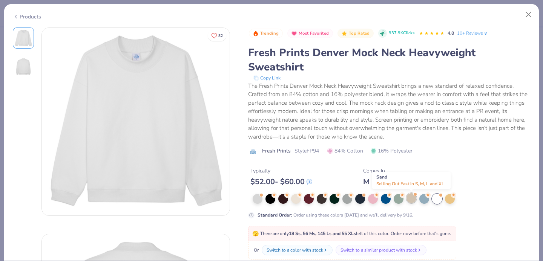
click at [409, 199] on div at bounding box center [411, 198] width 10 height 10
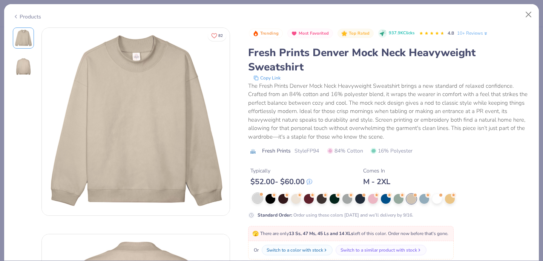
click at [260, 195] on div at bounding box center [261, 194] width 3 height 3
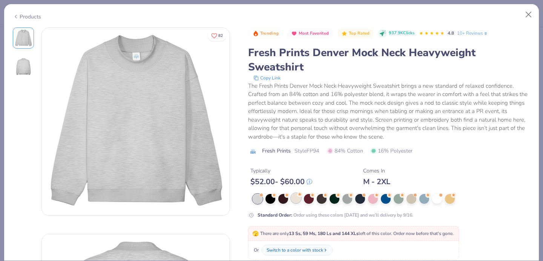
click at [293, 201] on div at bounding box center [296, 198] width 10 height 10
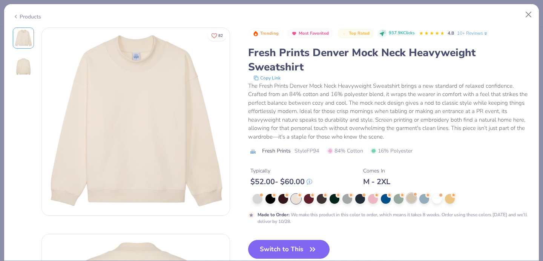
click at [409, 197] on div at bounding box center [411, 198] width 10 height 10
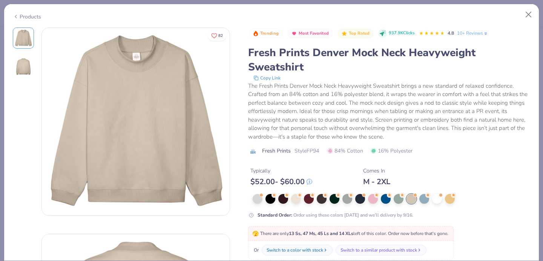
click at [366, 200] on div at bounding box center [391, 199] width 278 height 10
click at [361, 199] on div at bounding box center [360, 198] width 10 height 10
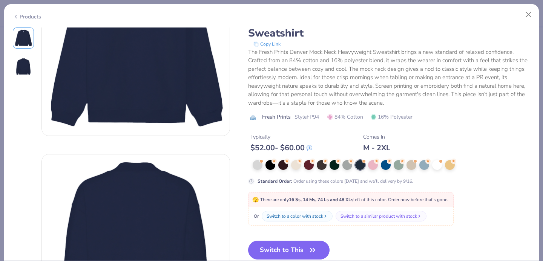
scroll to position [80, 0]
click at [305, 250] on button "Switch to This" at bounding box center [289, 249] width 82 height 19
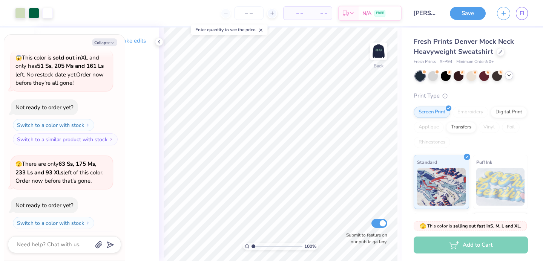
click at [506, 77] on icon at bounding box center [509, 75] width 6 height 6
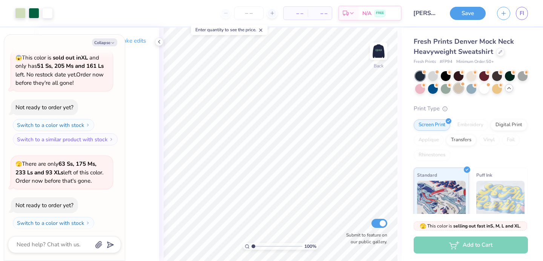
click at [460, 86] on div at bounding box center [458, 88] width 10 height 10
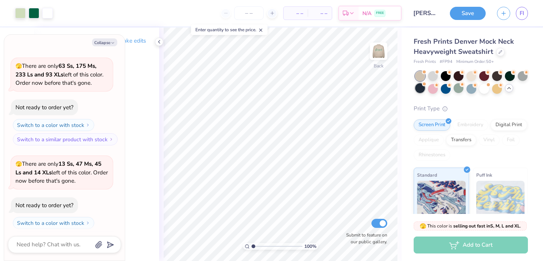
click at [418, 93] on div at bounding box center [420, 88] width 10 height 10
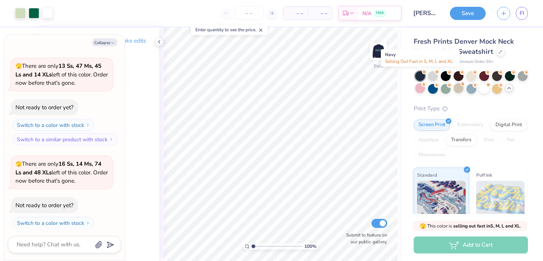
click at [422, 75] on div at bounding box center [420, 76] width 10 height 10
click at [506, 90] on icon at bounding box center [509, 88] width 6 height 6
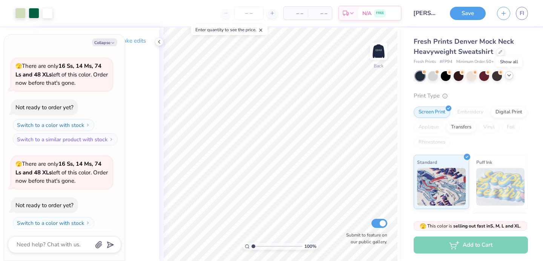
click at [509, 80] on div at bounding box center [471, 76] width 113 height 10
click at [509, 75] on icon at bounding box center [509, 75] width 6 height 6
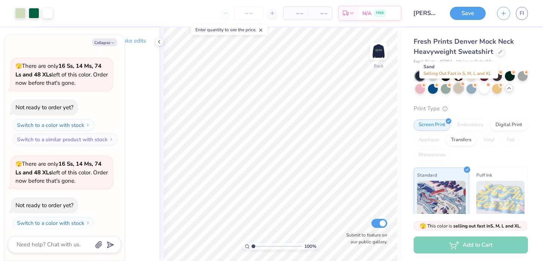
click at [460, 87] on div at bounding box center [458, 88] width 10 height 10
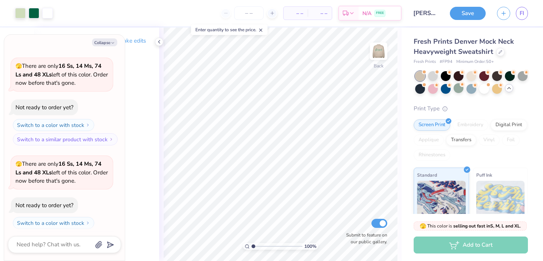
scroll to position [2681, 0]
click at [444, 88] on div at bounding box center [445, 88] width 10 height 10
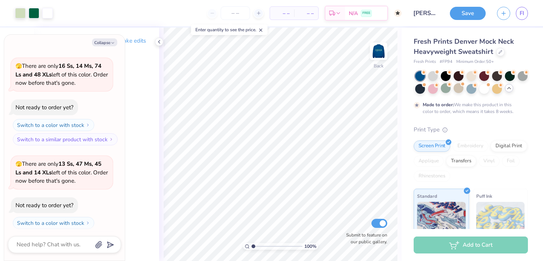
scroll to position [2744, 0]
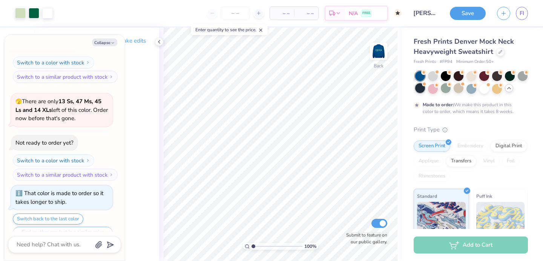
click at [424, 89] on div at bounding box center [420, 88] width 10 height 10
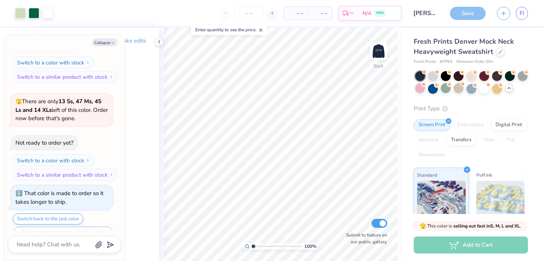
scroll to position [2879, 0]
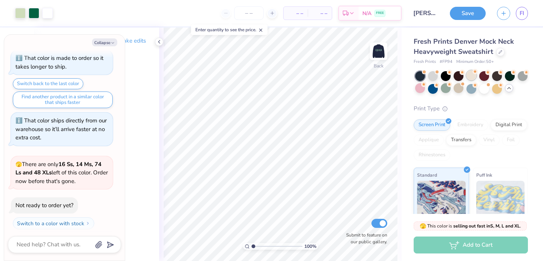
click at [468, 75] on div at bounding box center [471, 75] width 10 height 10
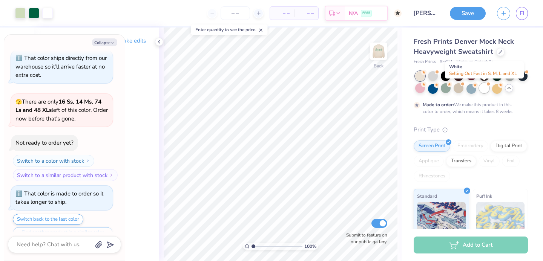
click at [484, 87] on div at bounding box center [484, 88] width 10 height 10
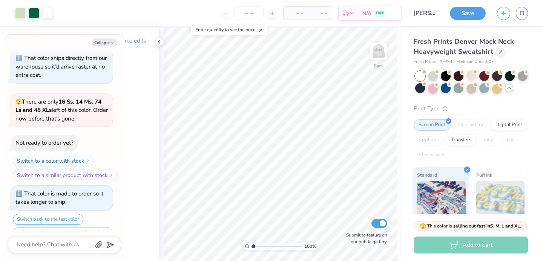
scroll to position [3077, 0]
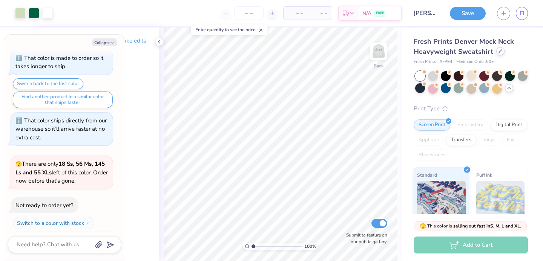
click at [498, 54] on div at bounding box center [500, 51] width 8 height 8
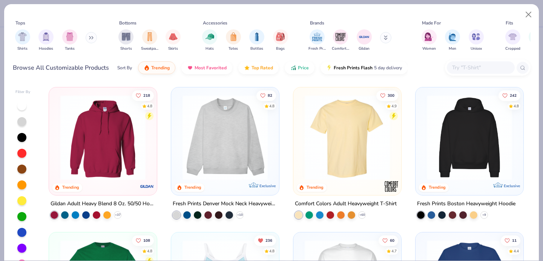
click at [466, 144] on img at bounding box center [469, 137] width 93 height 85
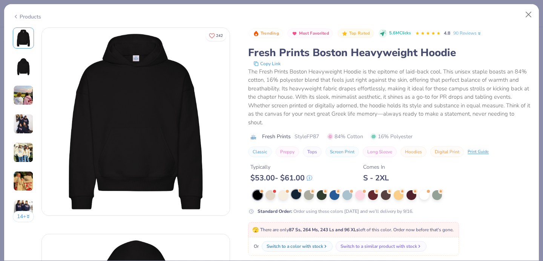
click at [294, 195] on div at bounding box center [296, 195] width 10 height 10
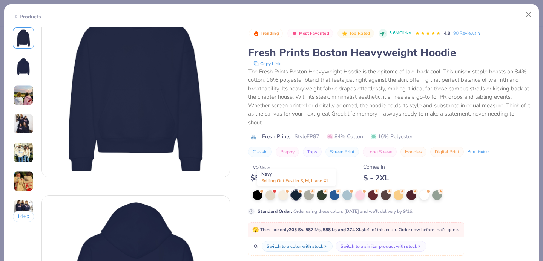
scroll to position [40, 0]
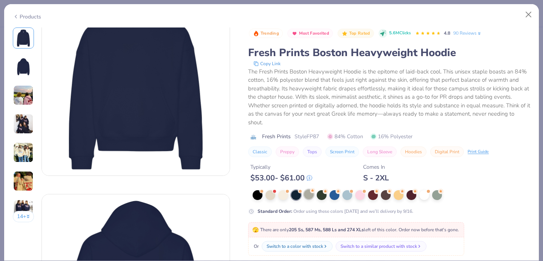
click at [315, 193] on icon at bounding box center [312, 190] width 5 height 5
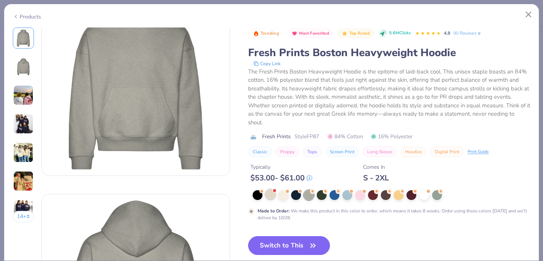
click at [266, 192] on div at bounding box center [270, 195] width 10 height 10
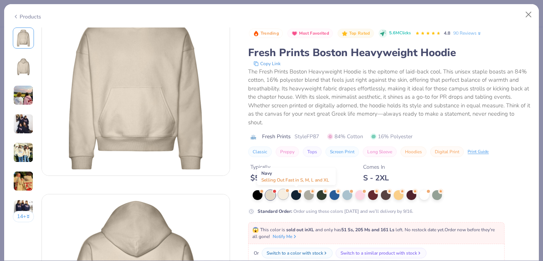
click at [288, 193] on span at bounding box center [287, 190] width 4 height 4
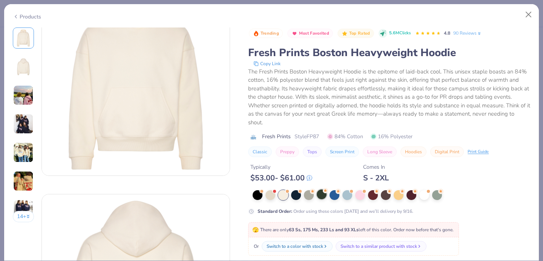
click at [322, 190] on div at bounding box center [322, 195] width 10 height 10
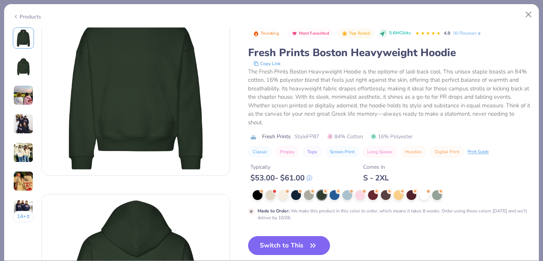
click at [274, 242] on button "Switch to This" at bounding box center [289, 245] width 82 height 19
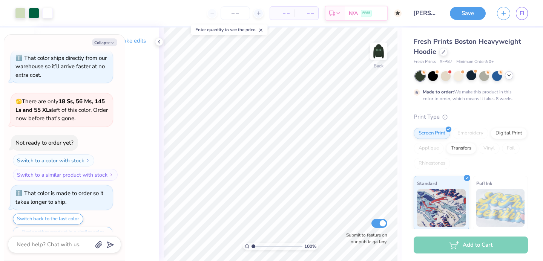
click at [509, 74] on icon at bounding box center [509, 75] width 6 height 6
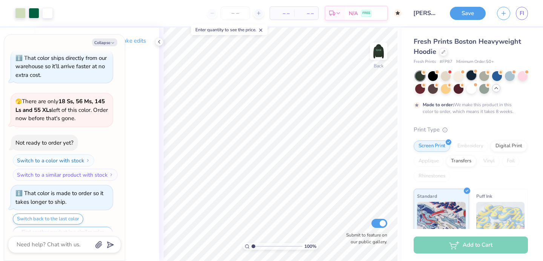
click at [466, 74] on div at bounding box center [471, 75] width 10 height 10
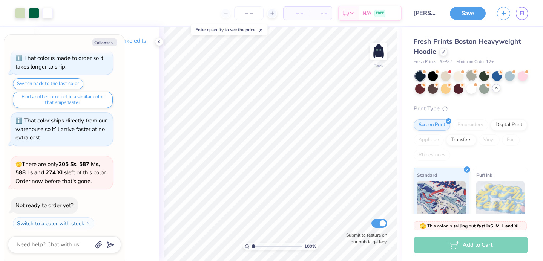
click at [471, 76] on div at bounding box center [471, 75] width 10 height 10
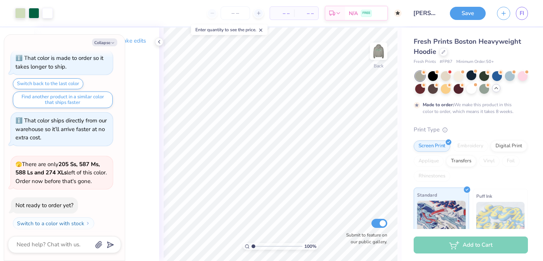
scroll to position [3338, 0]
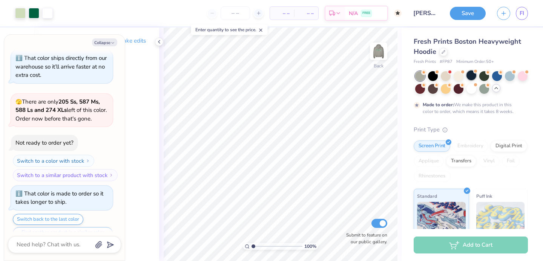
click at [476, 75] on div at bounding box center [471, 82] width 113 height 23
click at [473, 75] on div at bounding box center [471, 75] width 10 height 10
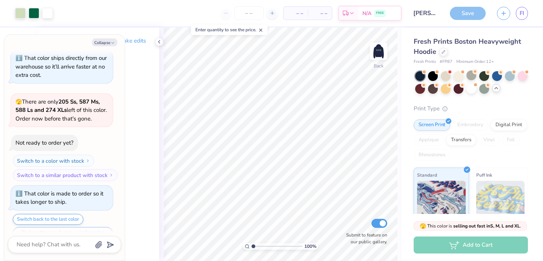
scroll to position [3473, 0]
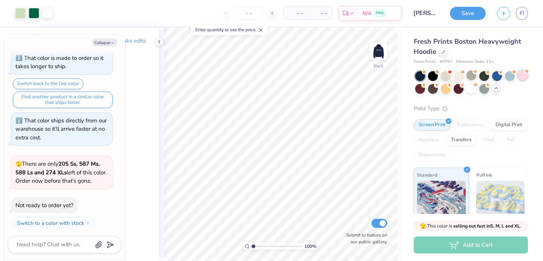
click at [522, 73] on div at bounding box center [522, 75] width 10 height 10
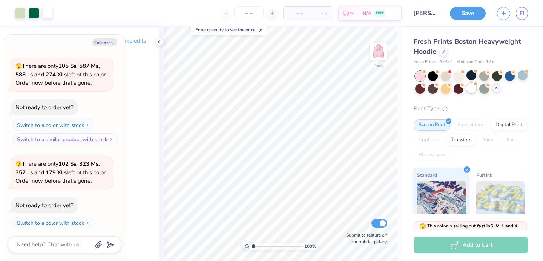
click at [473, 90] on div at bounding box center [471, 88] width 10 height 10
click at [433, 75] on div at bounding box center [433, 75] width 10 height 10
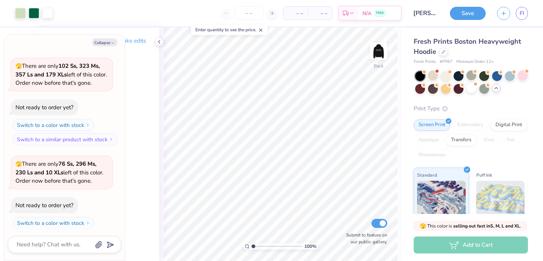
scroll to position [3767, 0]
click at [457, 74] on div at bounding box center [458, 75] width 10 height 10
click at [385, 43] on div at bounding box center [378, 51] width 35 height 35
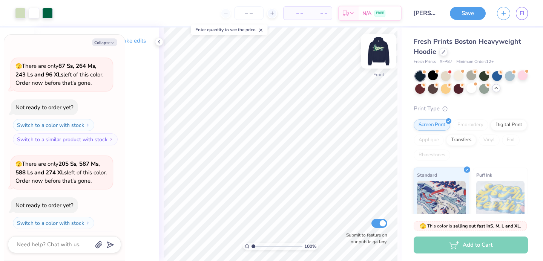
click at [378, 49] on img at bounding box center [378, 51] width 30 height 30
click at [378, 50] on img at bounding box center [378, 51] width 30 height 30
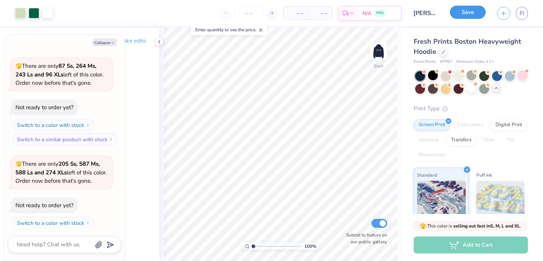
click at [459, 15] on button "Save" at bounding box center [468, 12] width 36 height 13
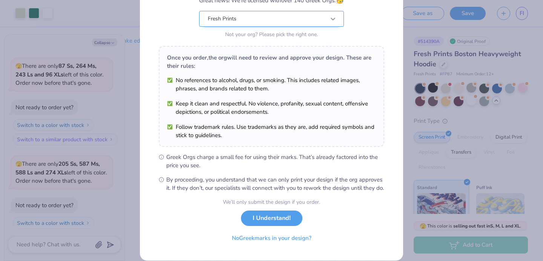
scroll to position [92, 0]
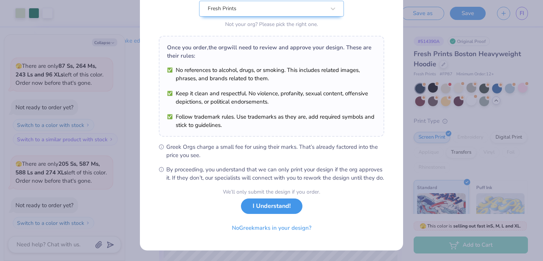
click at [288, 203] on button "I Understand!" at bounding box center [271, 206] width 61 height 15
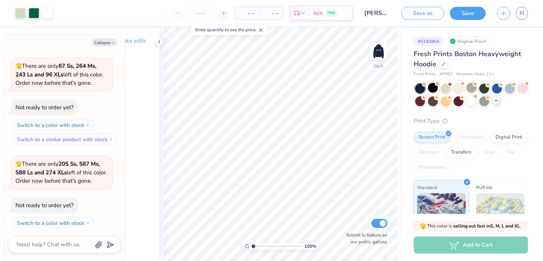
scroll to position [0, 0]
drag, startPoint x: 254, startPoint y: 248, endPoint x: 271, endPoint y: 248, distance: 17.7
click at [271, 248] on input "range" at bounding box center [276, 246] width 51 height 7
click at [258, 250] on div "220 %" at bounding box center [281, 145] width 234 height 234
click at [370, 59] on img at bounding box center [378, 51] width 30 height 30
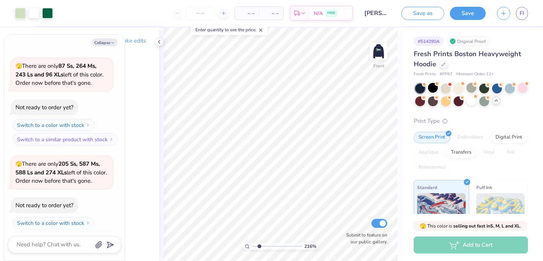
click at [371, 59] on img at bounding box center [378, 51] width 15 height 15
click at [100, 45] on button "Collapse" at bounding box center [104, 42] width 25 height 8
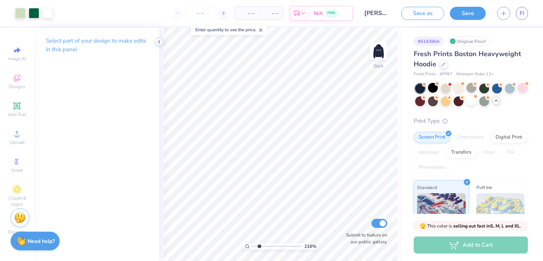
click at [158, 44] on icon at bounding box center [159, 42] width 6 height 6
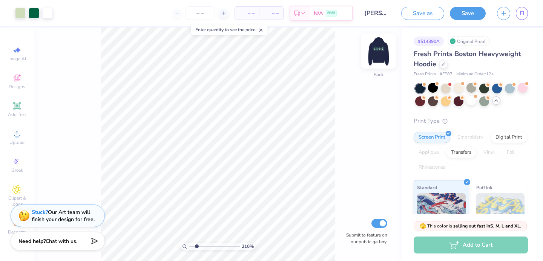
click at [374, 49] on img at bounding box center [378, 51] width 30 height 30
click at [381, 60] on div at bounding box center [378, 51] width 35 height 35
drag, startPoint x: 194, startPoint y: 246, endPoint x: 184, endPoint y: 246, distance: 10.9
click at [189, 246] on input "range" at bounding box center [214, 246] width 51 height 7
click at [385, 50] on img at bounding box center [378, 51] width 30 height 30
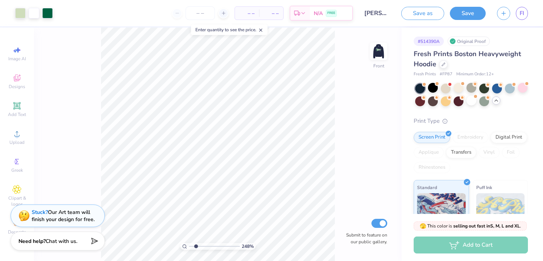
drag, startPoint x: 190, startPoint y: 246, endPoint x: 195, endPoint y: 246, distance: 4.9
click at [196, 246] on input "range" at bounding box center [214, 246] width 51 height 7
drag, startPoint x: 195, startPoint y: 245, endPoint x: 182, endPoint y: 243, distance: 13.3
click at [182, 243] on div "100 %" at bounding box center [217, 246] width 75 height 7
click at [378, 49] on img at bounding box center [378, 51] width 30 height 30
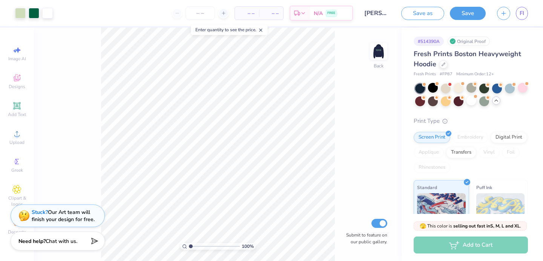
click at [378, 49] on img at bounding box center [378, 51] width 15 height 15
click at [436, 89] on div at bounding box center [433, 88] width 10 height 10
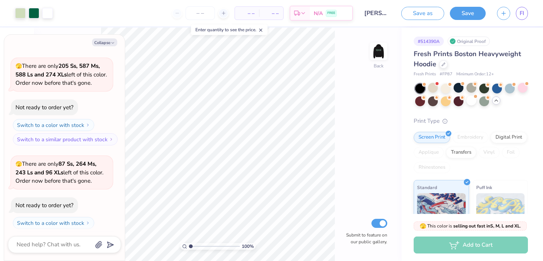
click at [422, 86] on div at bounding box center [420, 89] width 10 height 10
click at [493, 103] on icon at bounding box center [496, 101] width 6 height 6
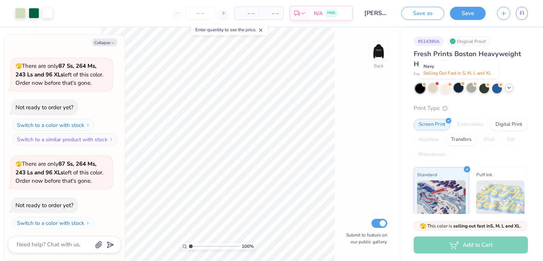
click at [458, 89] on div at bounding box center [458, 88] width 10 height 10
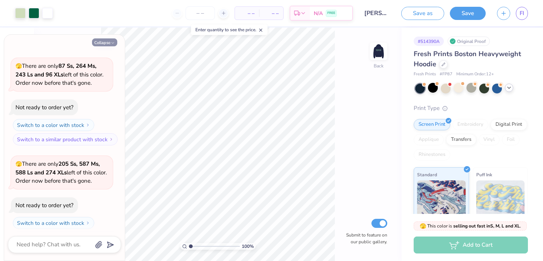
click at [106, 40] on button "Collapse" at bounding box center [104, 42] width 25 height 8
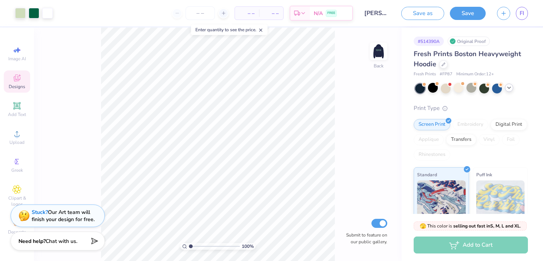
click at [14, 92] on div "Designs" at bounding box center [17, 81] width 26 height 22
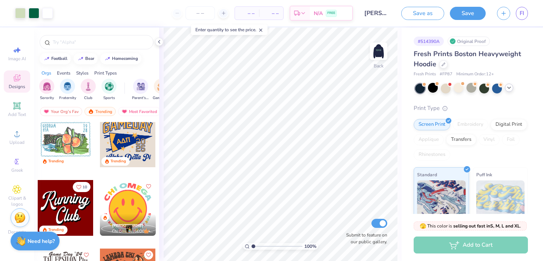
scroll to position [1439, 0]
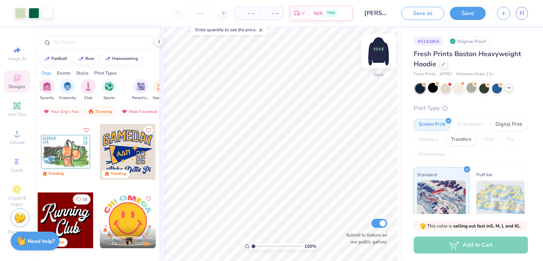
click at [385, 53] on img at bounding box center [378, 51] width 30 height 30
click at [385, 53] on img at bounding box center [378, 51] width 15 height 15
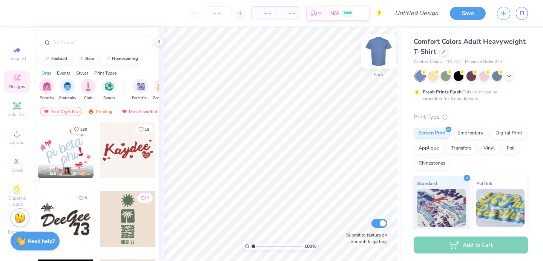
click at [377, 54] on img at bounding box center [378, 51] width 30 height 30
click at [442, 51] on icon at bounding box center [443, 51] width 4 height 4
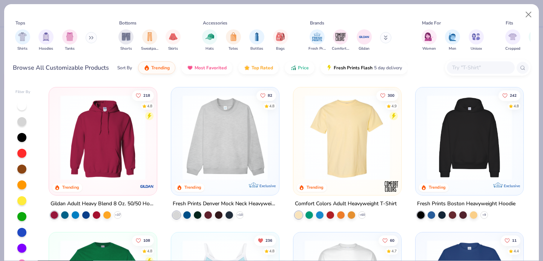
click at [214, 165] on img at bounding box center [225, 137] width 93 height 85
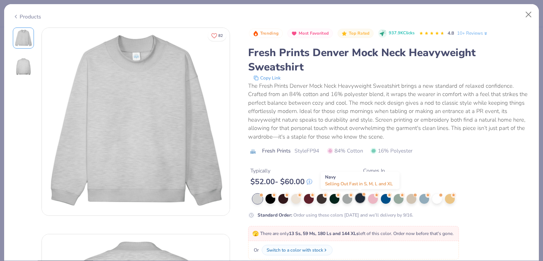
click at [360, 198] on div at bounding box center [360, 198] width 10 height 10
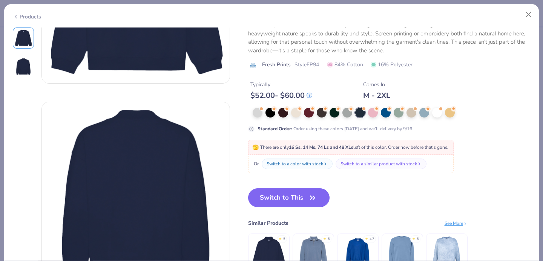
scroll to position [133, 0]
click at [277, 197] on button "Switch to This" at bounding box center [289, 197] width 82 height 19
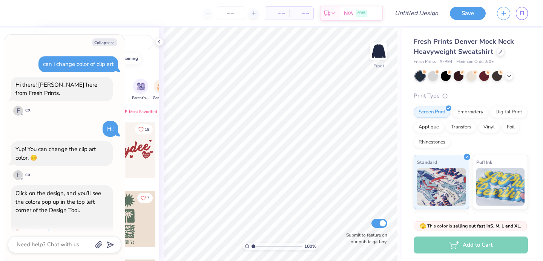
scroll to position [563, 0]
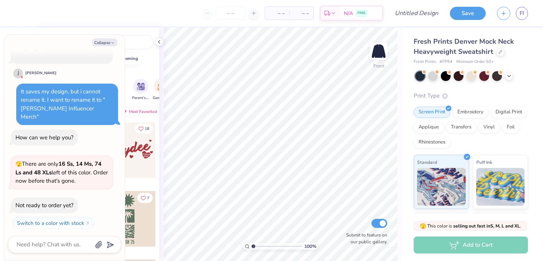
click at [144, 125] on button "18" at bounding box center [144, 129] width 18 height 10
click at [113, 44] on icon "button" at bounding box center [112, 43] width 5 height 5
type textarea "x"
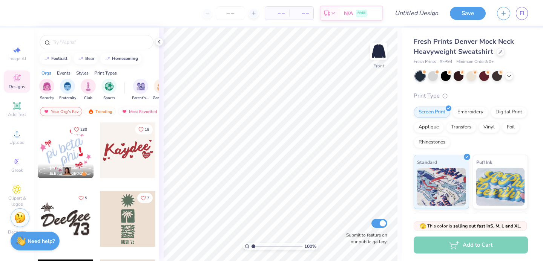
click at [60, 114] on div "Your Org's Fav" at bounding box center [61, 111] width 42 height 9
click at [97, 109] on div "Trending" at bounding box center [99, 111] width 31 height 9
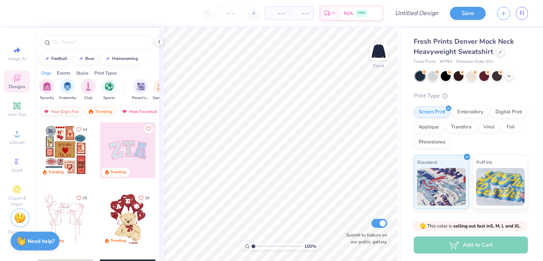
click at [68, 111] on div "Your Org's Fav" at bounding box center [61, 111] width 42 height 9
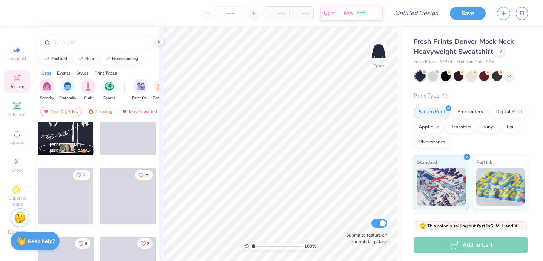
scroll to position [985, 0]
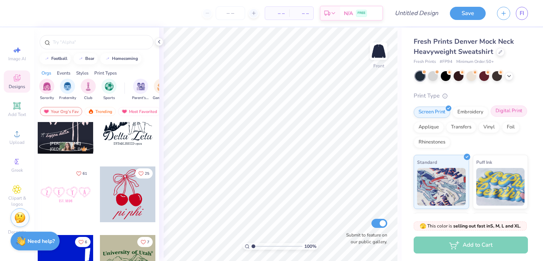
click at [508, 113] on div "Digital Print" at bounding box center [508, 111] width 37 height 11
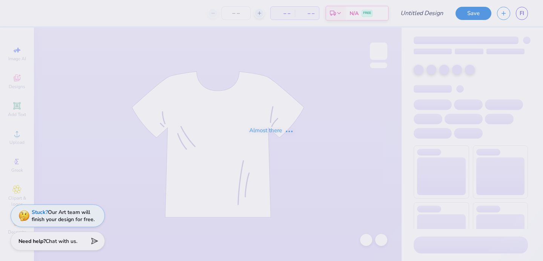
type input "KD Design Navy"
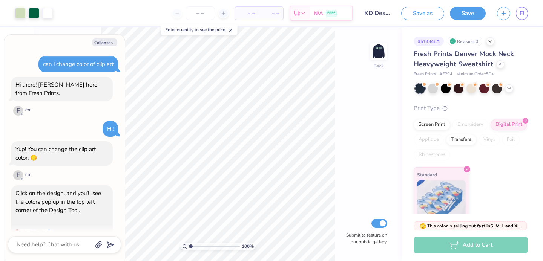
scroll to position [767, 0]
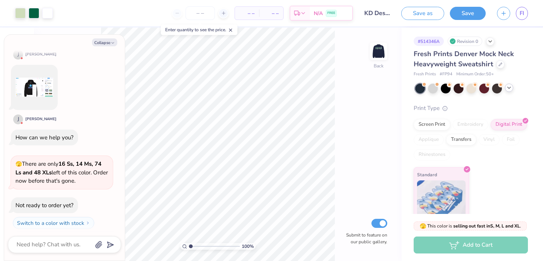
click at [508, 88] on icon at bounding box center [509, 88] width 6 height 6
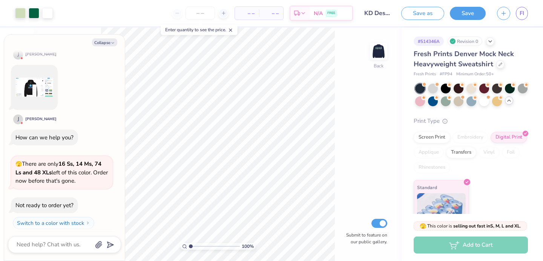
click at [419, 89] on div at bounding box center [420, 89] width 10 height 10
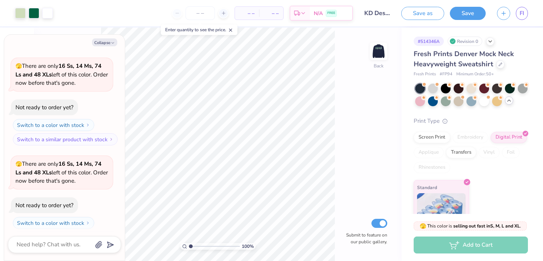
scroll to position [1257, 0]
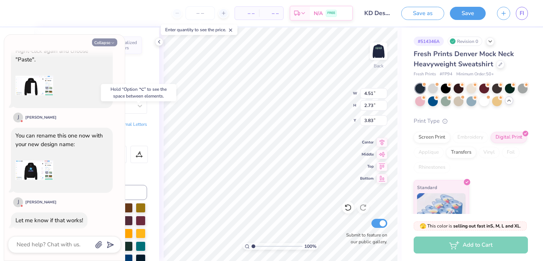
click at [106, 41] on button "Collapse" at bounding box center [104, 42] width 25 height 8
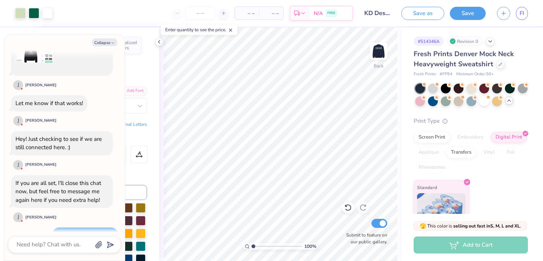
scroll to position [1427, 0]
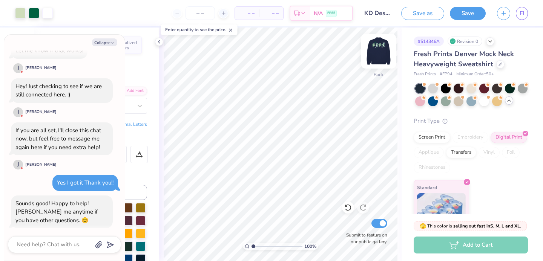
click at [377, 52] on img at bounding box center [378, 51] width 30 height 30
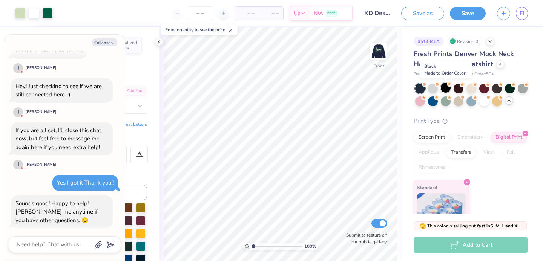
click at [447, 89] on div at bounding box center [445, 88] width 10 height 10
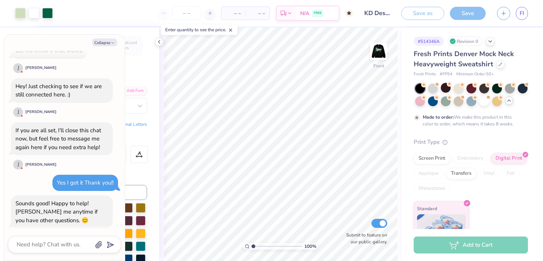
scroll to position [1489, 0]
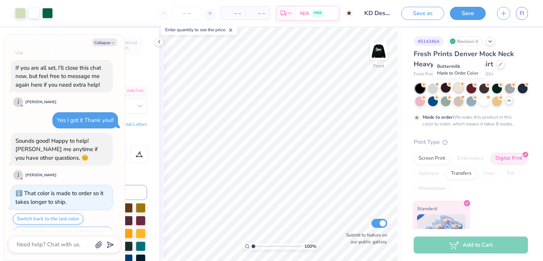
click at [456, 88] on div at bounding box center [458, 88] width 10 height 10
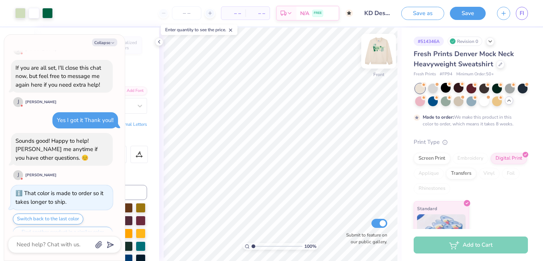
click at [378, 52] on img at bounding box center [378, 51] width 30 height 30
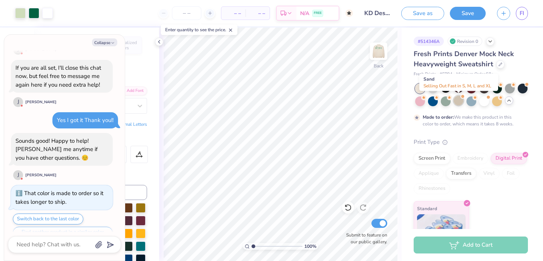
click at [461, 101] on div at bounding box center [458, 101] width 10 height 10
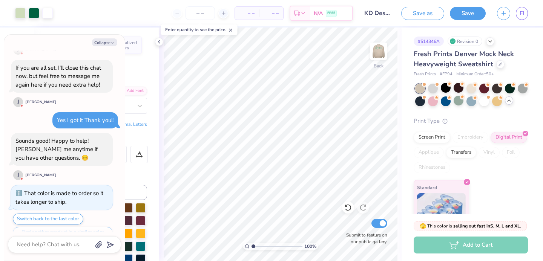
scroll to position [1624, 0]
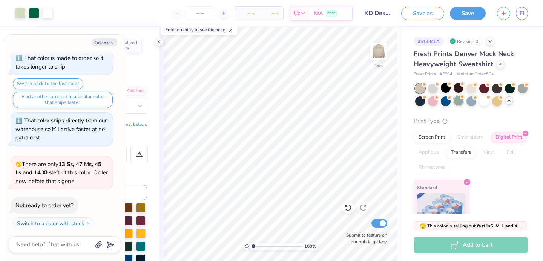
click at [458, 98] on div at bounding box center [458, 101] width 10 height 10
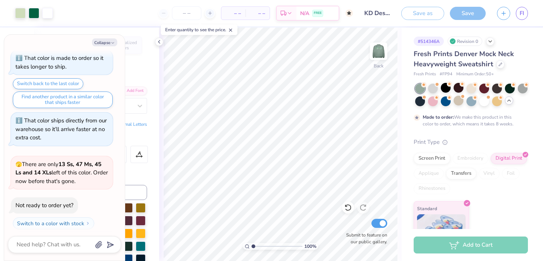
scroll to position [1687, 0]
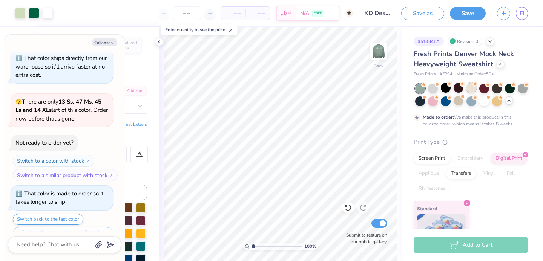
click at [472, 87] on div at bounding box center [471, 88] width 10 height 10
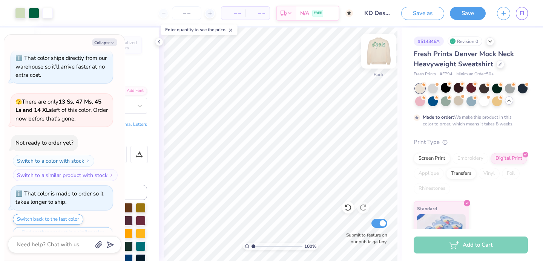
click at [374, 53] on img at bounding box center [378, 51] width 30 height 30
click at [375, 53] on img at bounding box center [378, 51] width 30 height 30
click at [456, 101] on div at bounding box center [458, 101] width 10 height 10
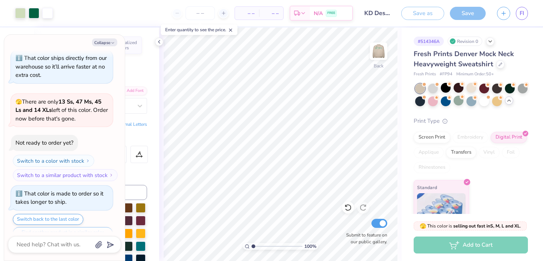
scroll to position [1823, 0]
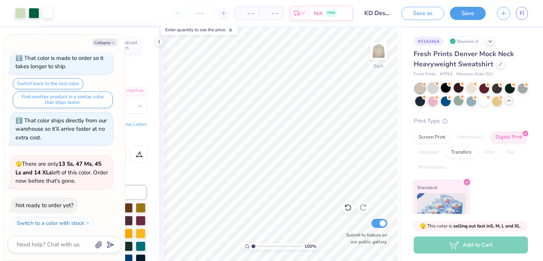
click at [433, 89] on div at bounding box center [433, 88] width 10 height 10
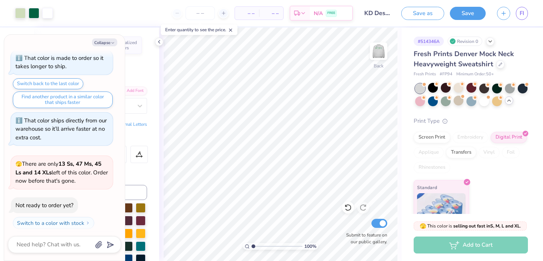
scroll to position [1921, 0]
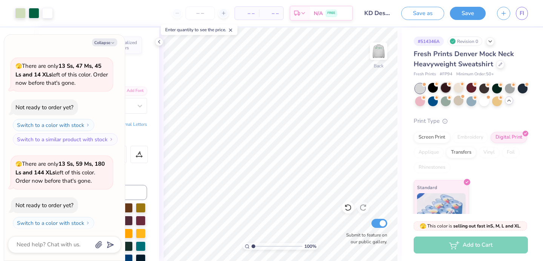
click at [447, 88] on div at bounding box center [445, 88] width 10 height 10
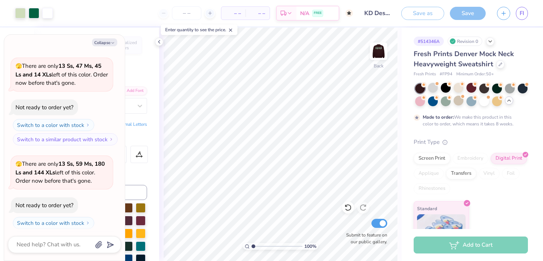
scroll to position [1983, 0]
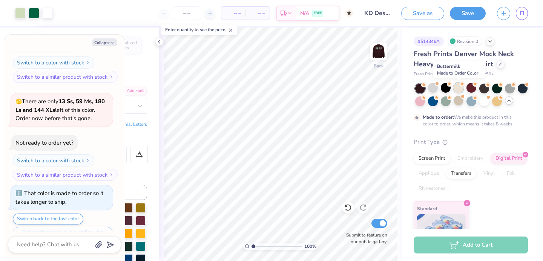
click at [457, 86] on div at bounding box center [458, 88] width 10 height 10
click at [472, 86] on icon at bounding box center [474, 83] width 5 height 5
click at [484, 88] on div at bounding box center [484, 88] width 10 height 10
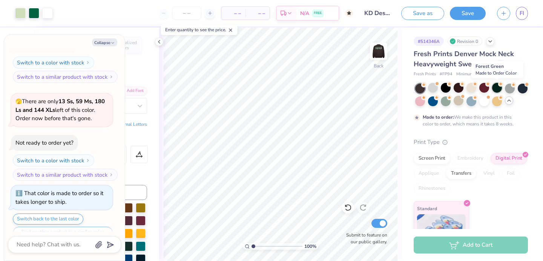
click at [497, 87] on div at bounding box center [497, 88] width 10 height 10
click at [506, 86] on div at bounding box center [510, 88] width 10 height 10
click at [521, 86] on div at bounding box center [522, 88] width 10 height 10
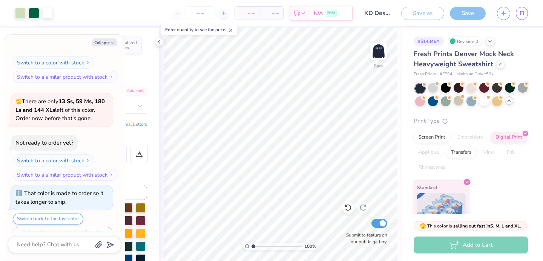
scroll to position [2118, 0]
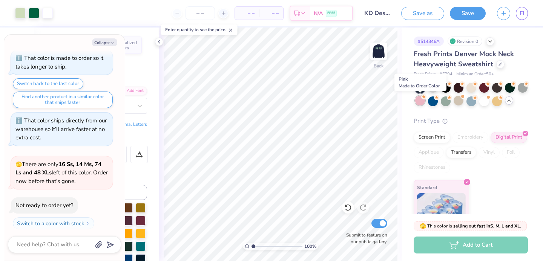
click at [423, 101] on div at bounding box center [420, 101] width 10 height 10
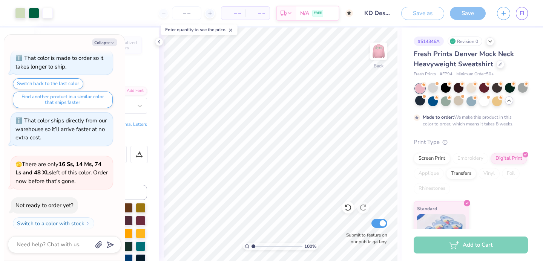
scroll to position [2181, 0]
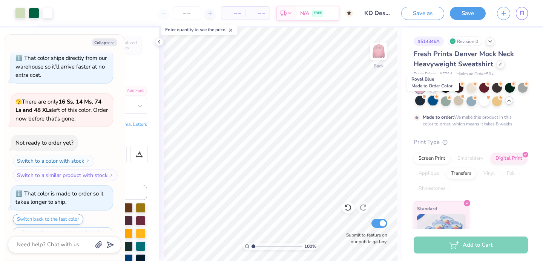
click at [432, 103] on div at bounding box center [433, 101] width 10 height 10
click at [444, 104] on div at bounding box center [445, 101] width 10 height 10
click at [459, 101] on div at bounding box center [458, 101] width 10 height 10
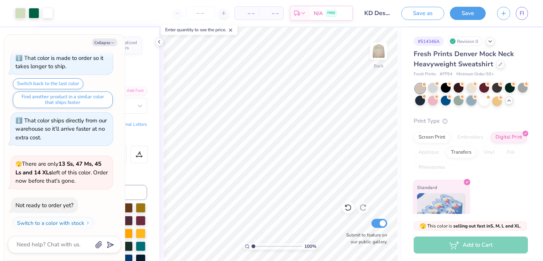
click at [469, 101] on div at bounding box center [471, 101] width 10 height 10
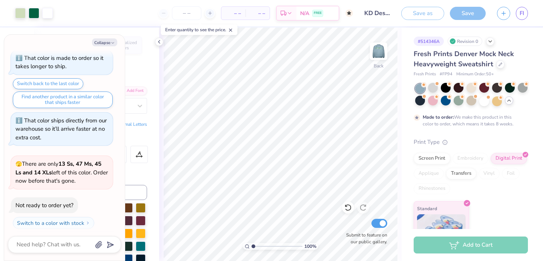
scroll to position [2379, 0]
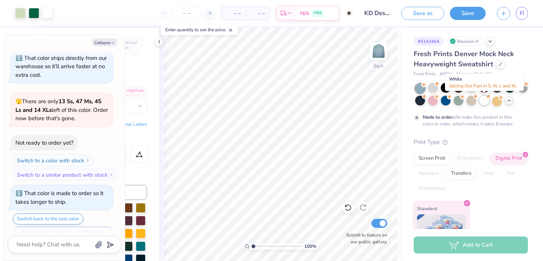
click at [483, 101] on div at bounding box center [484, 101] width 10 height 10
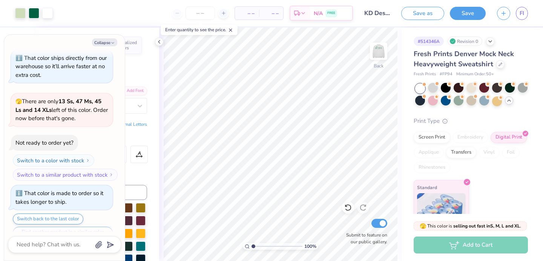
scroll to position [2514, 0]
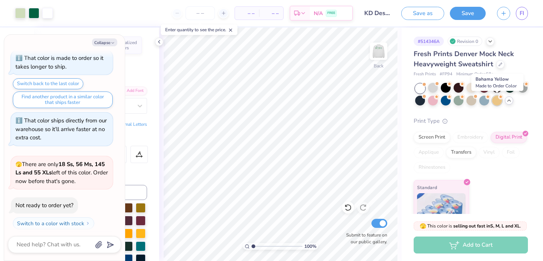
click at [494, 101] on div at bounding box center [497, 101] width 10 height 10
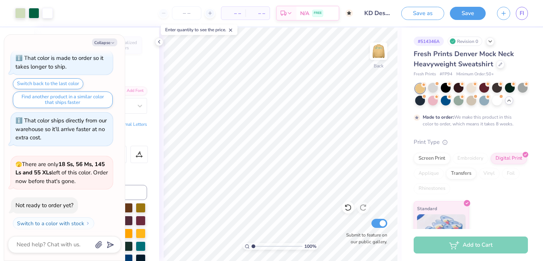
scroll to position [2577, 0]
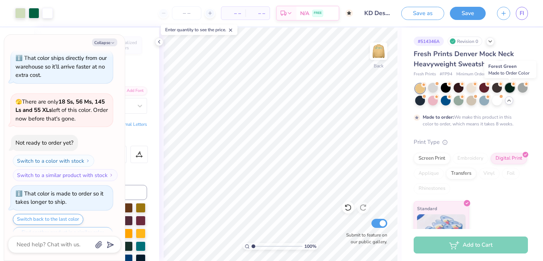
click at [508, 87] on div at bounding box center [510, 88] width 10 height 10
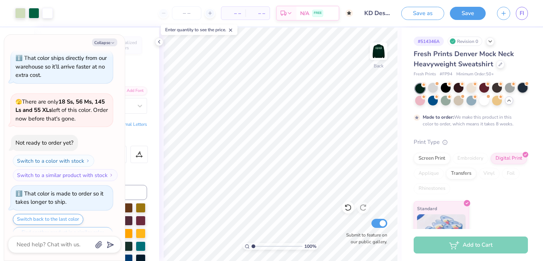
click at [523, 89] on div at bounding box center [522, 88] width 10 height 10
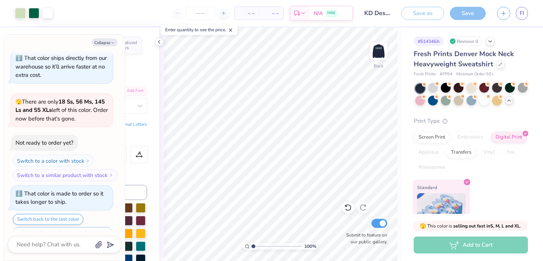
scroll to position [2713, 0]
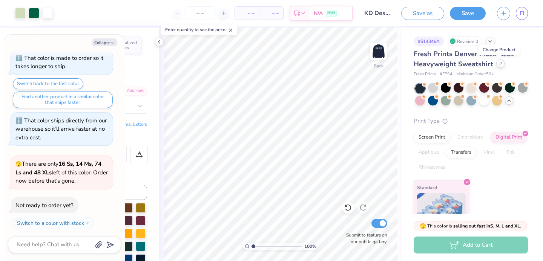
click at [499, 65] on icon at bounding box center [500, 64] width 4 height 4
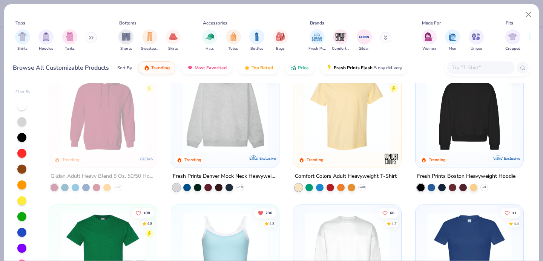
scroll to position [29, 0]
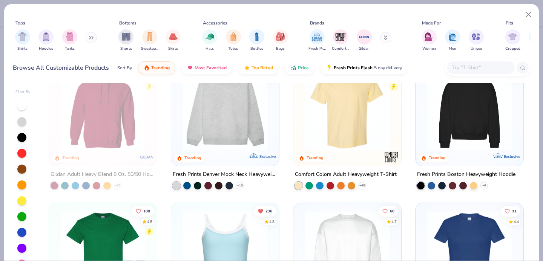
click at [448, 121] on img at bounding box center [469, 108] width 93 height 85
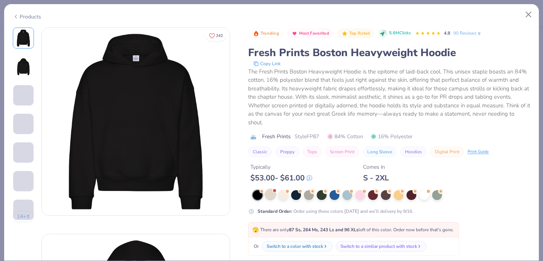
click at [269, 194] on div at bounding box center [270, 195] width 10 height 10
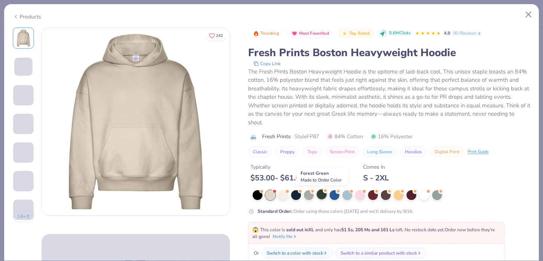
click at [321, 194] on div at bounding box center [322, 195] width 10 height 10
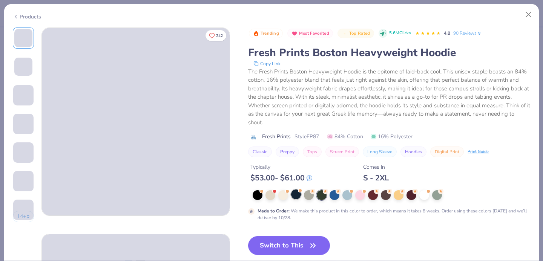
click at [295, 194] on div at bounding box center [296, 195] width 10 height 10
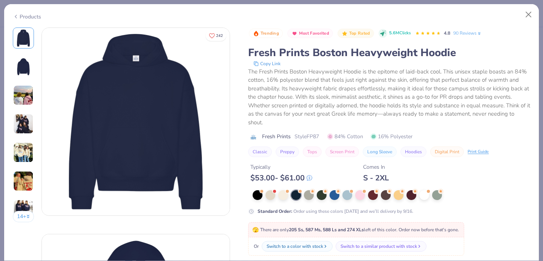
click at [27, 66] on img at bounding box center [23, 67] width 18 height 18
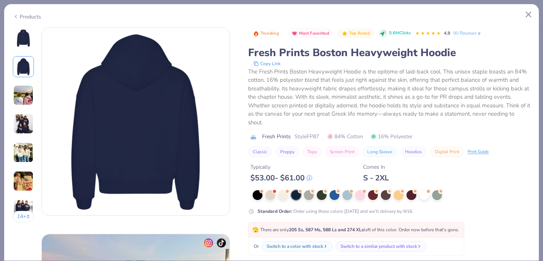
click at [18, 94] on img at bounding box center [23, 95] width 20 height 20
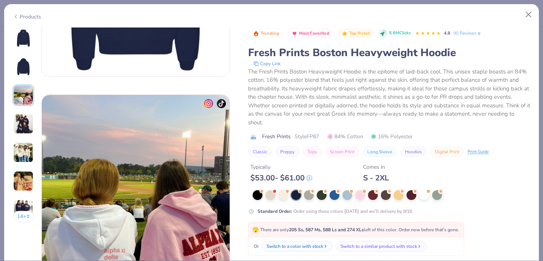
scroll to position [413, 0]
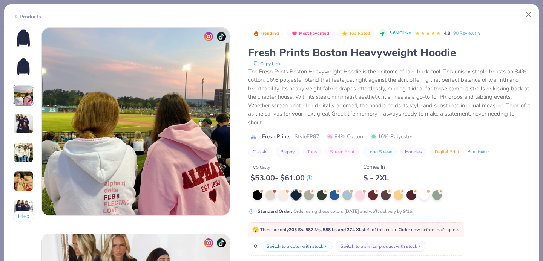
click at [20, 38] on img at bounding box center [23, 38] width 18 height 18
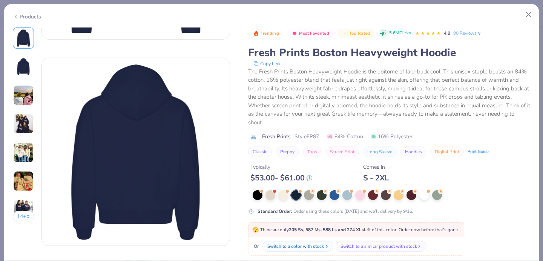
scroll to position [186, 0]
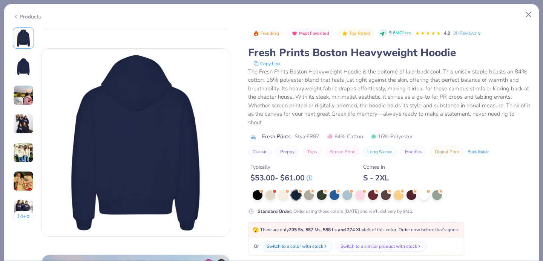
click at [24, 22] on div "Products" at bounding box center [271, 14] width 534 height 20
click at [23, 18] on div "Products" at bounding box center [27, 17] width 28 height 8
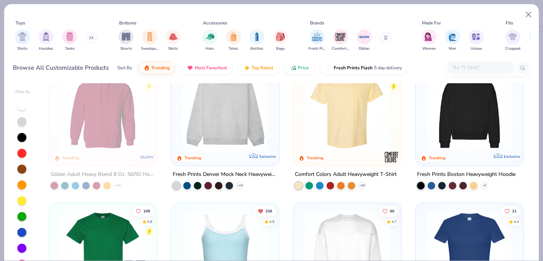
click at [472, 122] on img at bounding box center [469, 108] width 93 height 85
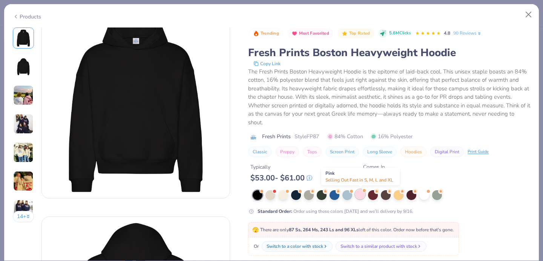
scroll to position [18, 0]
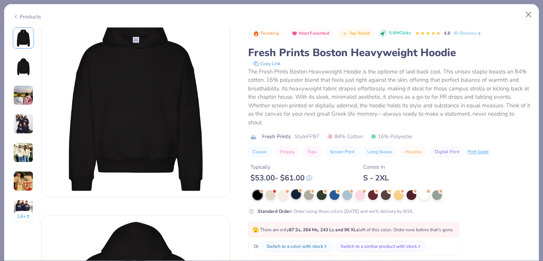
click at [297, 194] on div at bounding box center [296, 195] width 10 height 10
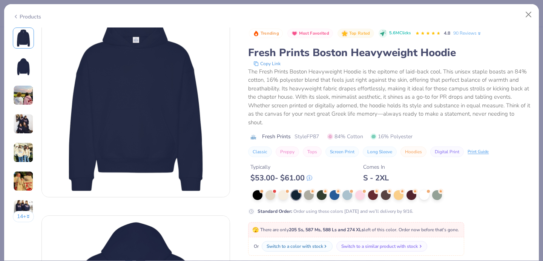
click at [349, 246] on div "Switch to a similar product with stock" at bounding box center [379, 246] width 76 height 7
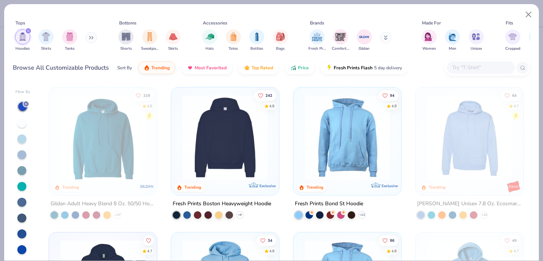
click at [264, 142] on img at bounding box center [225, 137] width 93 height 85
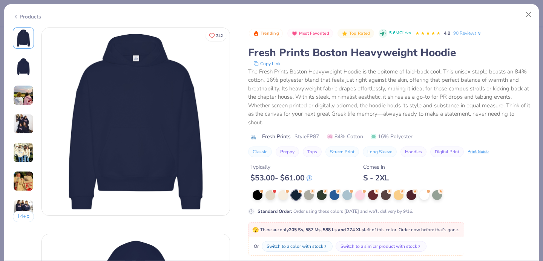
click at [263, 157] on div "Typically $ 53.00 - $ 61.00 Comes In S - 2XL" at bounding box center [389, 170] width 282 height 26
click at [527, 15] on button "Close" at bounding box center [528, 15] width 14 height 14
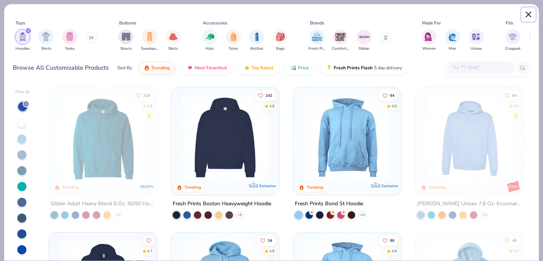
click at [528, 12] on button "Close" at bounding box center [528, 15] width 14 height 14
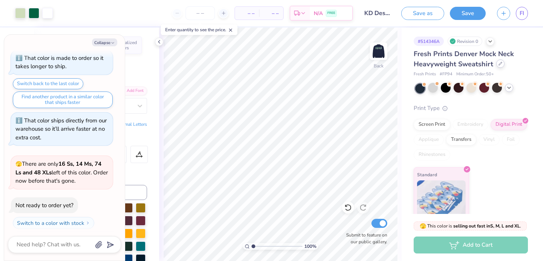
click at [502, 66] on div at bounding box center [500, 64] width 8 height 8
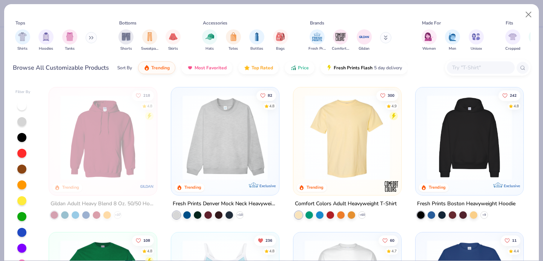
click at [424, 136] on img at bounding box center [469, 137] width 93 height 85
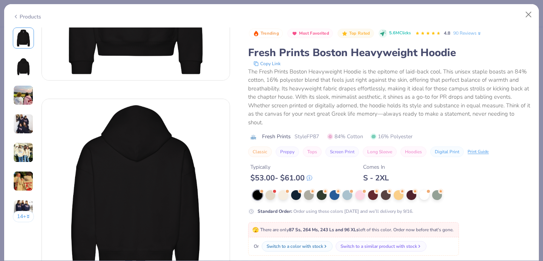
scroll to position [142, 0]
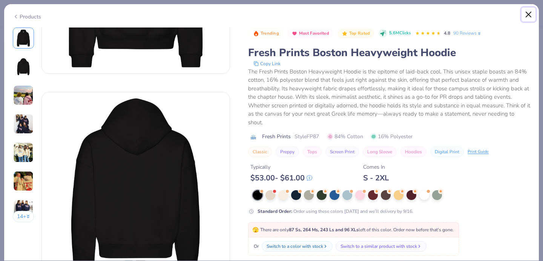
click at [527, 13] on button "Close" at bounding box center [528, 15] width 14 height 14
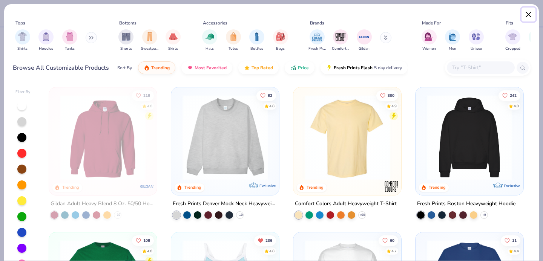
click at [529, 14] on button "Close" at bounding box center [528, 15] width 14 height 14
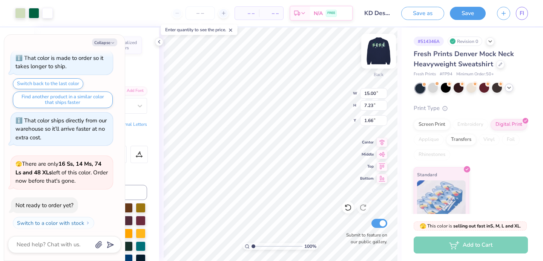
click at [380, 57] on img at bounding box center [378, 51] width 30 height 30
click at [370, 59] on img at bounding box center [378, 51] width 30 height 30
click at [377, 59] on img at bounding box center [378, 51] width 30 height 30
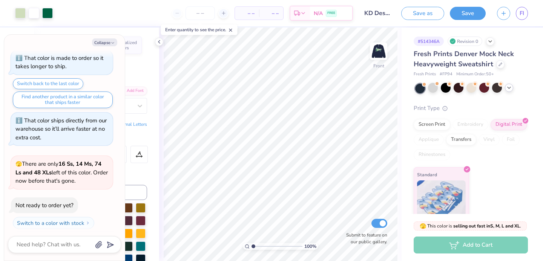
click at [377, 59] on img at bounding box center [378, 51] width 15 height 15
click at [372, 64] on img at bounding box center [378, 51] width 30 height 30
click at [382, 55] on img at bounding box center [378, 51] width 30 height 30
click at [387, 51] on img at bounding box center [378, 51] width 30 height 30
click at [378, 49] on img at bounding box center [378, 51] width 30 height 30
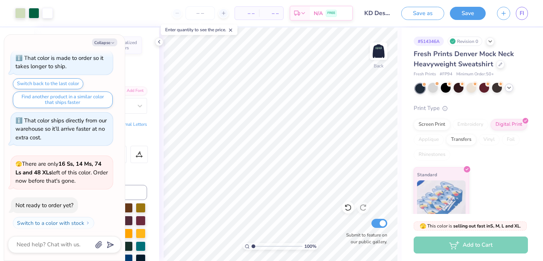
click at [378, 48] on img at bounding box center [378, 51] width 15 height 15
click at [497, 68] on div "Fresh Prints Denver Mock Neck Heavyweight Sweatshirt" at bounding box center [470, 59] width 114 height 20
click at [497, 66] on div at bounding box center [500, 64] width 8 height 8
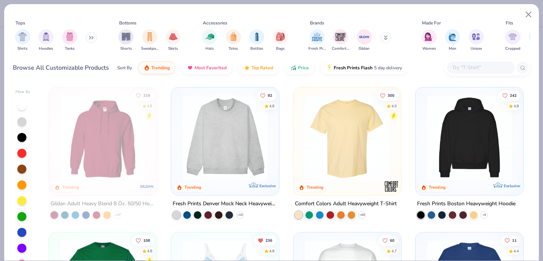
click at [445, 180] on div at bounding box center [469, 139] width 100 height 96
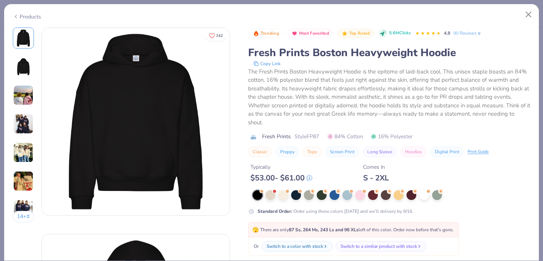
drag, startPoint x: 445, startPoint y: 180, endPoint x: 388, endPoint y: 180, distance: 56.1
click at [390, 180] on div "Typically $ 53.00 - $ 61.00 Comes In S - 2XL" at bounding box center [389, 170] width 282 height 26
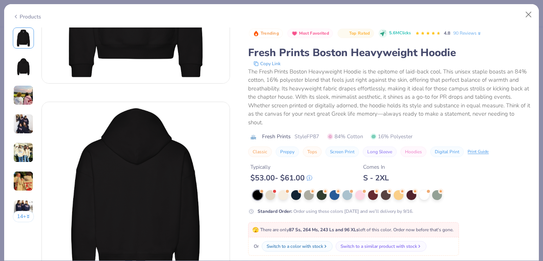
scroll to position [133, 0]
click at [295, 247] on div "Switch to a color with stock" at bounding box center [295, 246] width 57 height 7
click at [325, 199] on div at bounding box center [322, 195] width 10 height 10
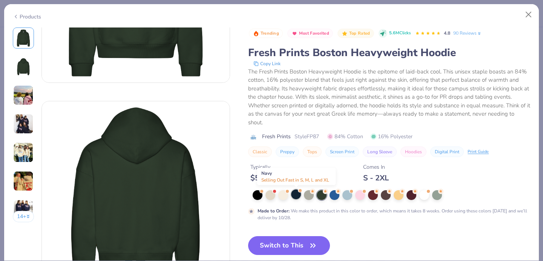
click at [297, 194] on div at bounding box center [296, 195] width 10 height 10
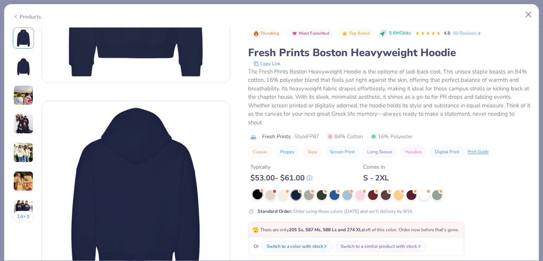
click at [260, 194] on div at bounding box center [257, 195] width 10 height 10
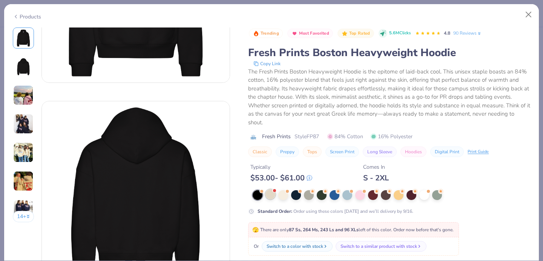
click at [274, 195] on div at bounding box center [270, 195] width 10 height 10
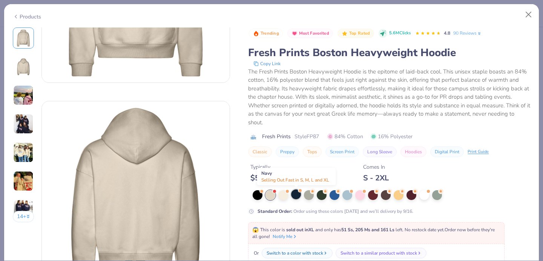
click at [292, 196] on div at bounding box center [296, 195] width 10 height 10
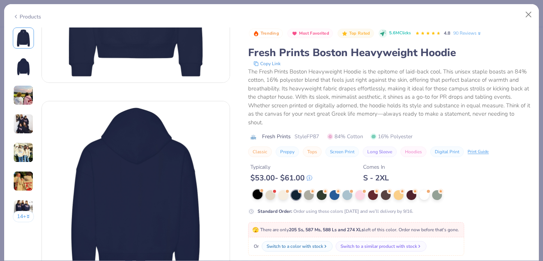
click at [262, 193] on div at bounding box center [257, 195] width 10 height 10
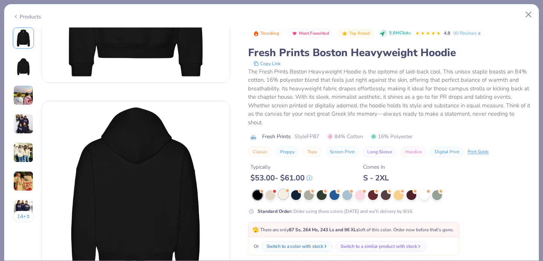
click at [284, 191] on div at bounding box center [283, 195] width 10 height 10
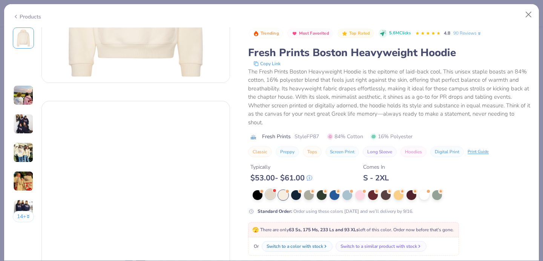
click at [269, 194] on div at bounding box center [270, 195] width 10 height 10
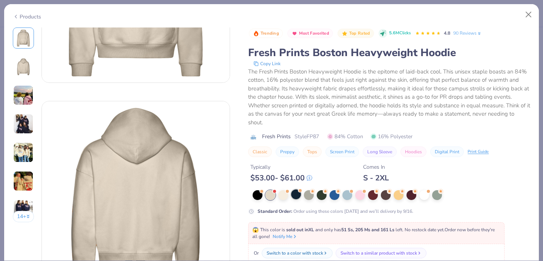
click at [291, 197] on div at bounding box center [296, 195] width 10 height 10
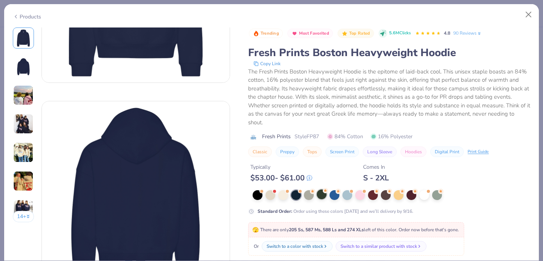
click at [319, 196] on div at bounding box center [322, 195] width 10 height 10
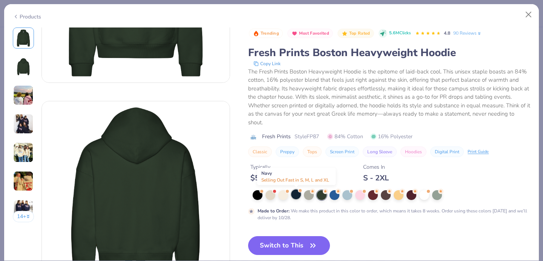
click at [297, 194] on div at bounding box center [296, 195] width 10 height 10
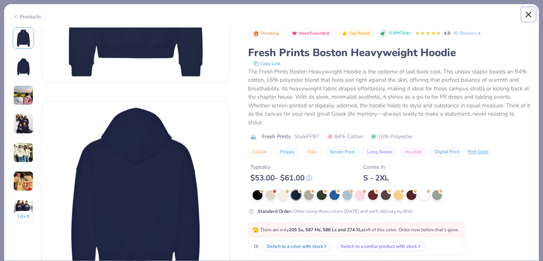
click at [531, 14] on button "Close" at bounding box center [528, 15] width 14 height 14
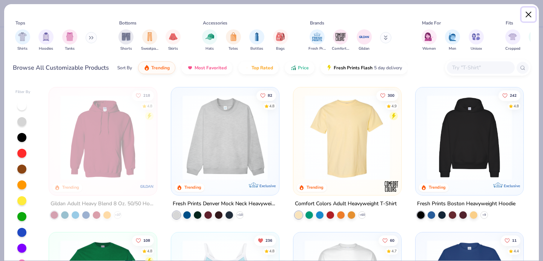
click at [527, 20] on button "Close" at bounding box center [528, 15] width 14 height 14
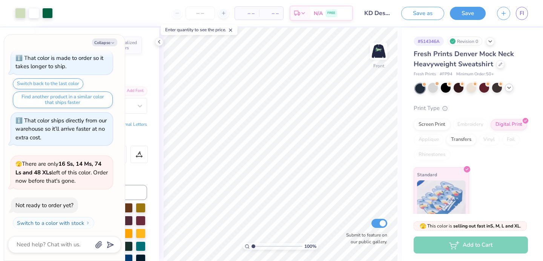
click at [507, 88] on icon at bounding box center [509, 88] width 6 height 6
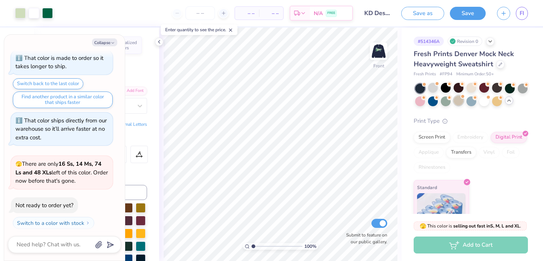
click at [460, 97] on span at bounding box center [462, 97] width 4 height 4
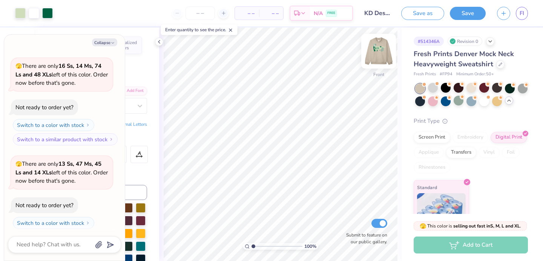
click at [385, 57] on img at bounding box center [378, 51] width 30 height 30
click at [474, 90] on div at bounding box center [471, 88] width 10 height 10
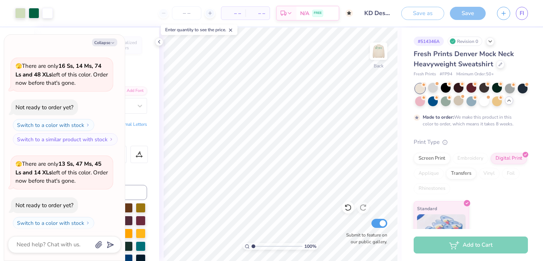
scroll to position [2873, 0]
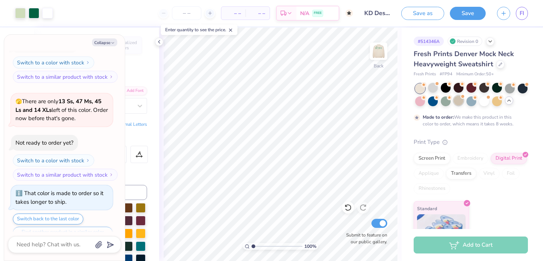
click at [457, 99] on div at bounding box center [458, 101] width 10 height 10
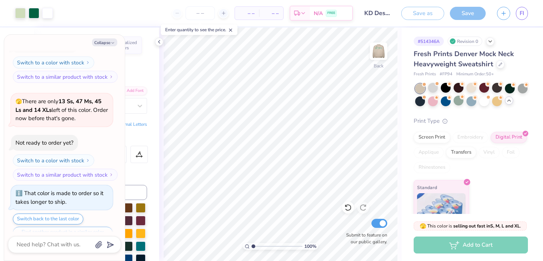
scroll to position [3008, 0]
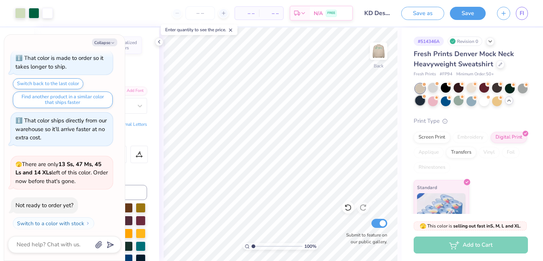
click at [421, 103] on div at bounding box center [420, 101] width 10 height 10
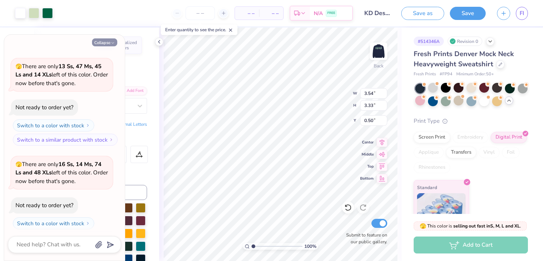
click at [107, 43] on button "Collapse" at bounding box center [104, 42] width 25 height 8
type textarea "x"
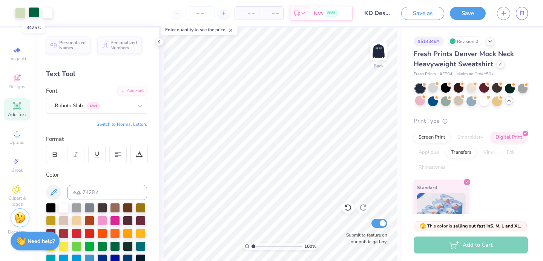
click at [32, 15] on div at bounding box center [34, 12] width 11 height 11
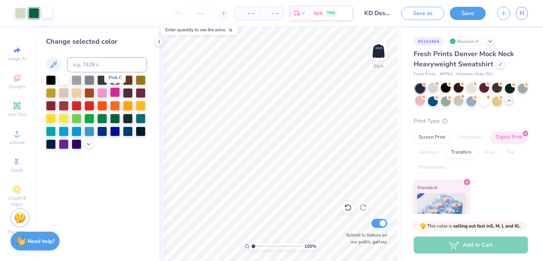
click at [118, 92] on div at bounding box center [115, 92] width 10 height 10
click at [118, 132] on div at bounding box center [115, 131] width 10 height 10
click at [76, 104] on div at bounding box center [77, 105] width 10 height 10
click at [139, 81] on div at bounding box center [141, 80] width 10 height 10
click at [141, 120] on div at bounding box center [141, 118] width 10 height 10
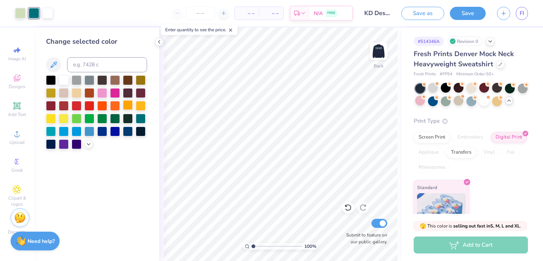
click at [125, 108] on div at bounding box center [128, 105] width 10 height 10
click at [125, 117] on div at bounding box center [128, 118] width 10 height 10
click at [107, 119] on div at bounding box center [102, 118] width 10 height 10
click at [117, 120] on div at bounding box center [115, 118] width 10 height 10
click at [373, 55] on img at bounding box center [378, 51] width 30 height 30
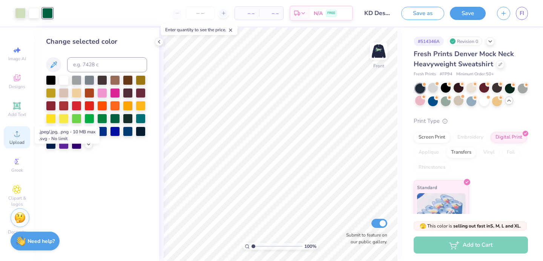
click at [17, 140] on span "Upload" at bounding box center [16, 142] width 15 height 6
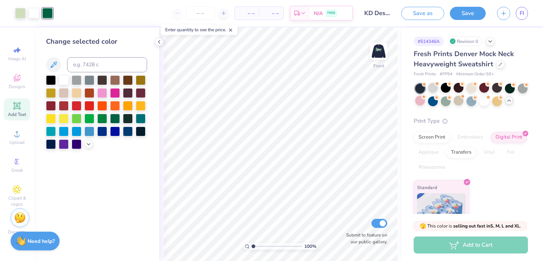
click at [14, 120] on div "Add Text" at bounding box center [17, 109] width 26 height 22
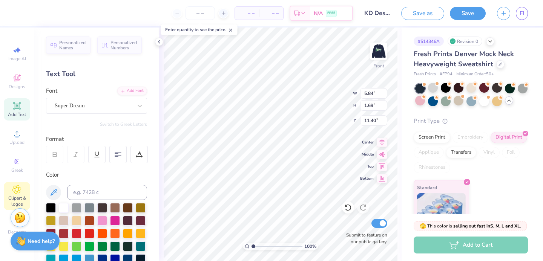
click at [17, 187] on icon at bounding box center [16, 189] width 9 height 9
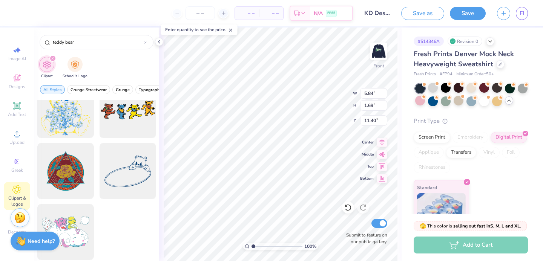
scroll to position [1182, 0]
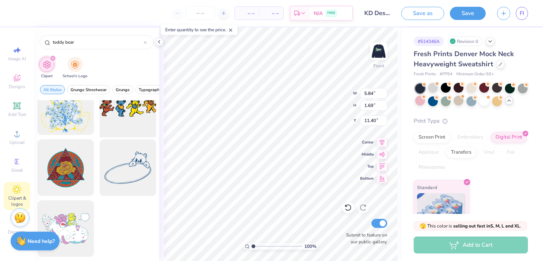
type input "teddy bear"
click at [117, 124] on div at bounding box center [127, 107] width 62 height 62
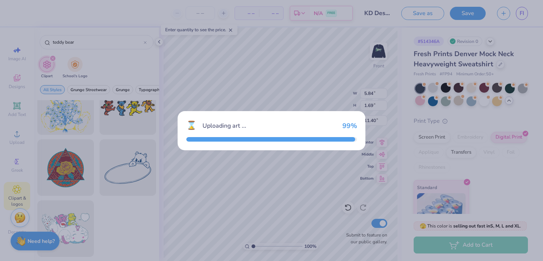
type input "15.00"
type input "5.10"
type input "3.00"
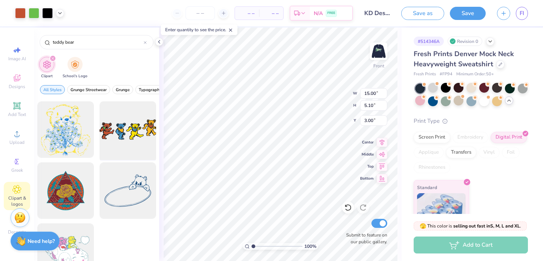
scroll to position [1159, 0]
click at [147, 38] on div "teddy bear" at bounding box center [97, 42] width 114 height 14
click at [144, 42] on icon at bounding box center [145, 42] width 3 height 3
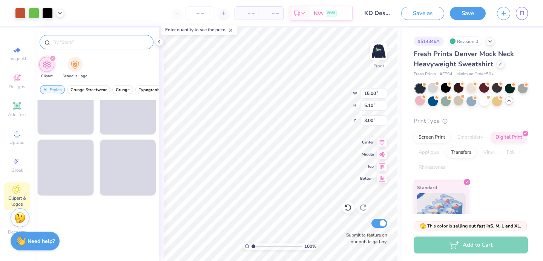
click at [108, 43] on input "text" at bounding box center [100, 42] width 96 height 8
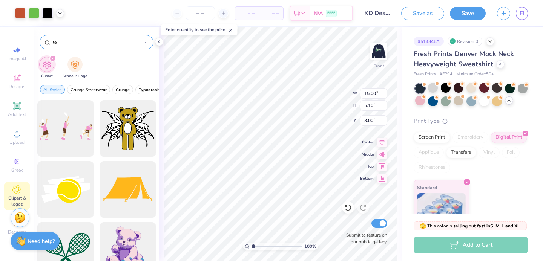
type input "t"
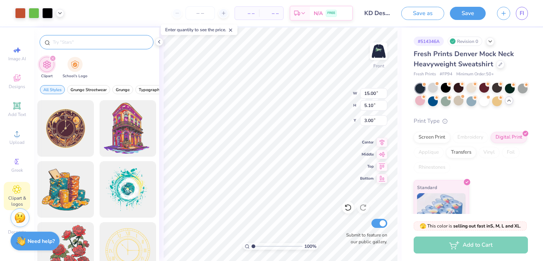
click at [106, 40] on input "text" at bounding box center [100, 42] width 96 height 8
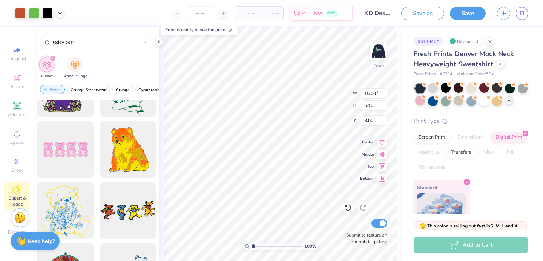
scroll to position [1081, 0]
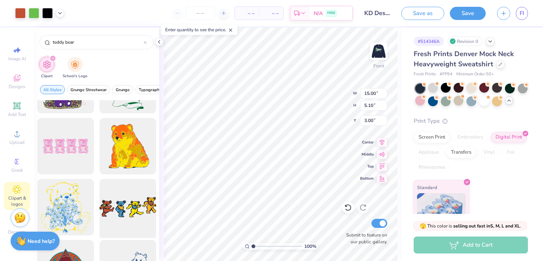
type input "teddy bear"
click at [136, 217] on div at bounding box center [127, 207] width 62 height 62
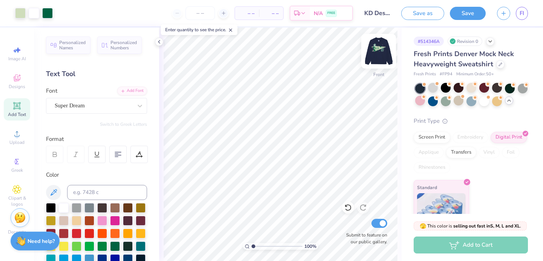
click at [380, 54] on img at bounding box center [378, 51] width 30 height 30
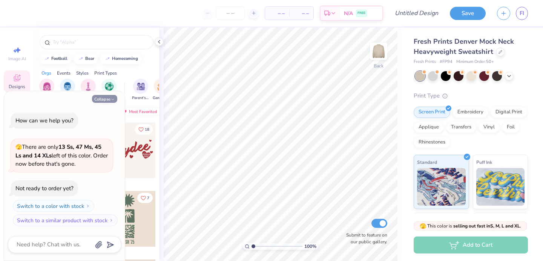
click at [104, 99] on button "Collapse" at bounding box center [104, 99] width 25 height 8
type textarea "x"
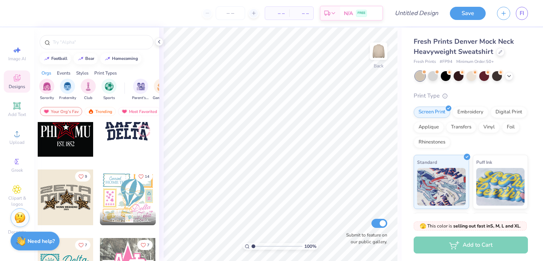
scroll to position [290, 0]
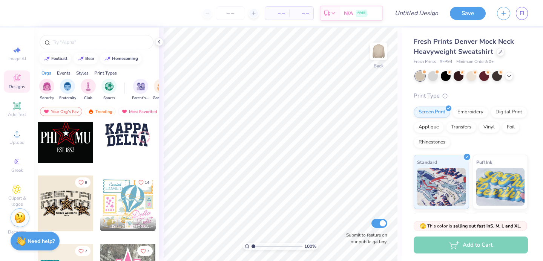
click at [115, 207] on div at bounding box center [128, 204] width 56 height 56
